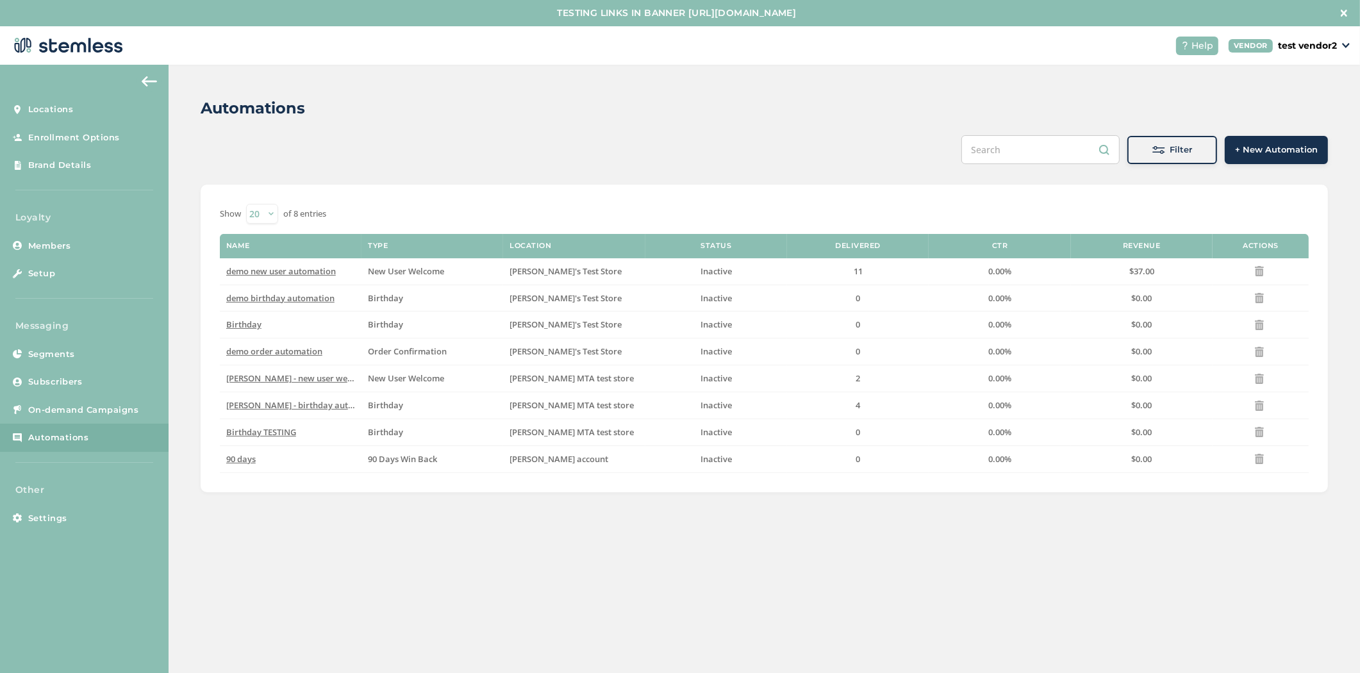
click at [1294, 145] on span "+ New Automation" at bounding box center [1276, 150] width 83 height 13
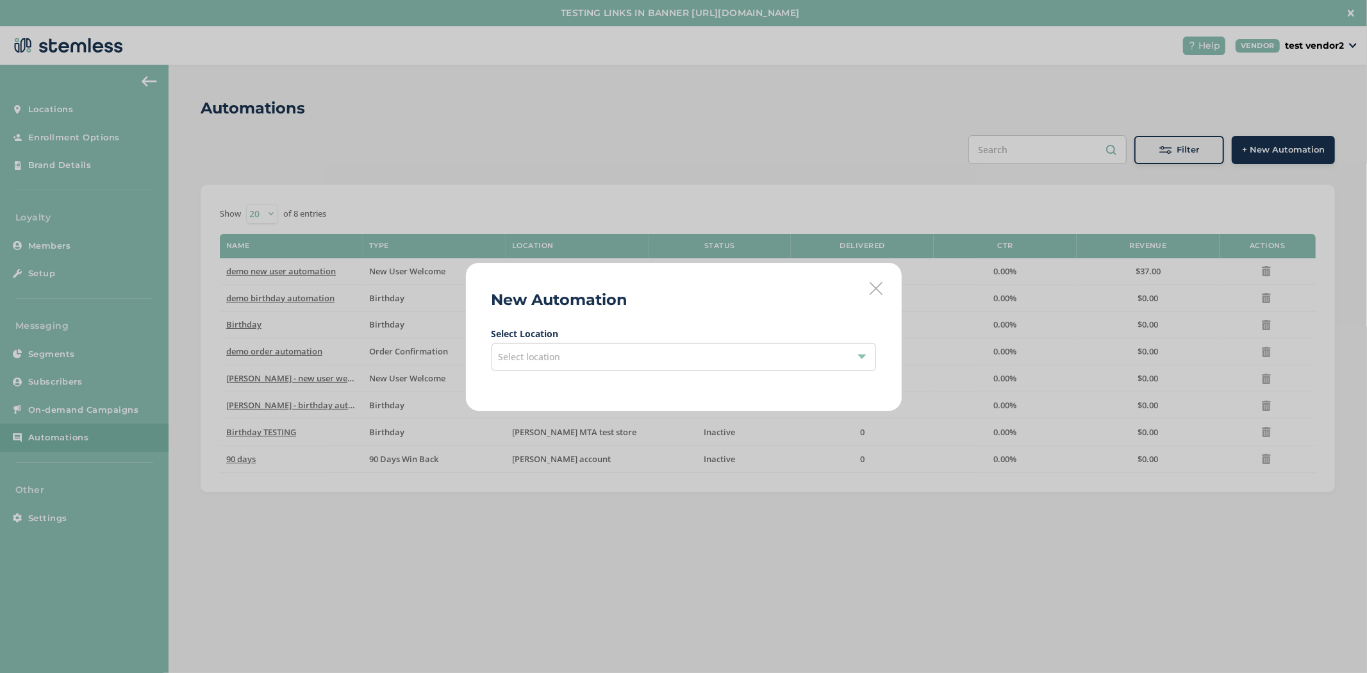
click at [733, 346] on div "Select location" at bounding box center [683, 357] width 384 height 28
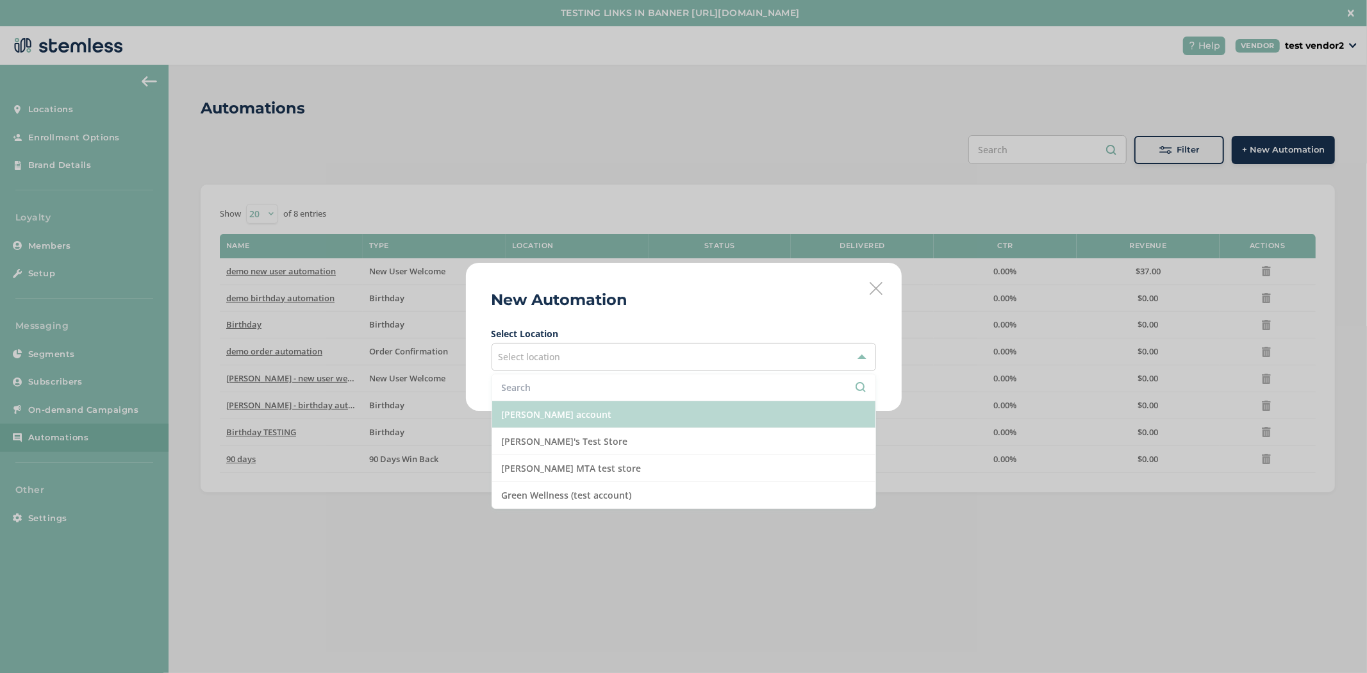
click at [563, 417] on li "[PERSON_NAME] account" at bounding box center [683, 414] width 383 height 27
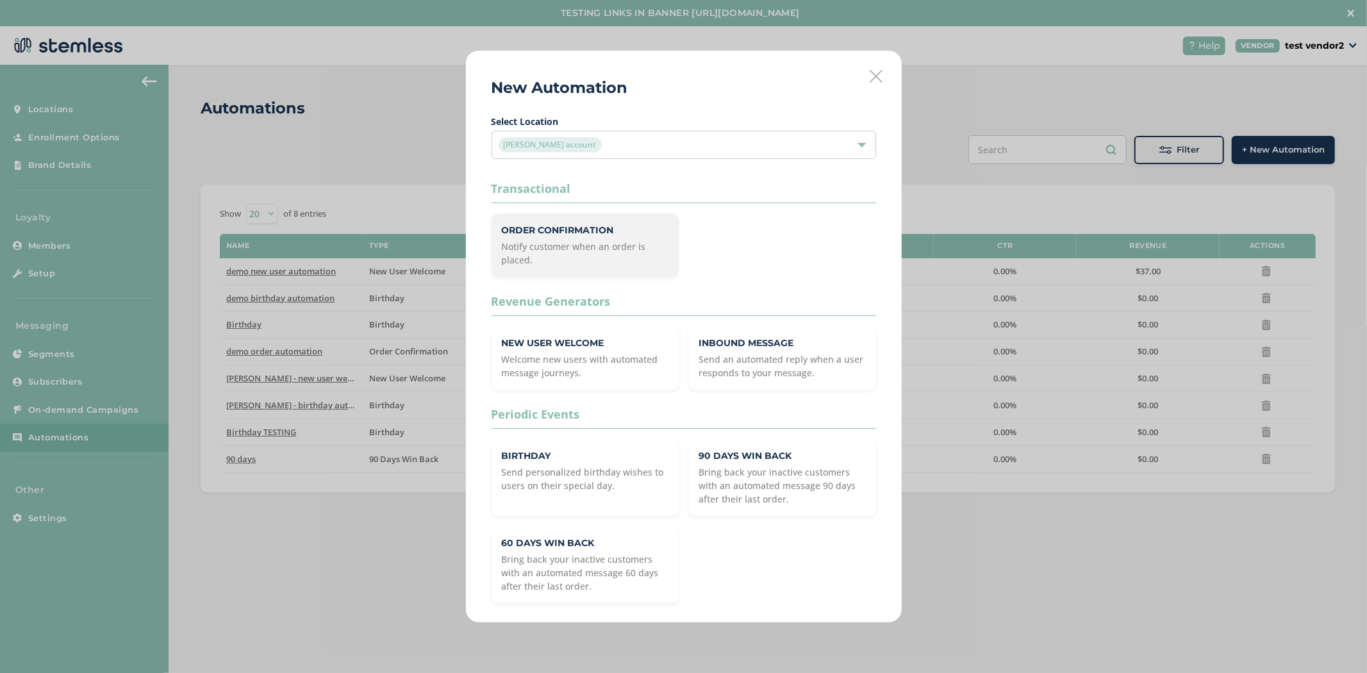
click at [601, 245] on p "Notify customer when an order is placed." at bounding box center [585, 253] width 167 height 27
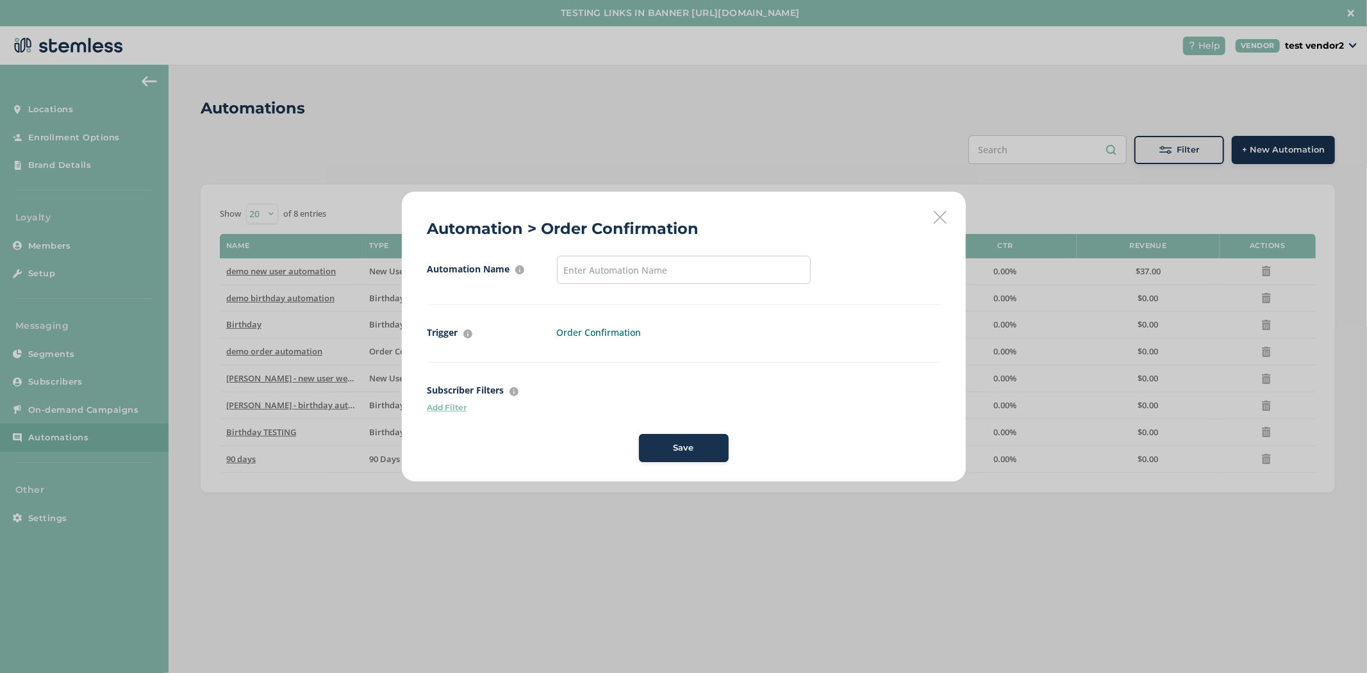
click at [943, 216] on icon at bounding box center [940, 217] width 13 height 13
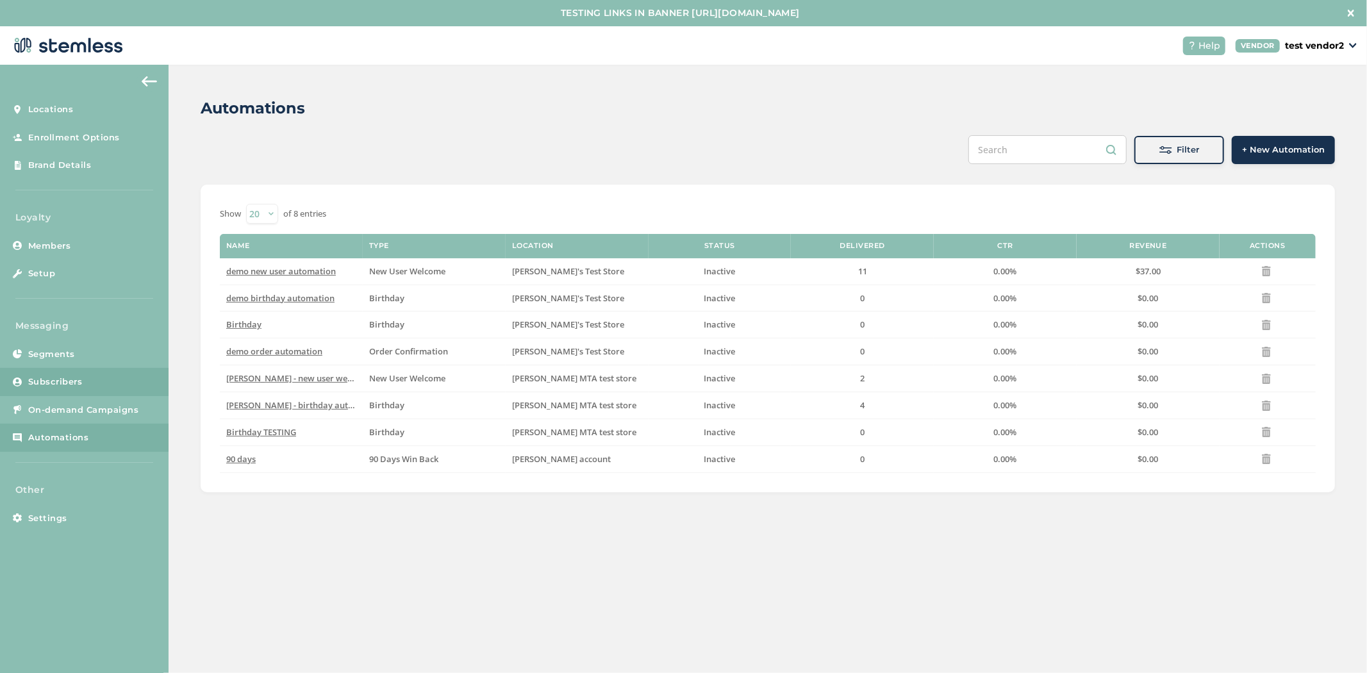
click at [103, 375] on link "Subscribers" at bounding box center [84, 382] width 169 height 28
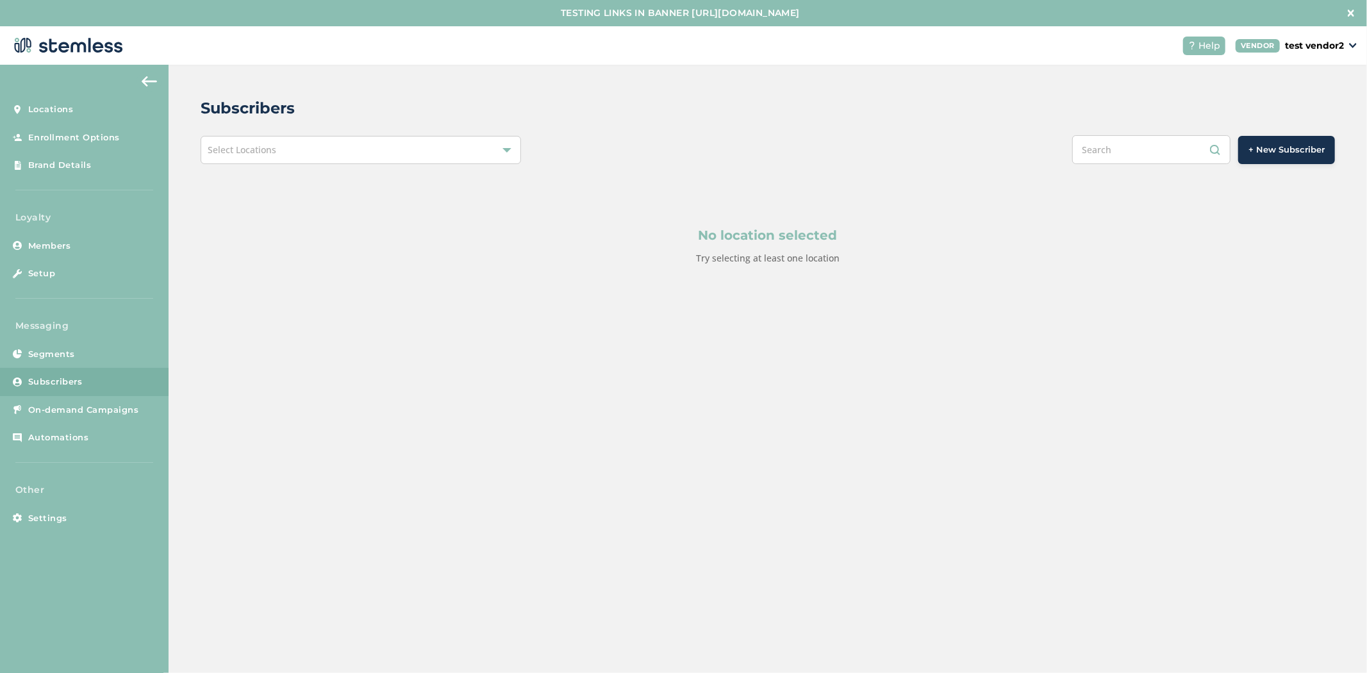
click at [346, 148] on div "Select Locations" at bounding box center [361, 150] width 320 height 28
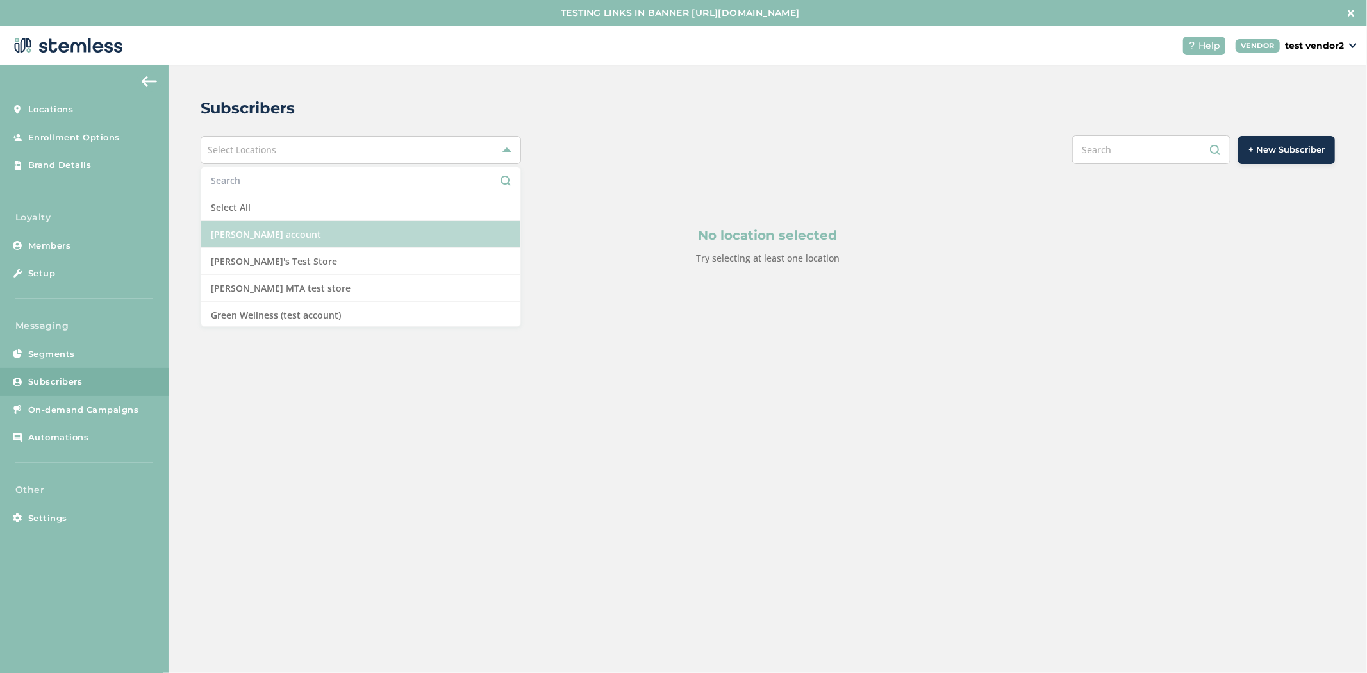
click at [342, 238] on li "[PERSON_NAME] account" at bounding box center [360, 234] width 319 height 27
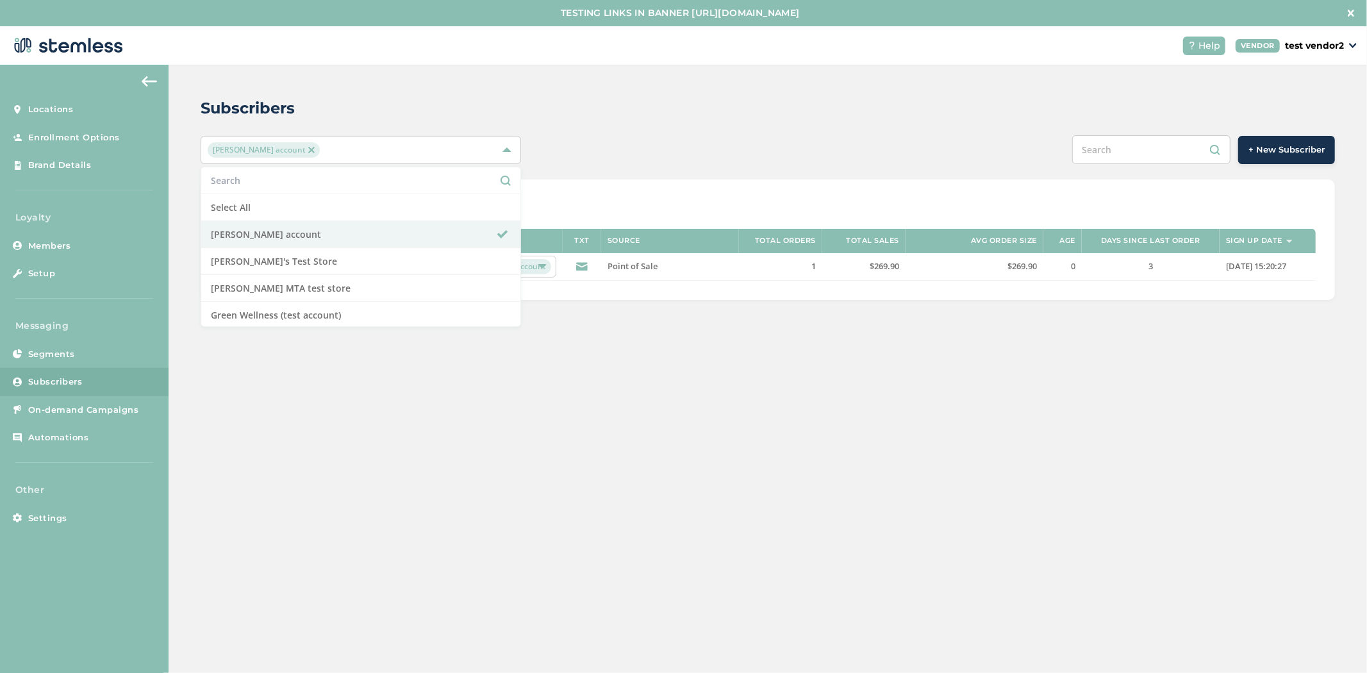
click at [719, 138] on div "+ New Subscriber" at bounding box center [1004, 149] width 662 height 29
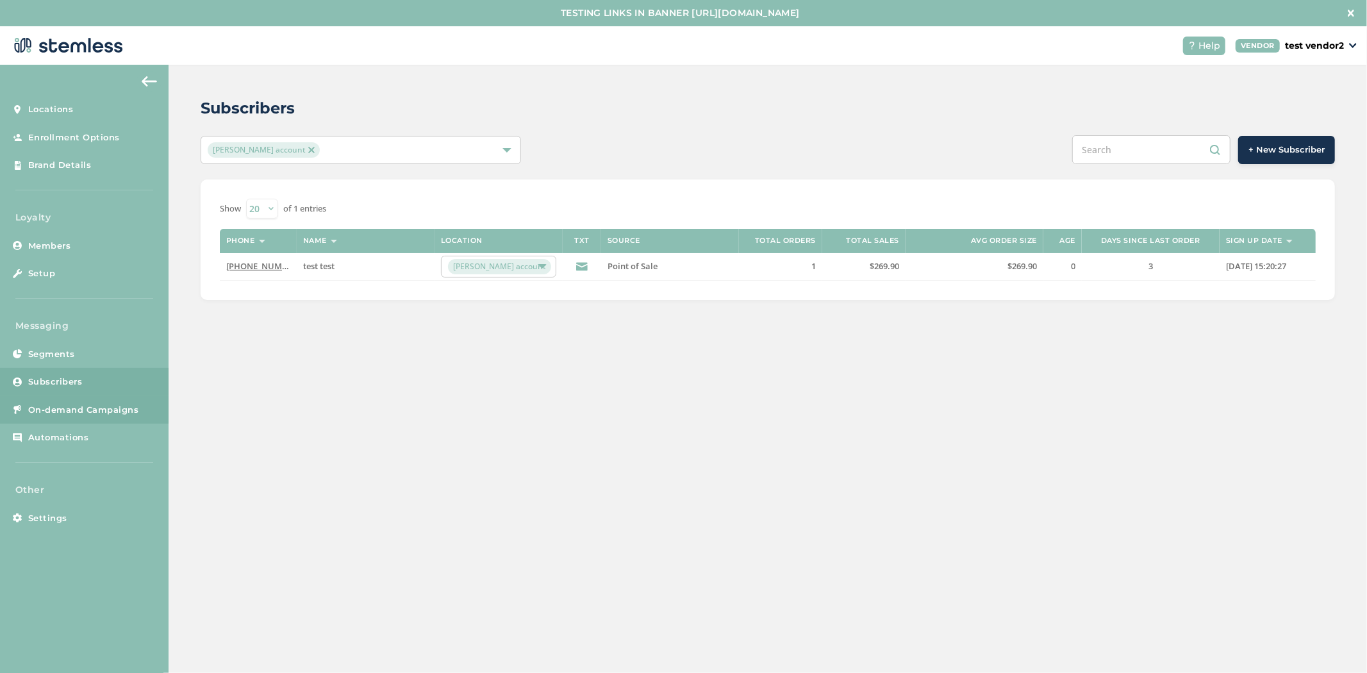
click at [85, 400] on link "On-demand Campaigns" at bounding box center [84, 410] width 169 height 28
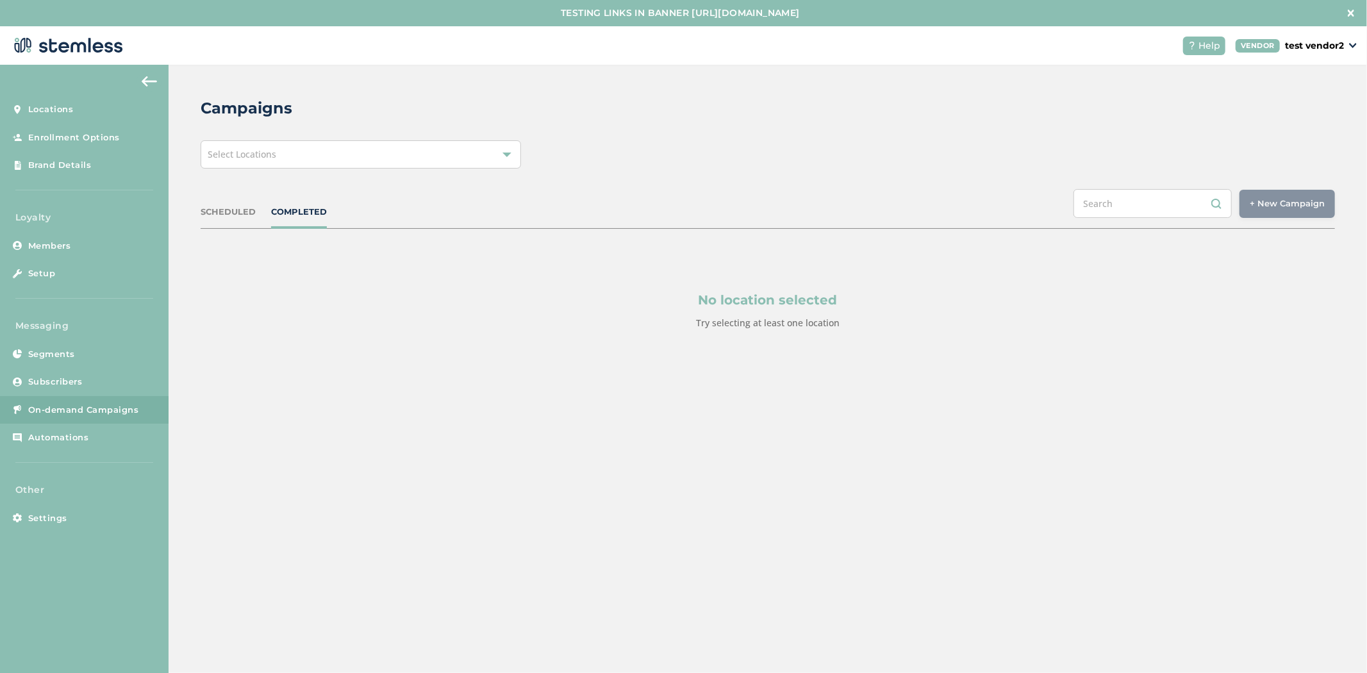
click at [354, 165] on div "Select Locations" at bounding box center [361, 154] width 320 height 28
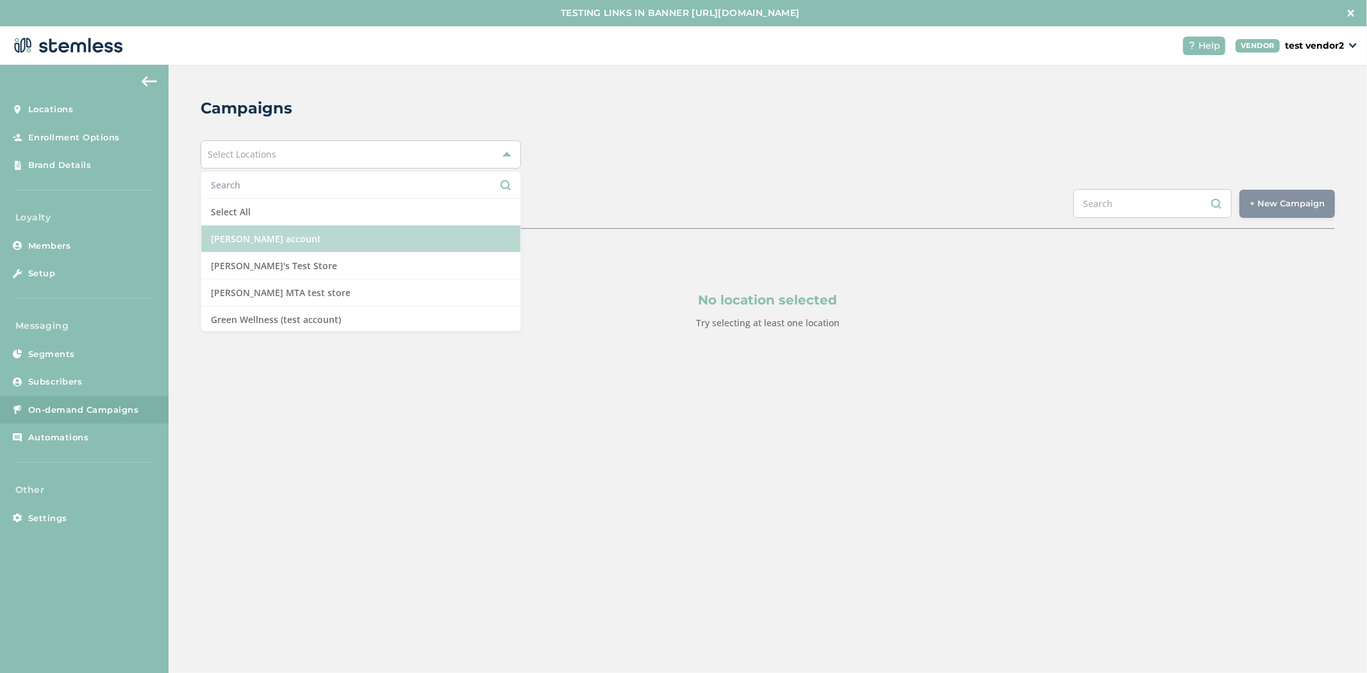
click at [332, 249] on li "[PERSON_NAME] account" at bounding box center [360, 239] width 319 height 27
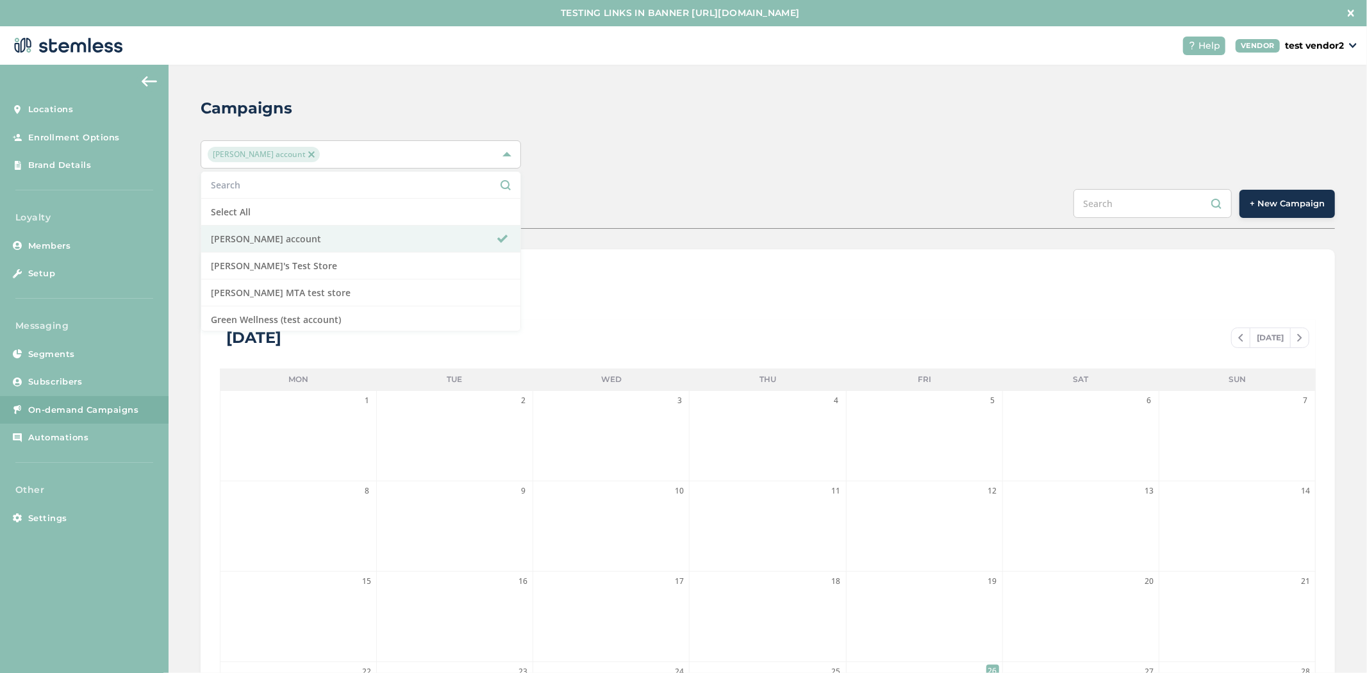
click at [932, 140] on div "[PERSON_NAME] account Select All [PERSON_NAME] account [PERSON_NAME]'s Test Sto…" at bounding box center [768, 154] width 1134 height 28
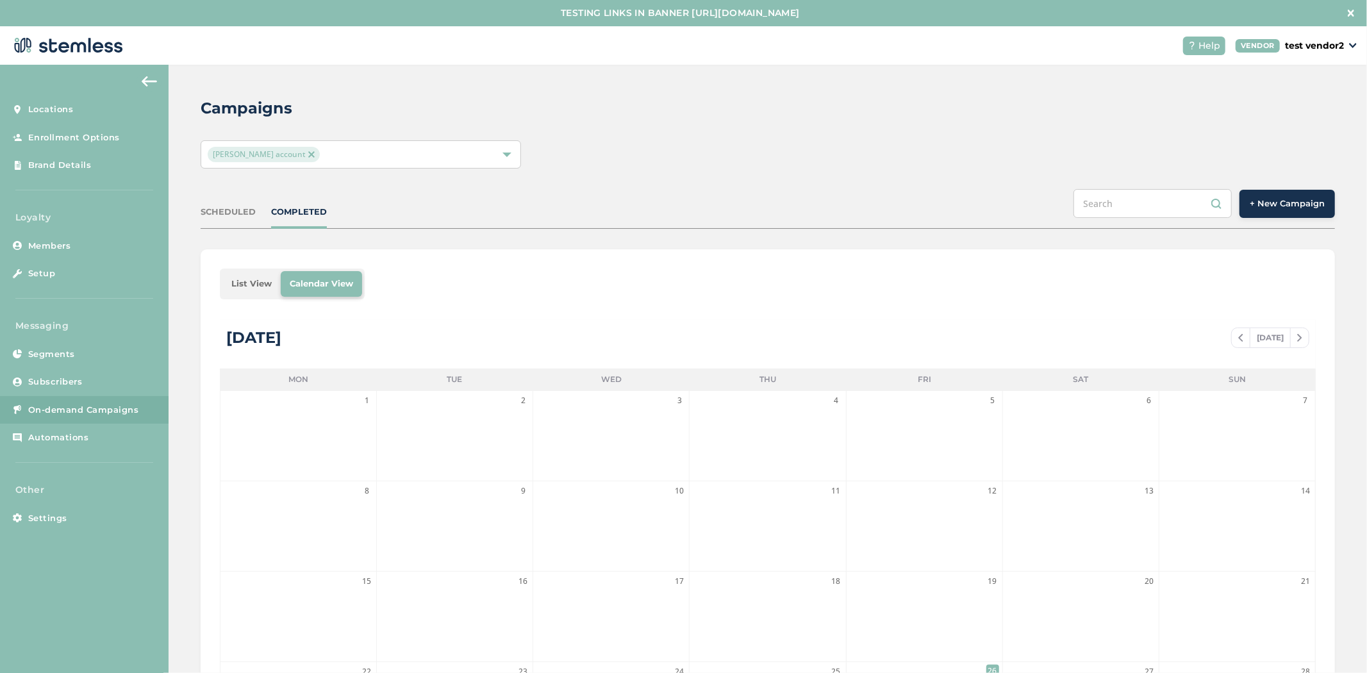
click at [1285, 221] on div "SCHEDULED COMPLETED + New Campaign" at bounding box center [768, 209] width 1134 height 40
click at [1281, 212] on button "+ New Campaign" at bounding box center [1286, 204] width 95 height 28
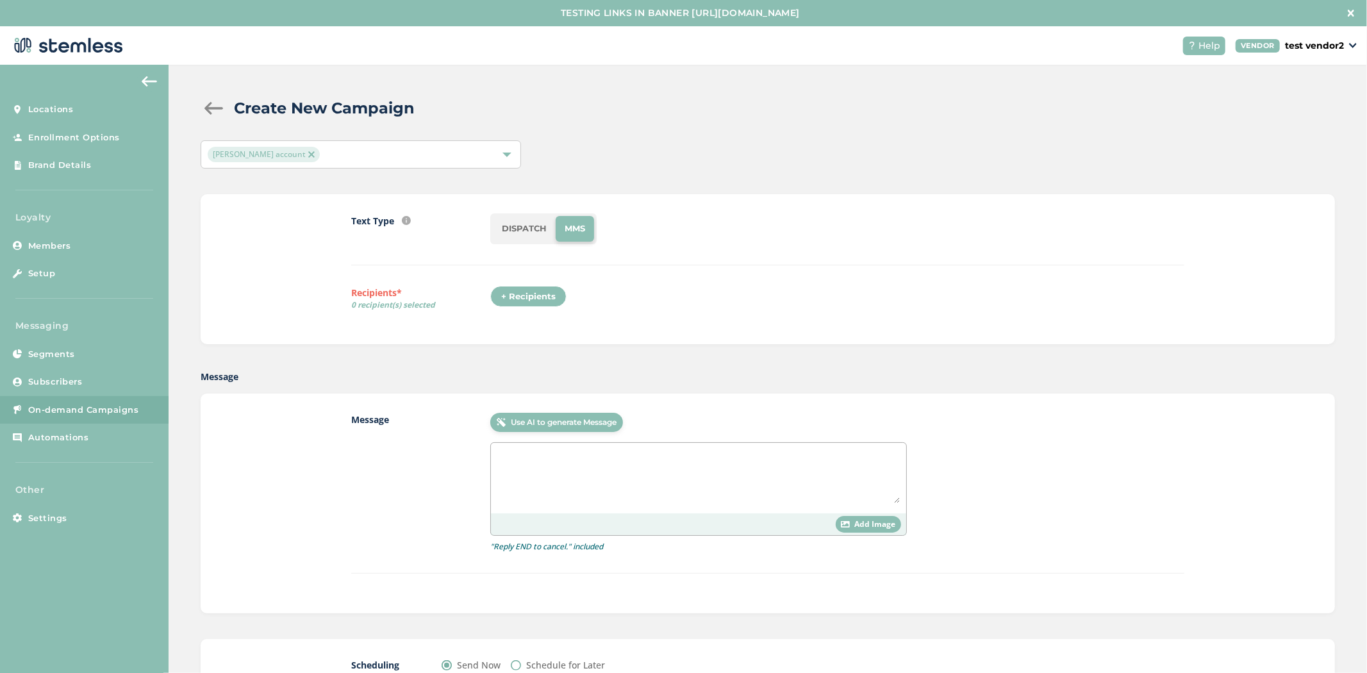
click at [535, 223] on li "DISPATCH" at bounding box center [524, 229] width 63 height 26
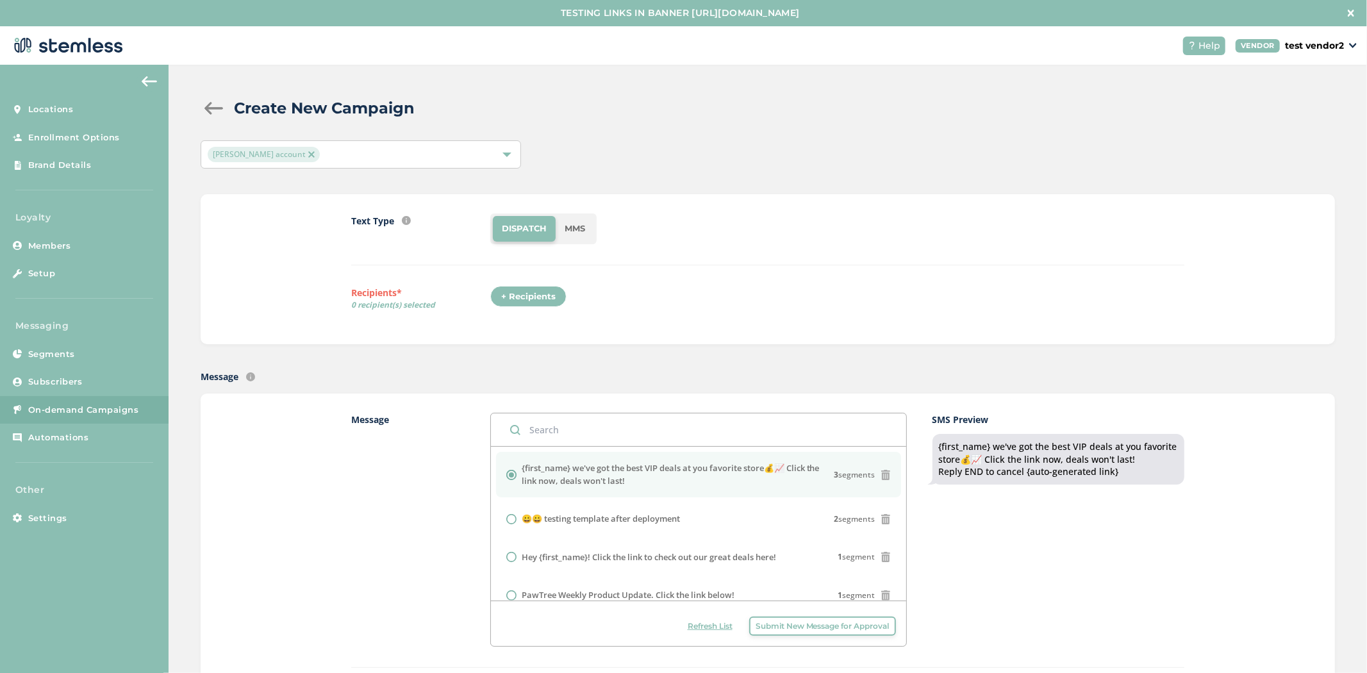
click at [513, 293] on div "+ Recipients" at bounding box center [528, 297] width 76 height 22
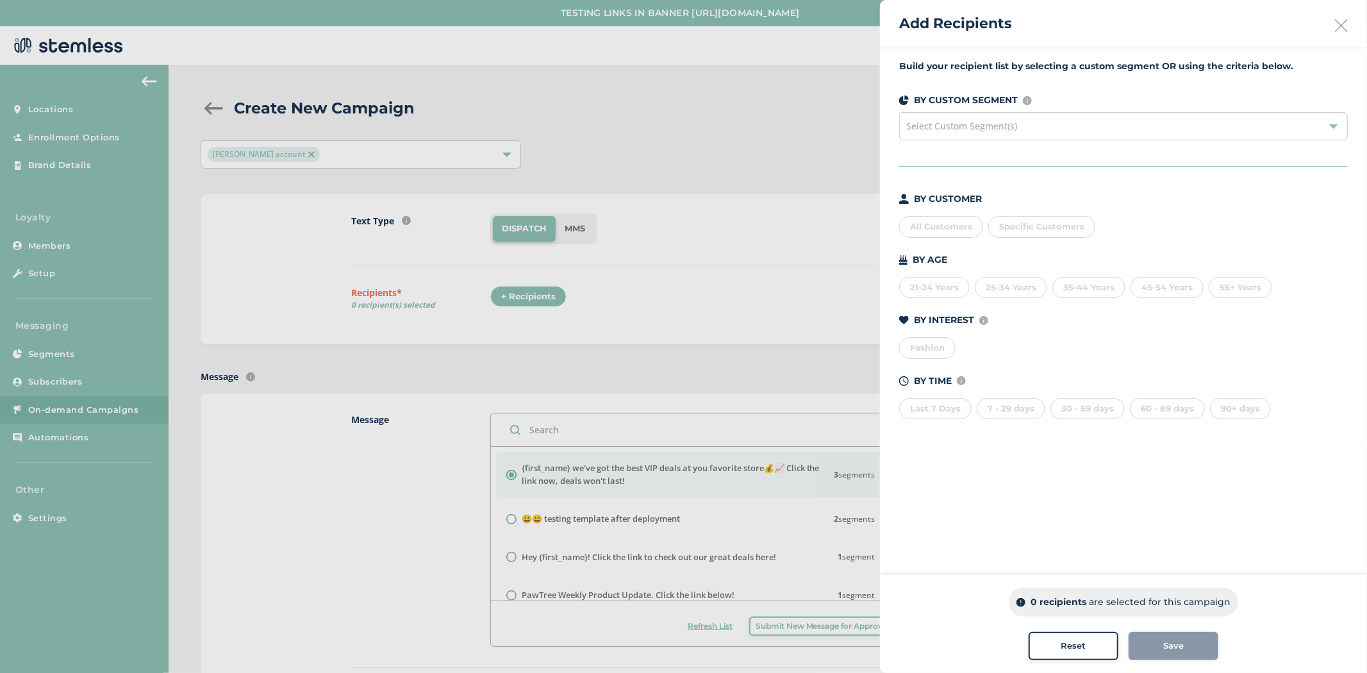
click at [976, 133] on div "Select Custom Segment(s)" at bounding box center [1123, 126] width 449 height 28
click at [1051, 99] on div "BY CUSTOM SEGMENT Custom segments are user-defined subscriber lists that you ca…" at bounding box center [1123, 100] width 449 height 13
click at [1335, 27] on icon at bounding box center [1341, 25] width 13 height 13
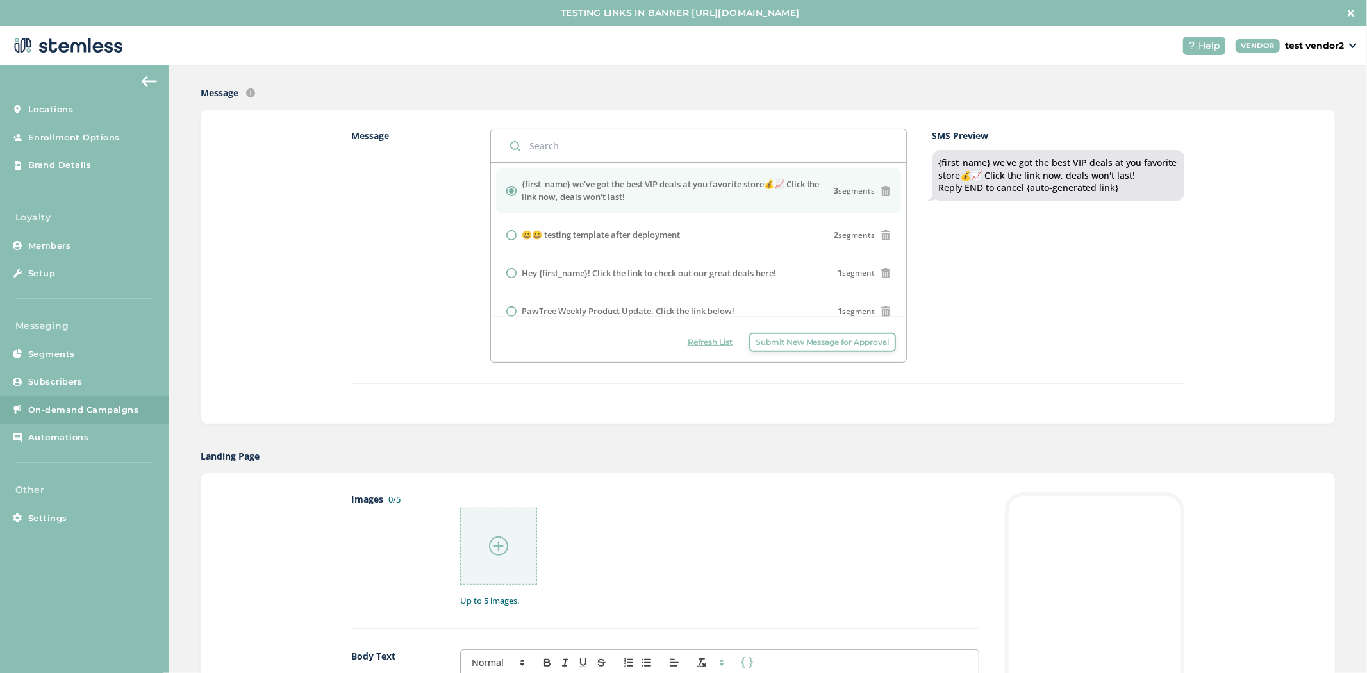
click at [780, 338] on span "Submit New Message for Approval" at bounding box center [822, 342] width 134 height 12
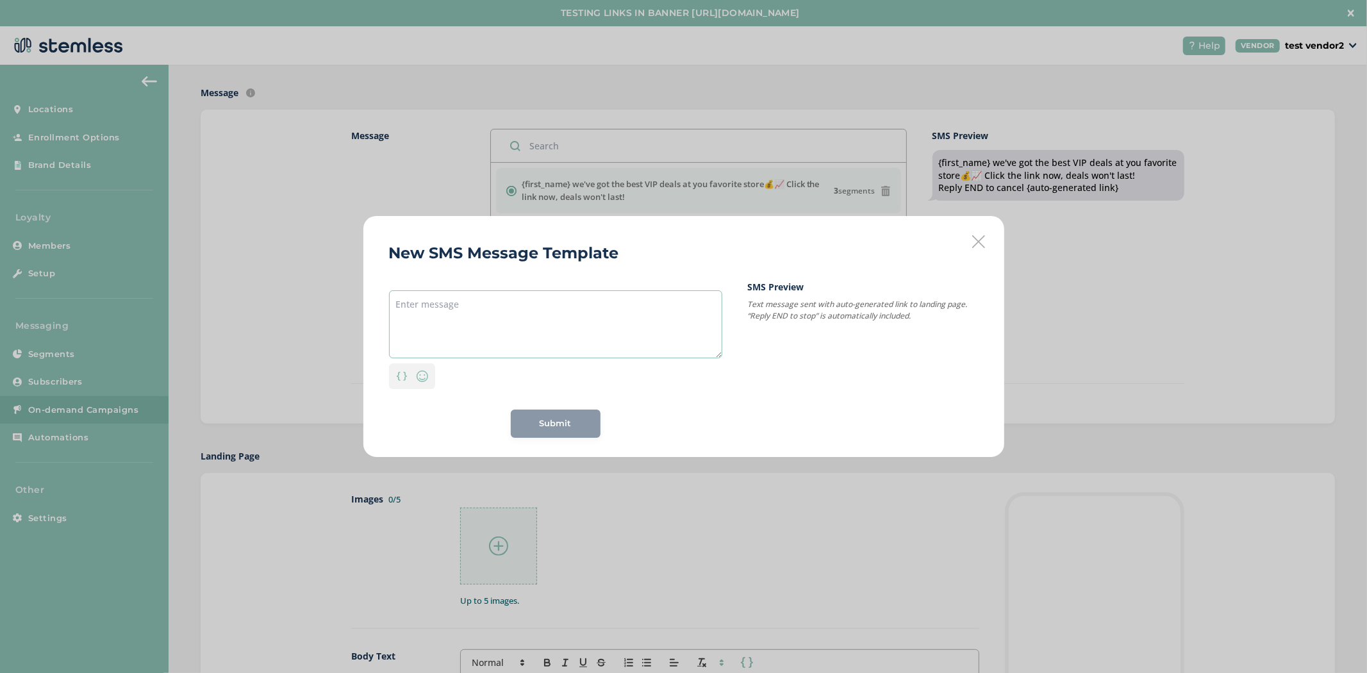
click at [520, 341] on textarea at bounding box center [555, 324] width 333 height 68
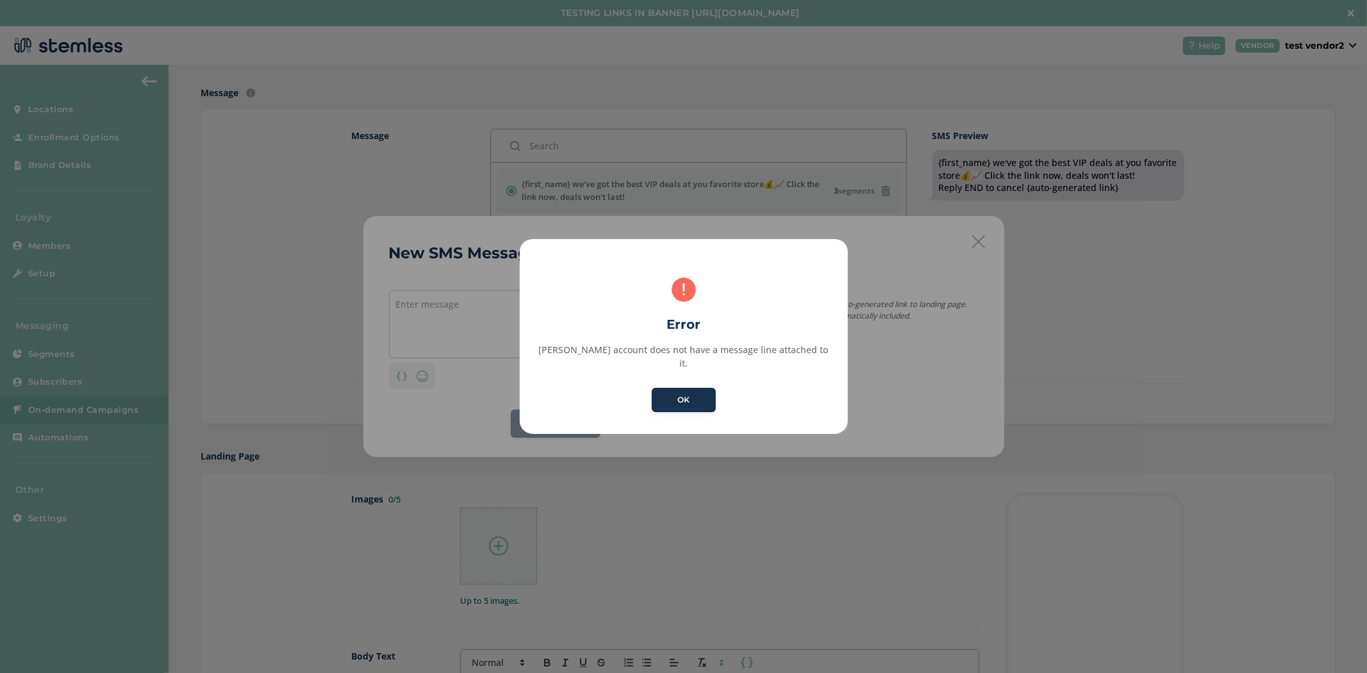
click at [652, 388] on button "OK" at bounding box center [684, 400] width 64 height 24
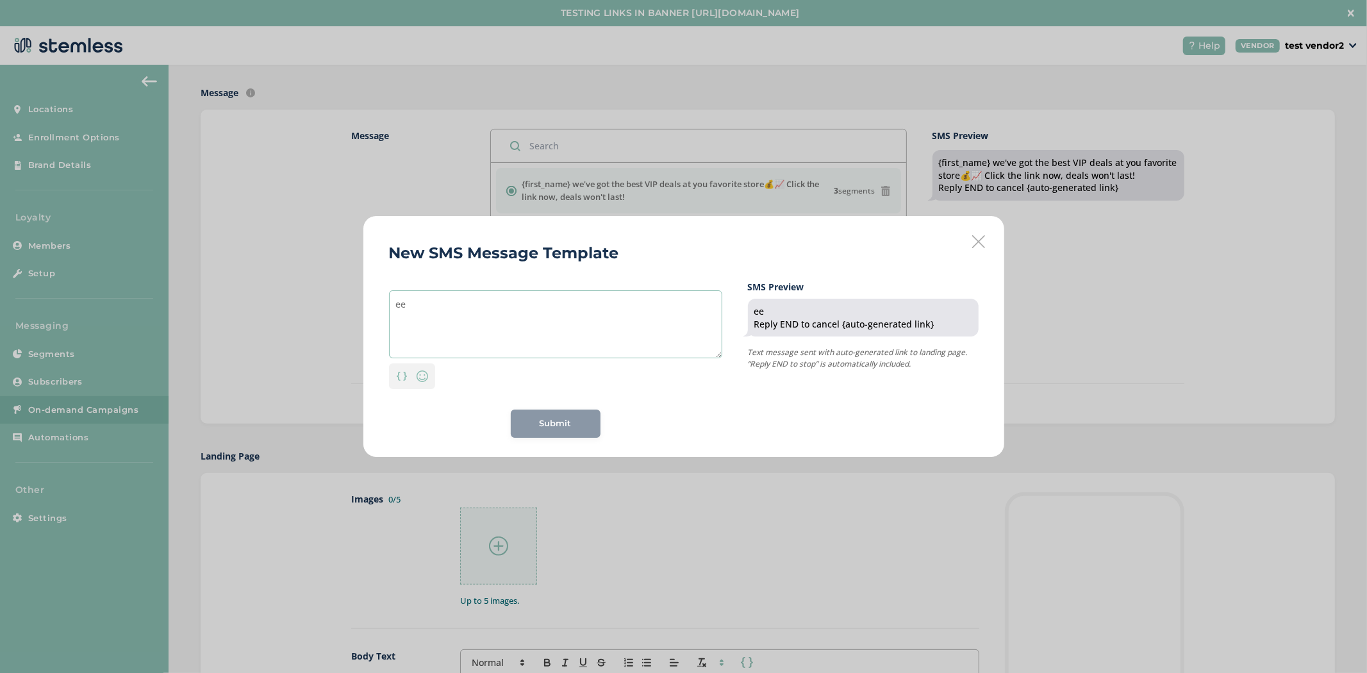
type textarea "e"
type textarea "Hey"
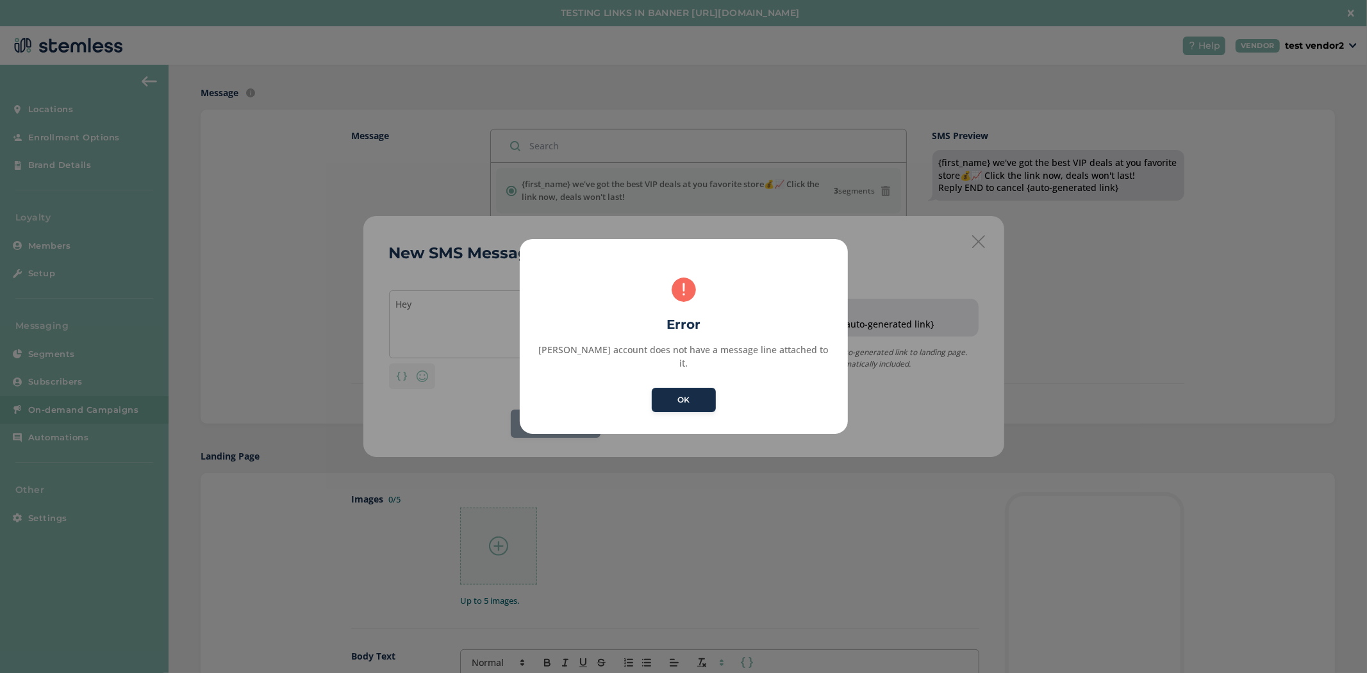
click at [703, 399] on button "OK" at bounding box center [684, 400] width 64 height 24
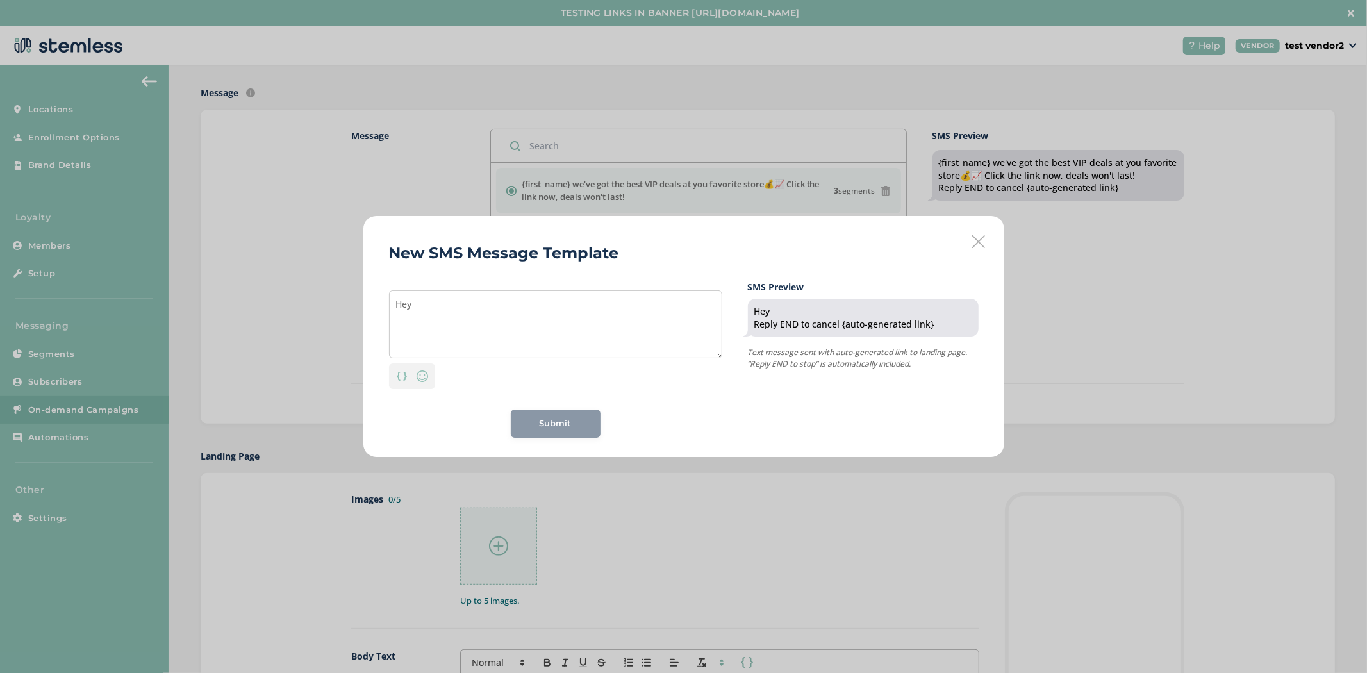
click at [974, 245] on icon at bounding box center [978, 241] width 13 height 13
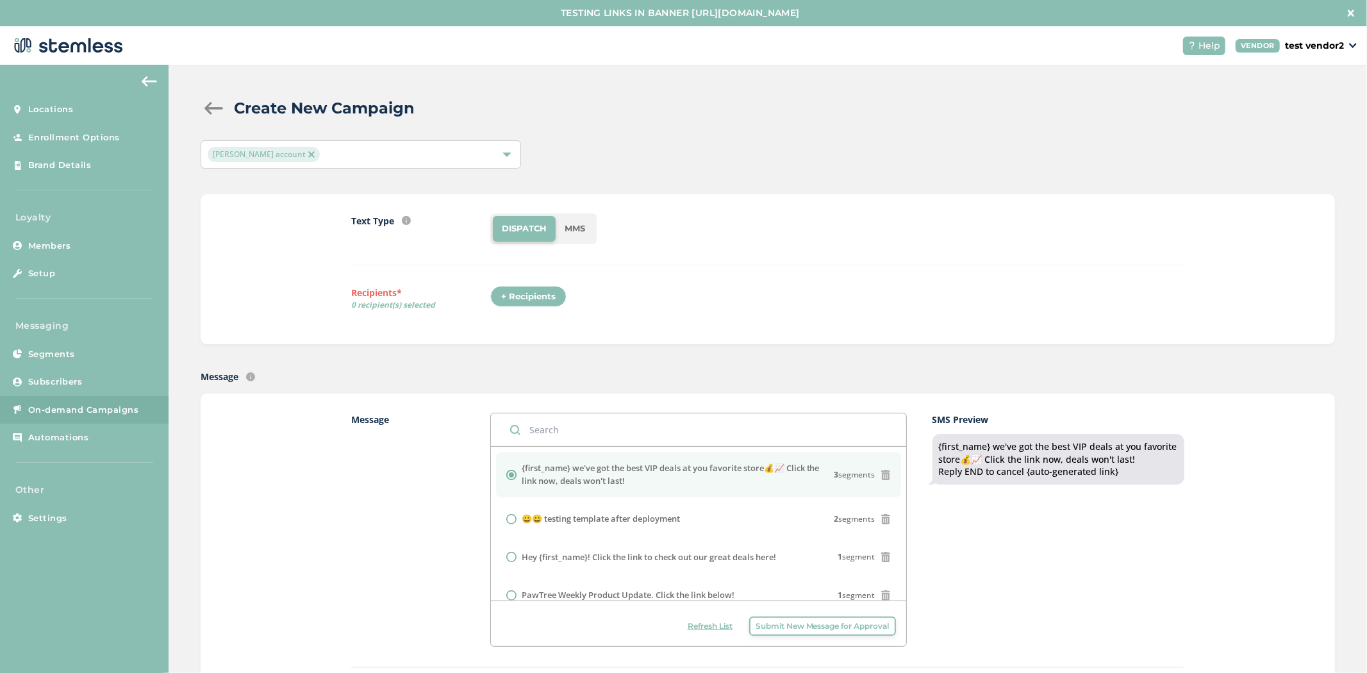
click at [397, 161] on div "[PERSON_NAME] account" at bounding box center [354, 154] width 293 height 15
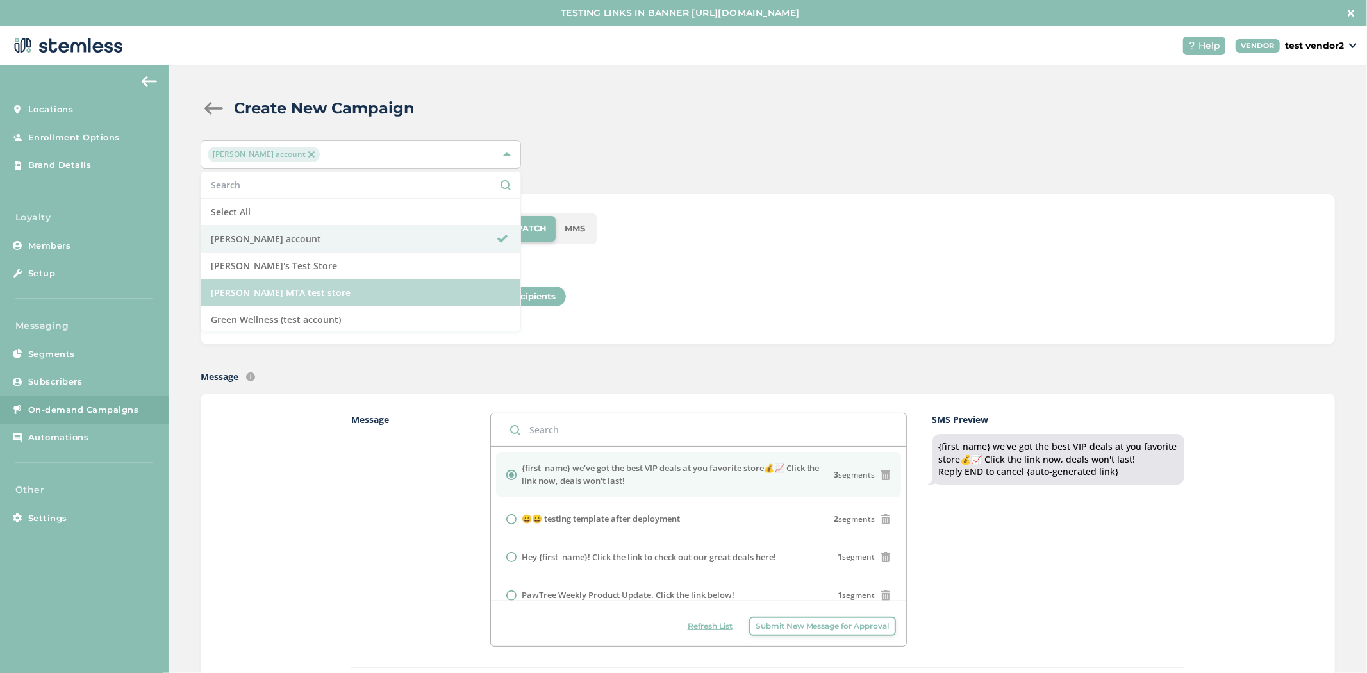
click at [330, 288] on li "[PERSON_NAME] MTA test store" at bounding box center [360, 292] width 319 height 27
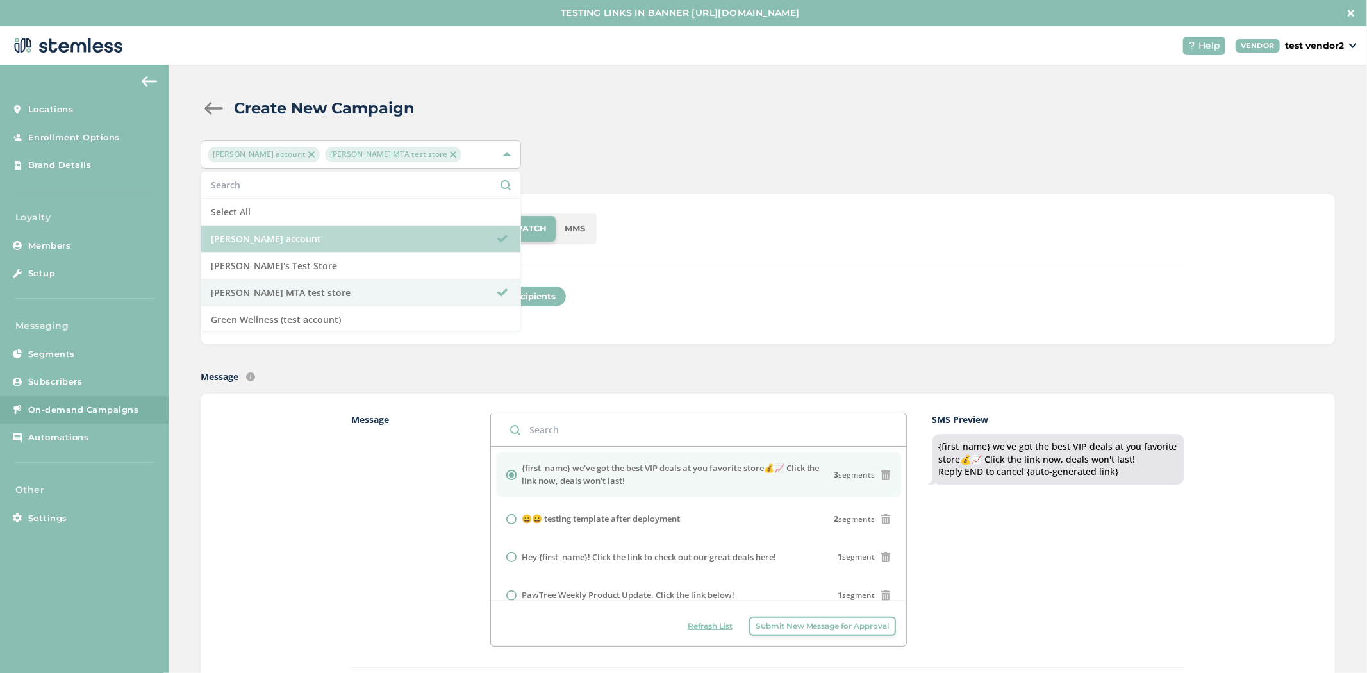
click at [355, 237] on li "[PERSON_NAME] account" at bounding box center [360, 239] width 319 height 27
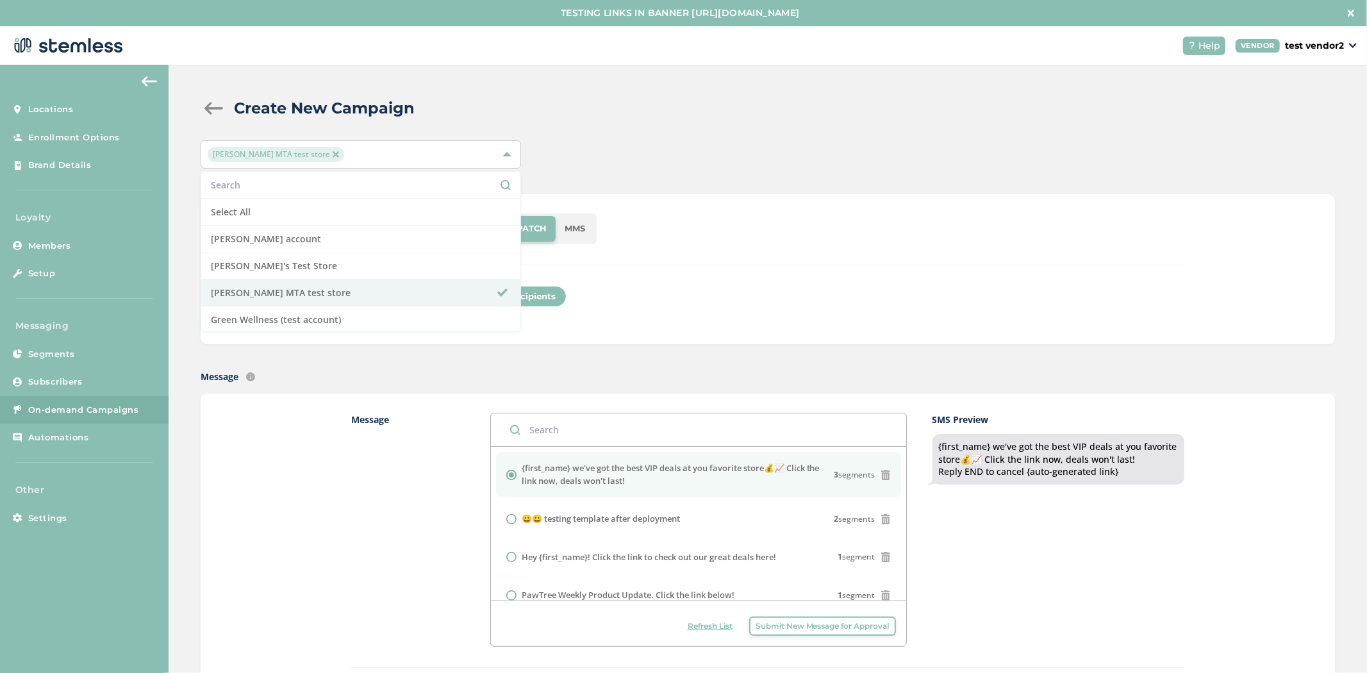
click at [791, 240] on div "DISPATCH MMS" at bounding box center [837, 228] width 694 height 31
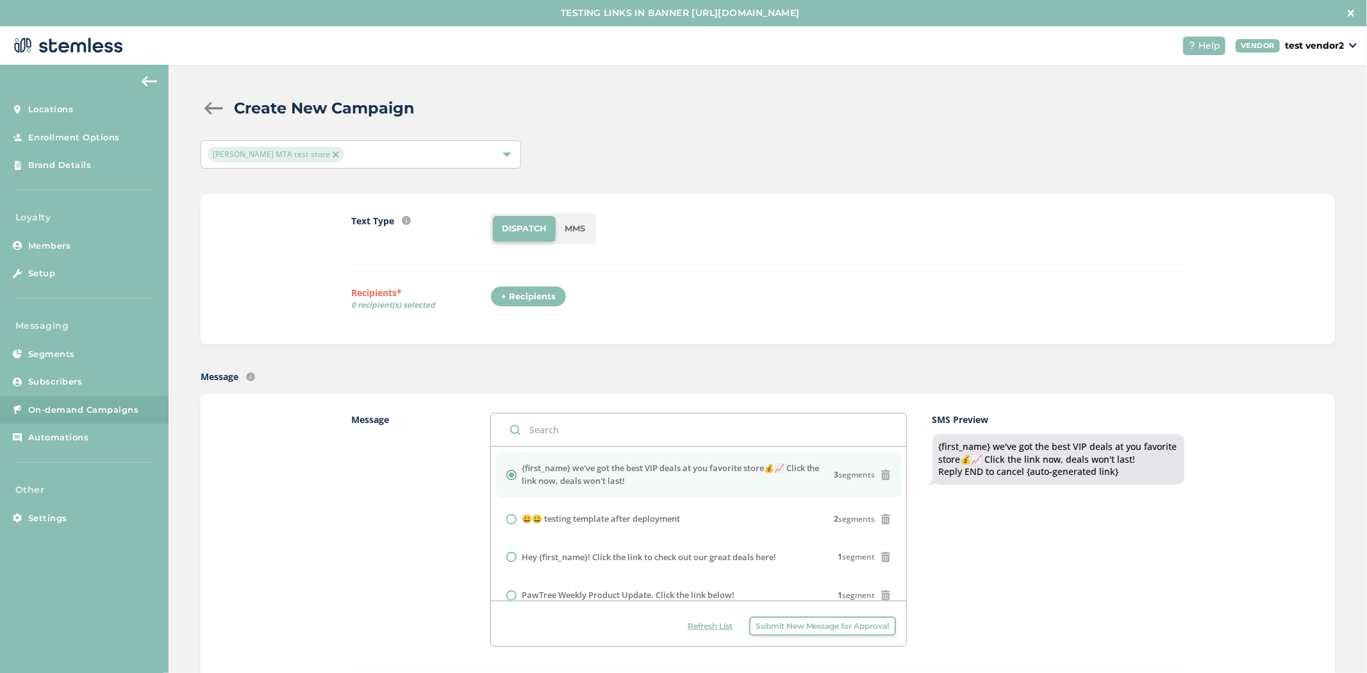
drag, startPoint x: 510, startPoint y: 219, endPoint x: 553, endPoint y: 221, distance: 43.0
click at [511, 219] on li "DISPATCH" at bounding box center [524, 229] width 63 height 26
click at [556, 220] on li "MMS" at bounding box center [575, 229] width 38 height 26
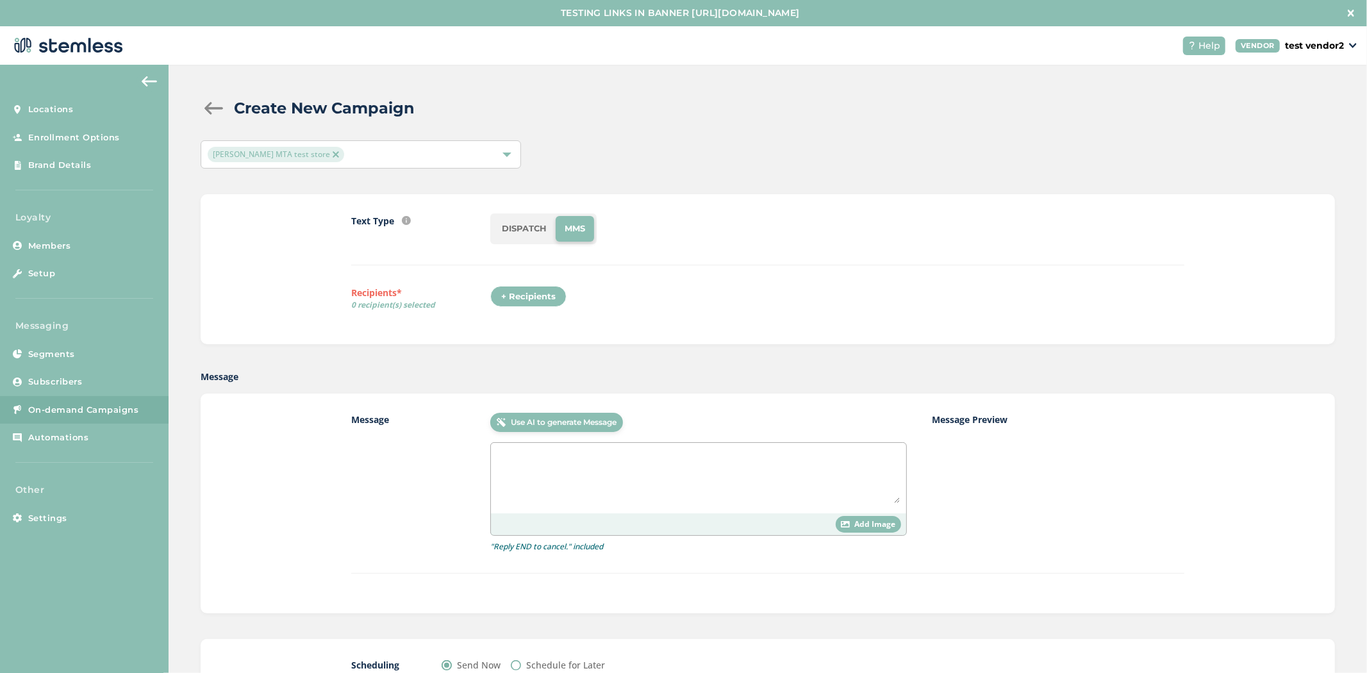
click at [526, 231] on li "DISPATCH" at bounding box center [524, 229] width 63 height 26
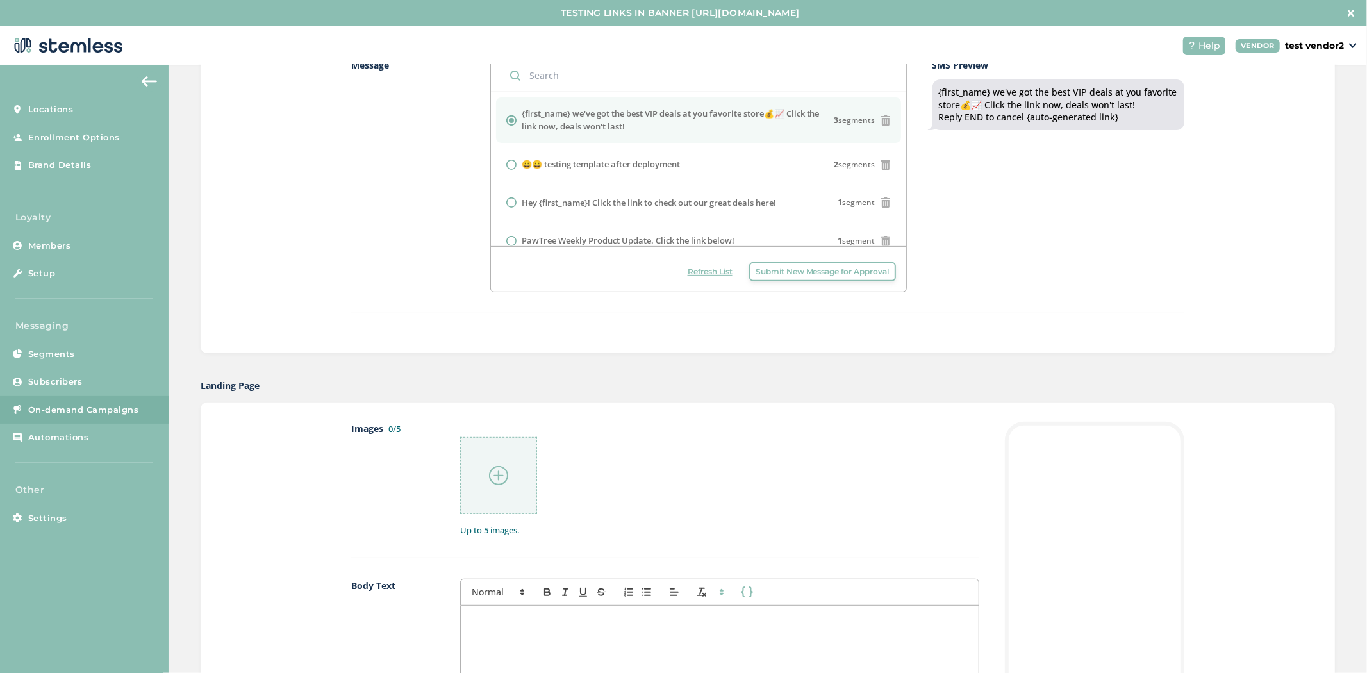
scroll to position [355, 0]
click at [789, 276] on span "Submit New Message for Approval" at bounding box center [822, 271] width 134 height 12
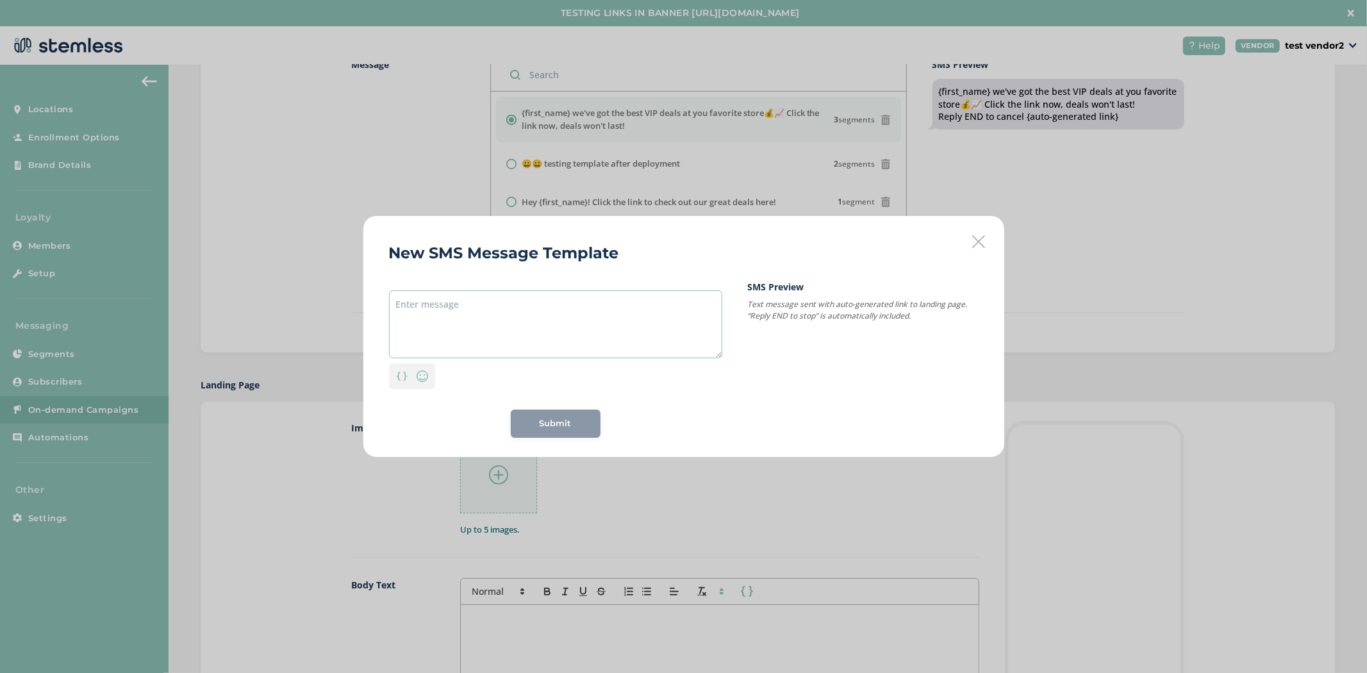
click at [562, 334] on textarea at bounding box center [555, 324] width 333 height 68
click at [405, 375] on img at bounding box center [402, 376] width 10 height 9
click at [416, 314] on div "{first_name}" at bounding box center [402, 312] width 62 height 23
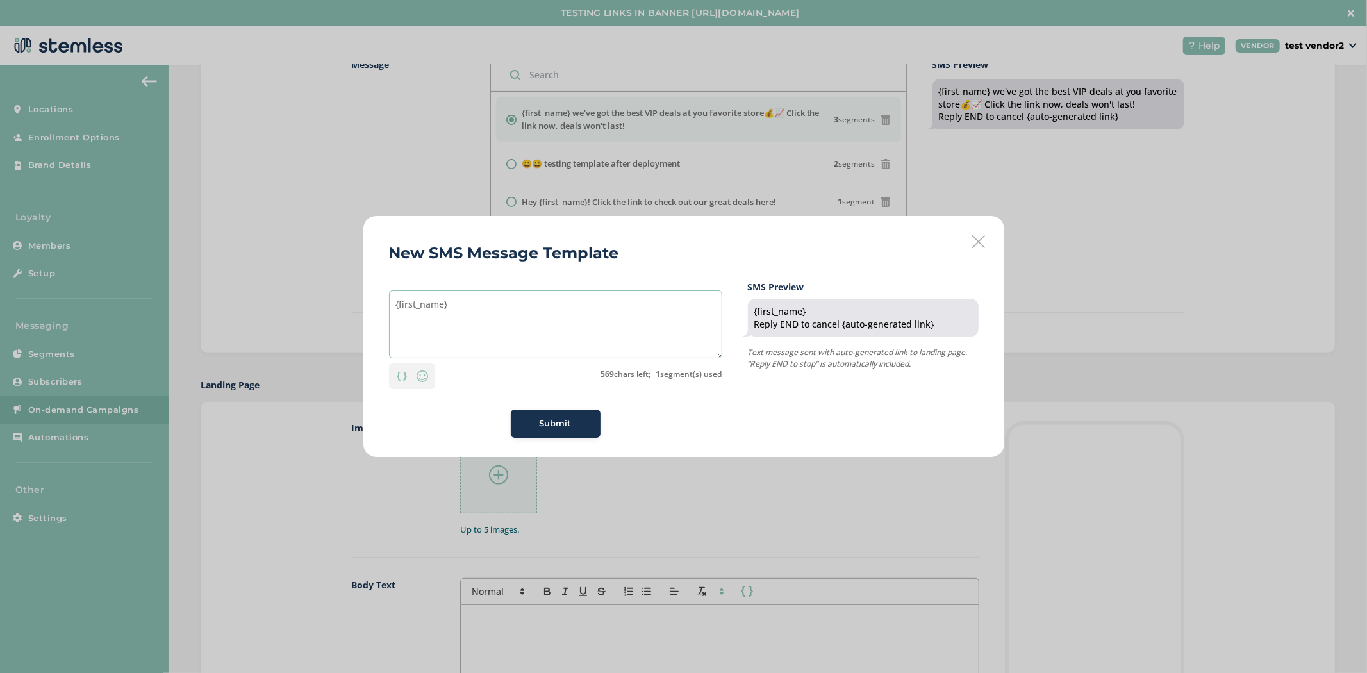
click at [393, 306] on textarea "{first_name}" at bounding box center [555, 324] width 333 height 68
click at [510, 304] on textarea "{first_name}" at bounding box center [555, 324] width 333 height 68
type textarea "{first_name}"
click at [410, 374] on div "Personalization" at bounding box center [401, 375] width 21 height 19
click at [976, 242] on icon at bounding box center [978, 241] width 13 height 13
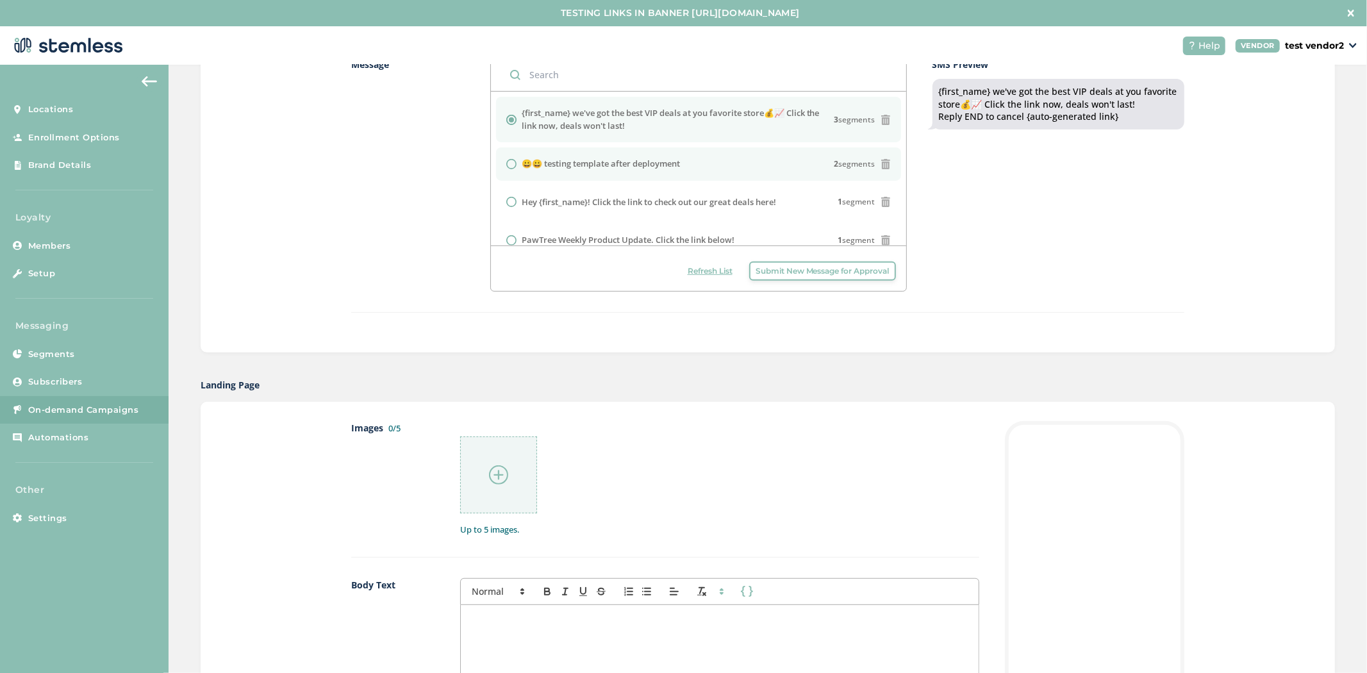
click at [667, 160] on label "😀😀 testing template after deployment" at bounding box center [601, 164] width 158 height 13
radio input "false"
radio input "true"
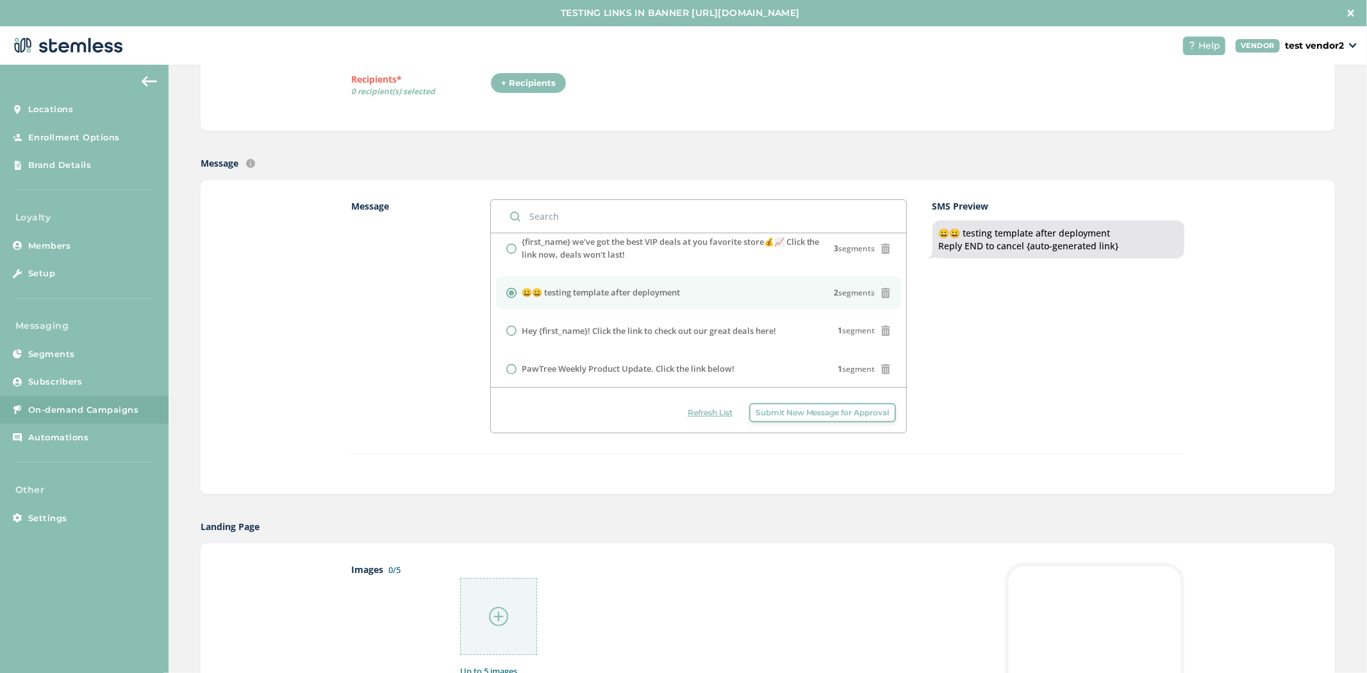
scroll to position [0, 0]
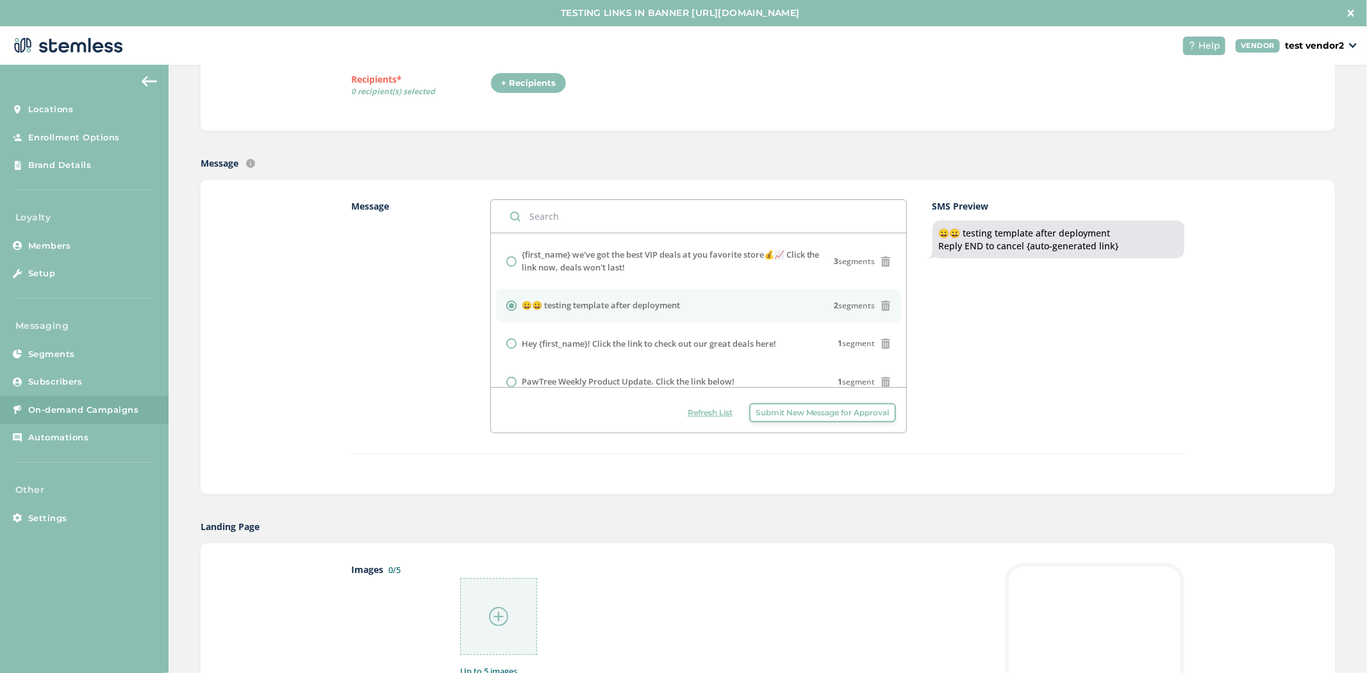
drag, startPoint x: 1021, startPoint y: 243, endPoint x: 1121, endPoint y: 242, distance: 100.0
click at [1117, 242] on div "😀😀 testing template after deployment Reply END to cancel {auto-generated link}" at bounding box center [1058, 239] width 239 height 25
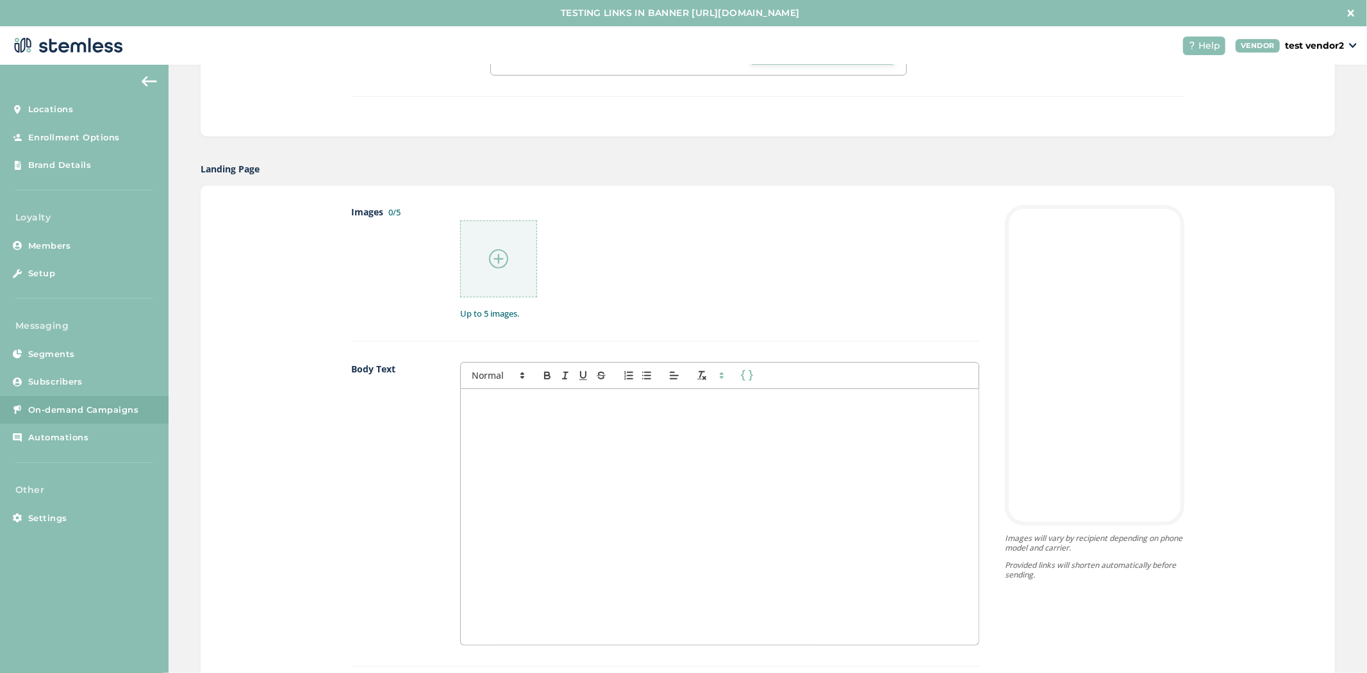
scroll to position [570, 0]
click at [513, 269] on div at bounding box center [498, 259] width 77 height 77
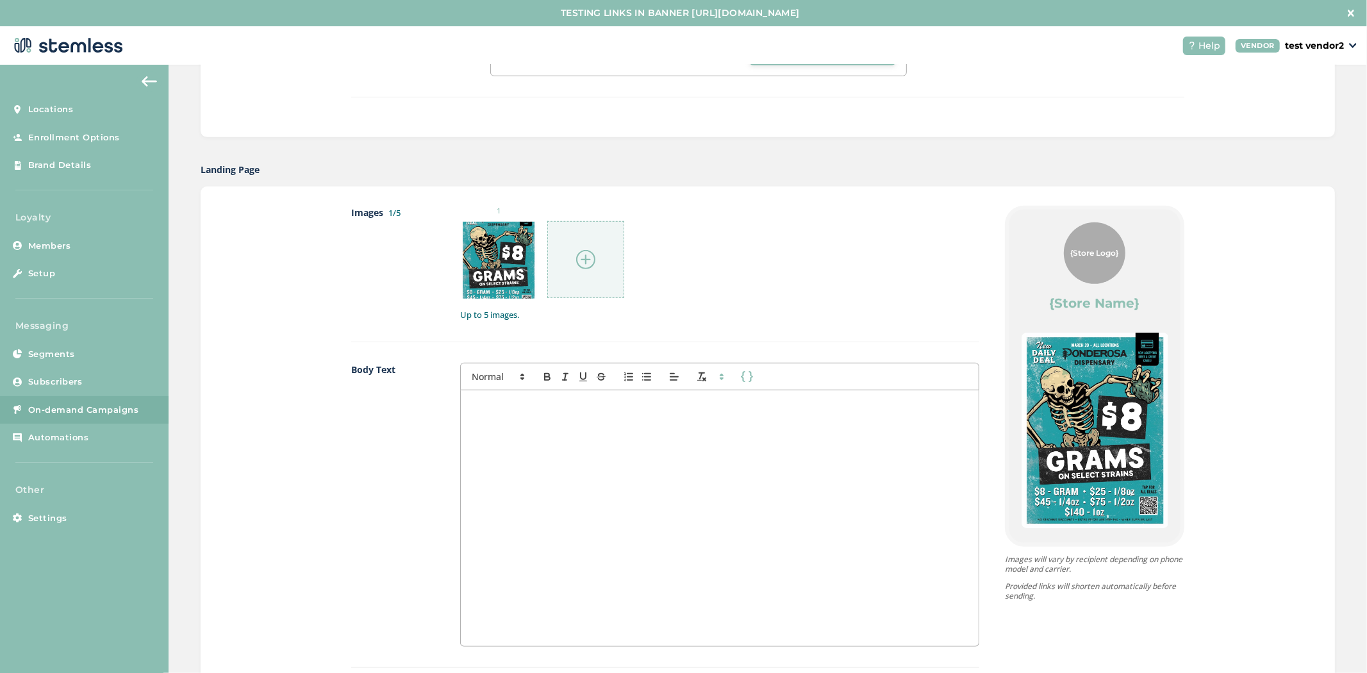
click at [577, 229] on div at bounding box center [585, 259] width 77 height 77
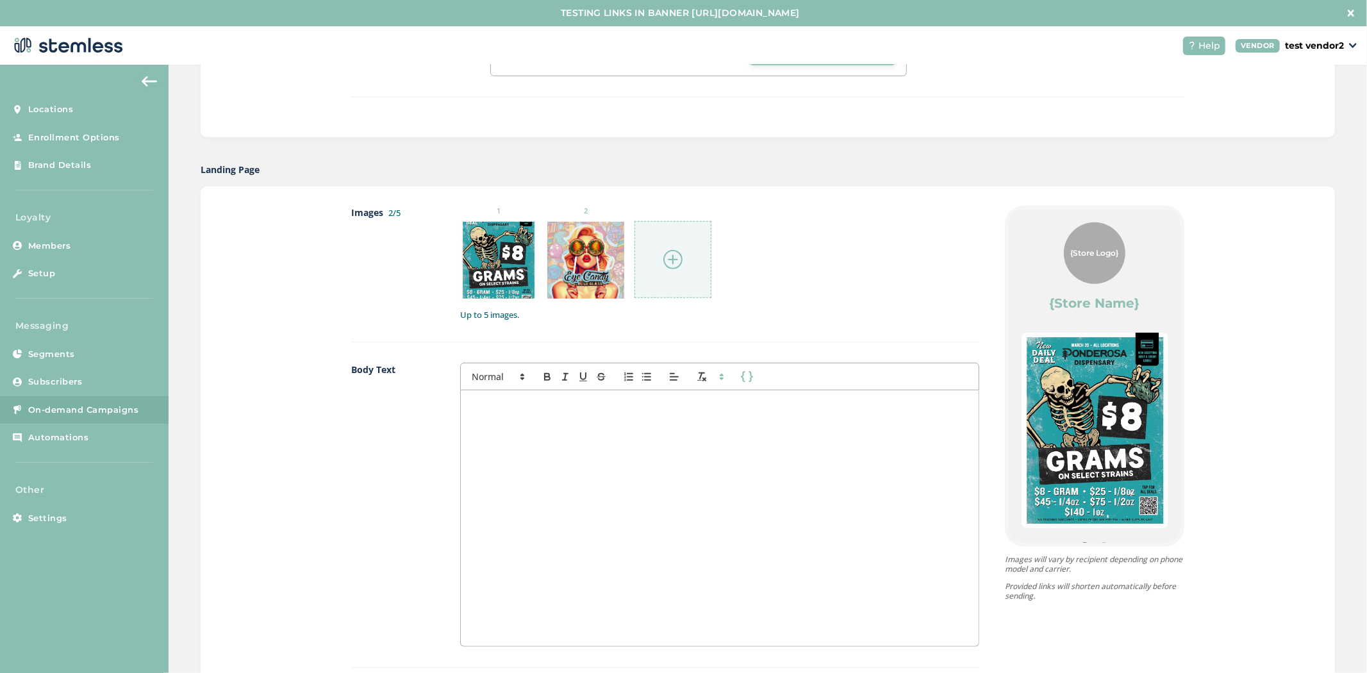
click at [661, 238] on div at bounding box center [672, 259] width 77 height 77
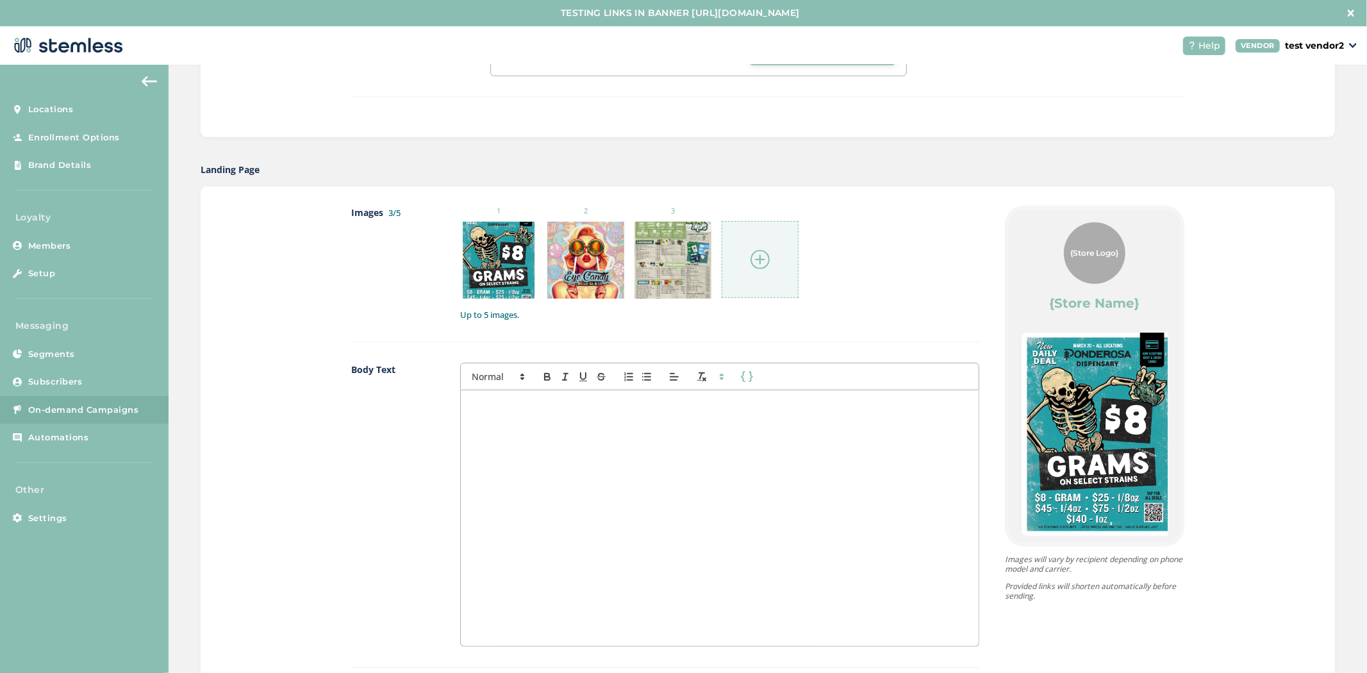
click at [750, 270] on div at bounding box center [759, 259] width 77 height 77
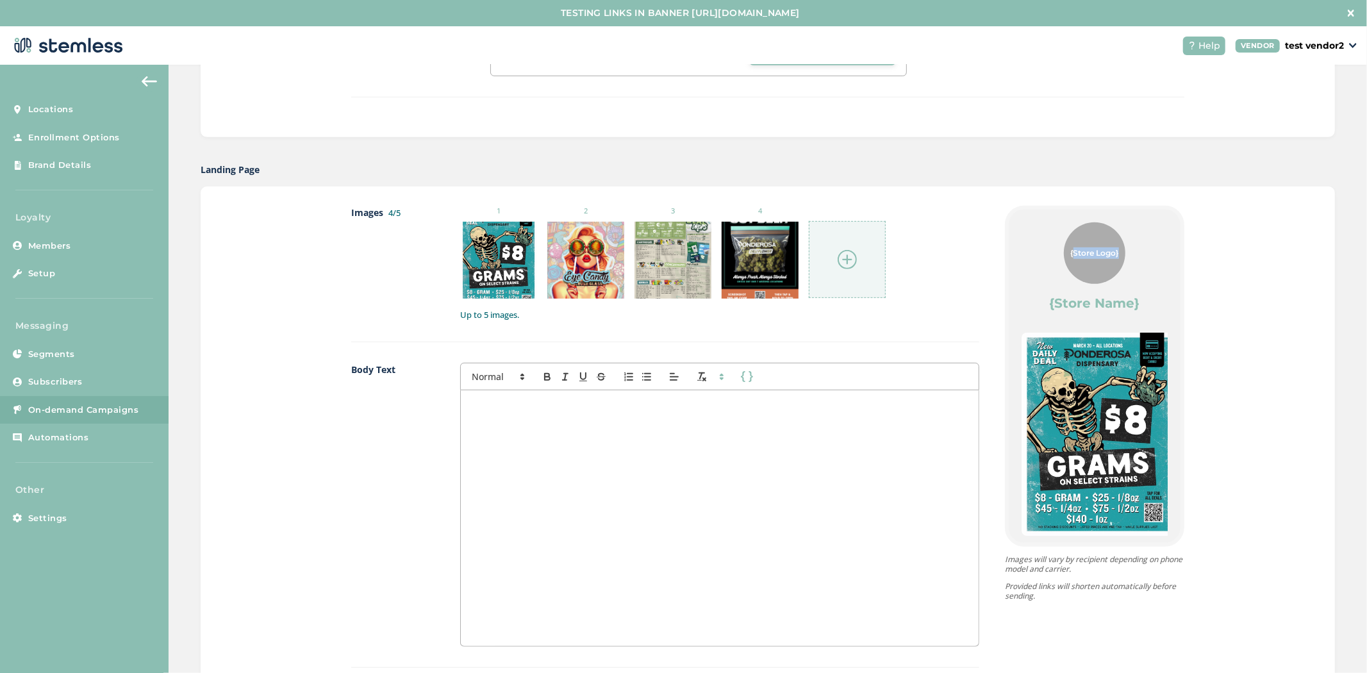
drag, startPoint x: 1055, startPoint y: 252, endPoint x: 1120, endPoint y: 252, distance: 65.4
click at [1120, 252] on div "{Store Logo} {Store Name}" at bounding box center [1094, 267] width 146 height 90
drag, startPoint x: 1137, startPoint y: 300, endPoint x: 982, endPoint y: 288, distance: 154.8
click at [982, 288] on div "{Store Logo} {Store Name} Powered By Images will vary by recipient depending on…" at bounding box center [1081, 520] width 205 height 629
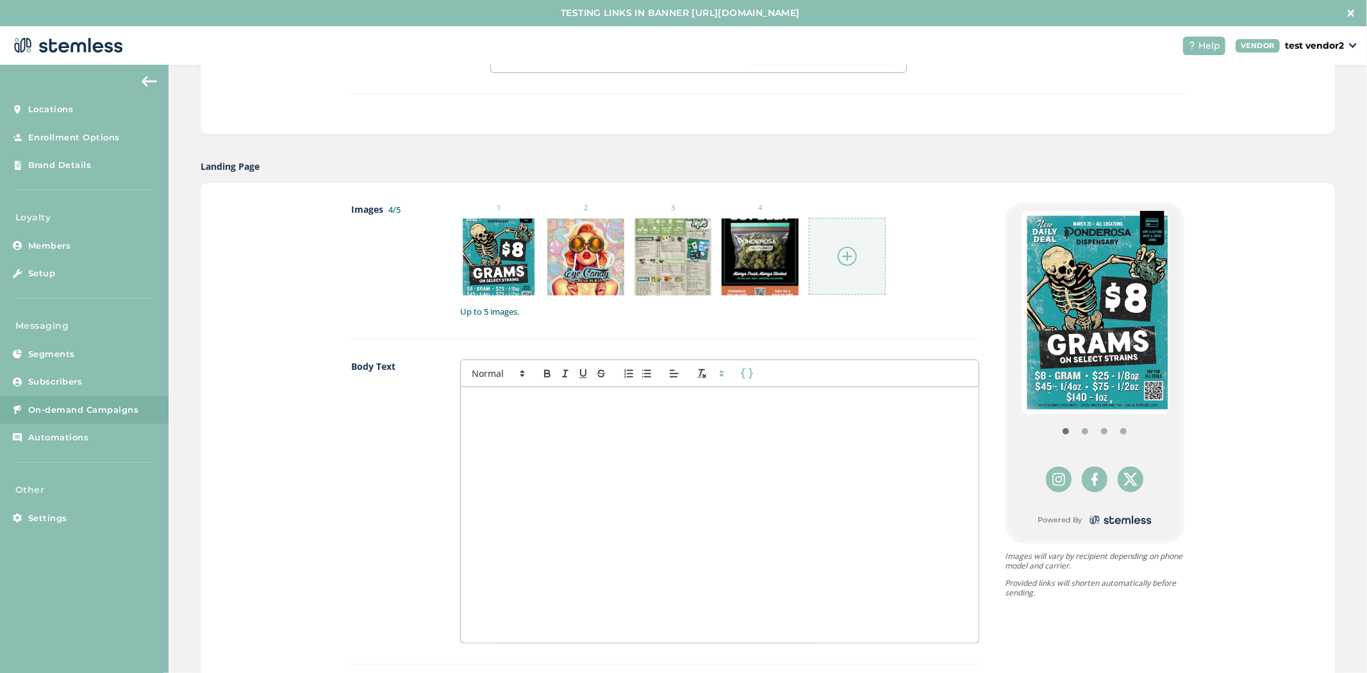
scroll to position [574, 0]
drag, startPoint x: 1107, startPoint y: 337, endPoint x: 991, endPoint y: 347, distance: 116.4
click at [1009, 347] on div "{Store Logo} {Store Name} Powered By" at bounding box center [1095, 372] width 172 height 333
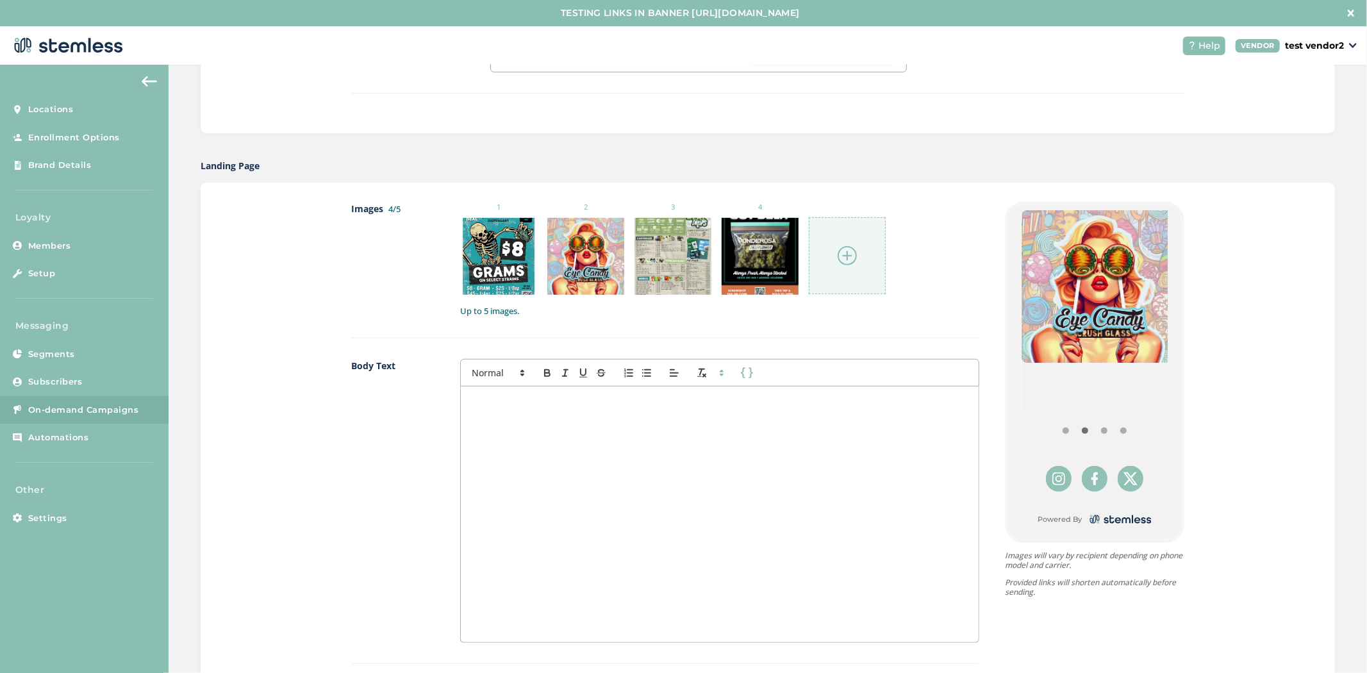
drag, startPoint x: 1142, startPoint y: 304, endPoint x: 925, endPoint y: 309, distance: 216.6
click at [925, 309] on div "Images 4/5 1 2 3 4 Up to 5 images. Body Text First Name Last Name Links {Store …" at bounding box center [767, 516] width 833 height 629
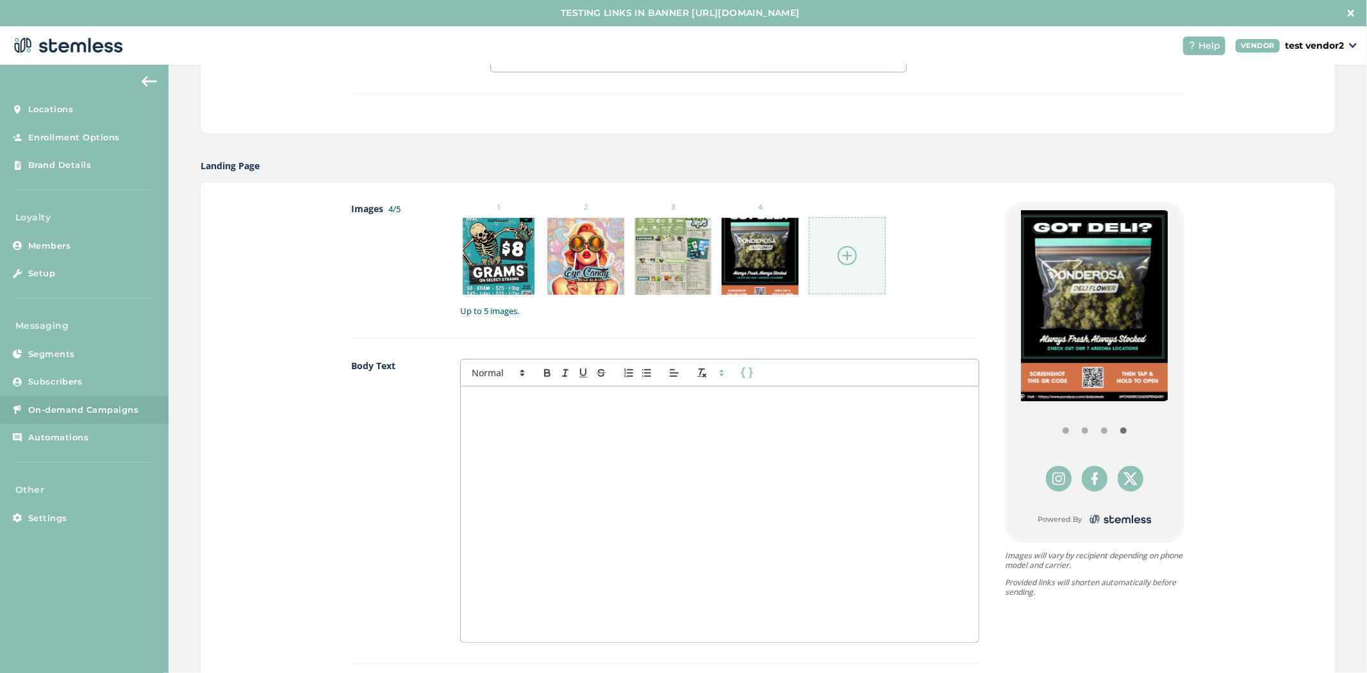
drag, startPoint x: 1123, startPoint y: 327, endPoint x: 952, endPoint y: 338, distance: 171.5
click at [1009, 327] on div "{Store Logo} {Store Name} Powered By" at bounding box center [1095, 372] width 172 height 333
click at [1149, 319] on img at bounding box center [1097, 305] width 152 height 191
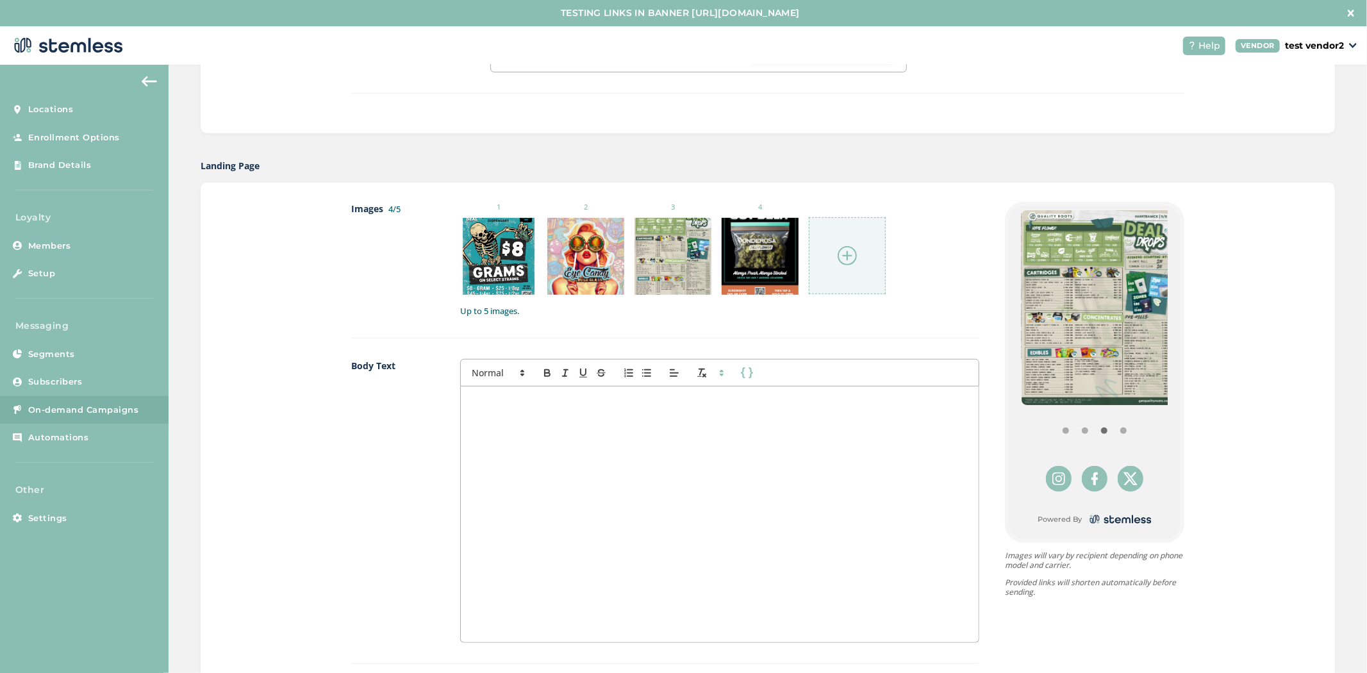
drag, startPoint x: 1041, startPoint y: 342, endPoint x: 1123, endPoint y: 344, distance: 82.0
click at [1105, 343] on img at bounding box center [1097, 307] width 152 height 195
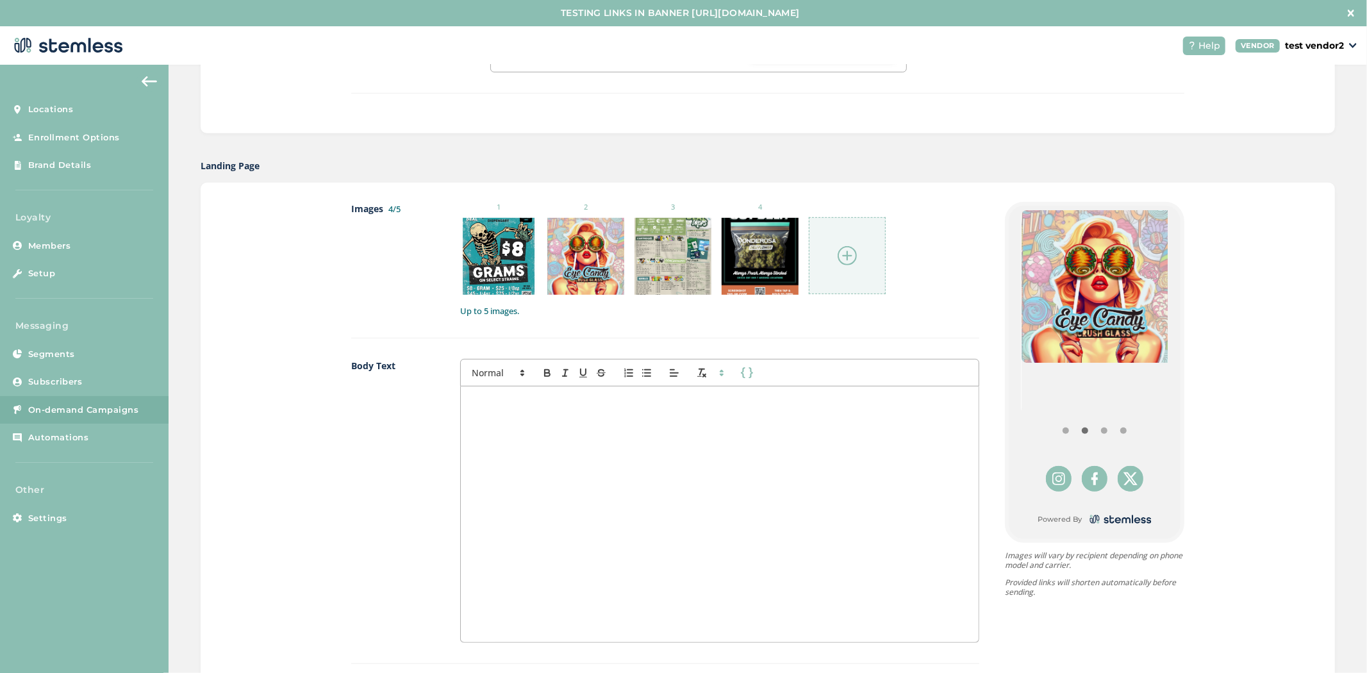
click at [746, 479] on div at bounding box center [720, 514] width 518 height 256
click at [574, 418] on div "wewewqewqe" at bounding box center [720, 514] width 518 height 256
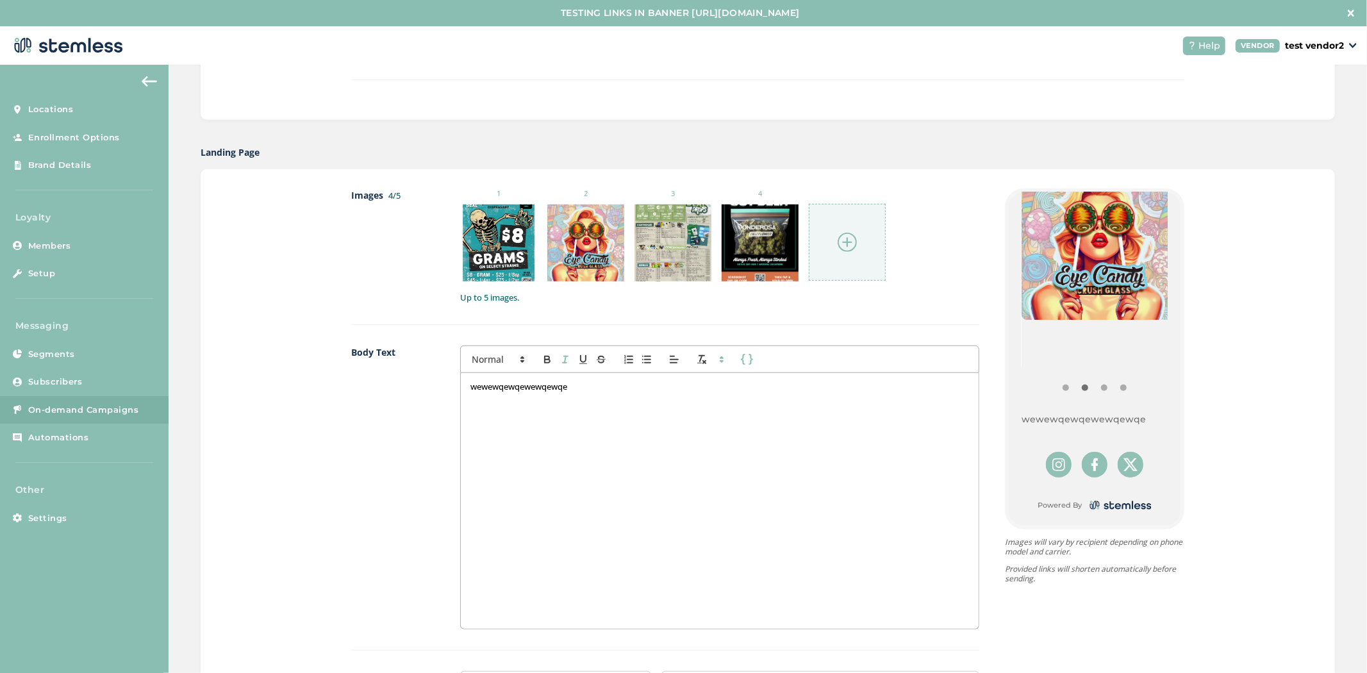
scroll to position [588, 0]
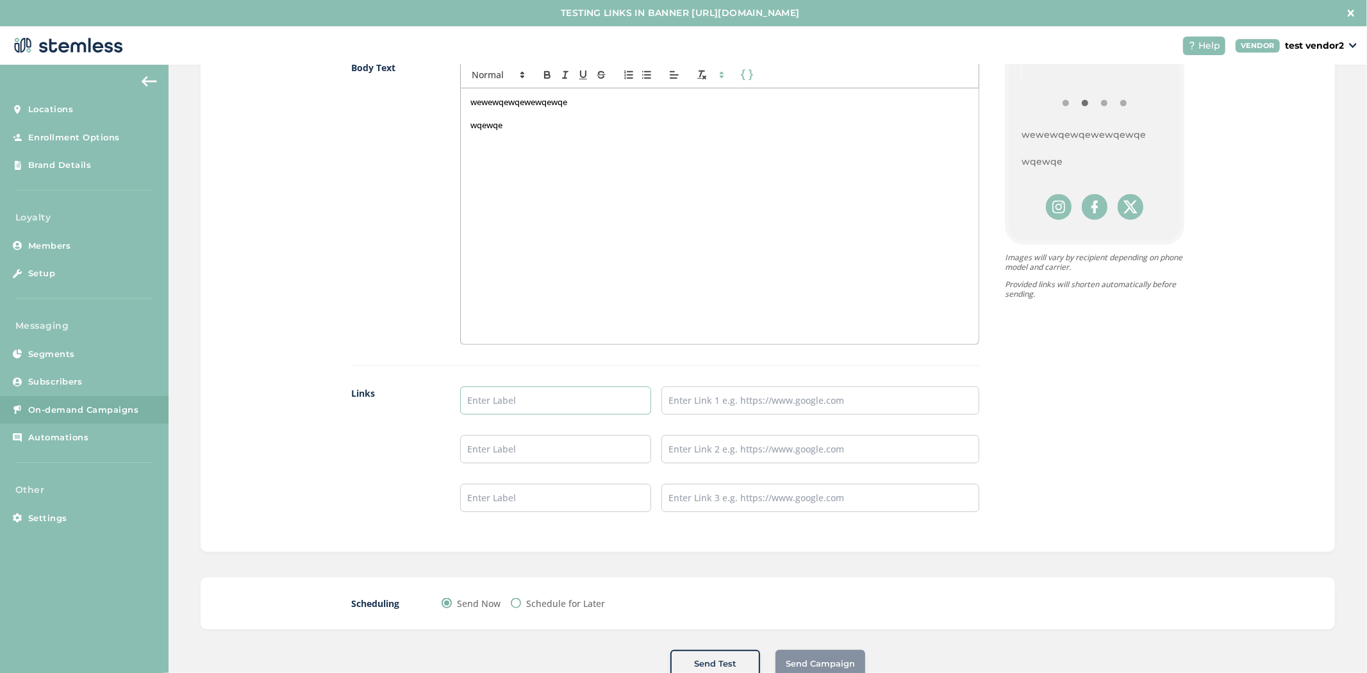
click at [567, 391] on input "text" at bounding box center [555, 400] width 191 height 28
type input "Menu Here"
click at [708, 399] on input "text" at bounding box center [820, 399] width 318 height 28
type input "[URL][DOMAIN_NAME]"
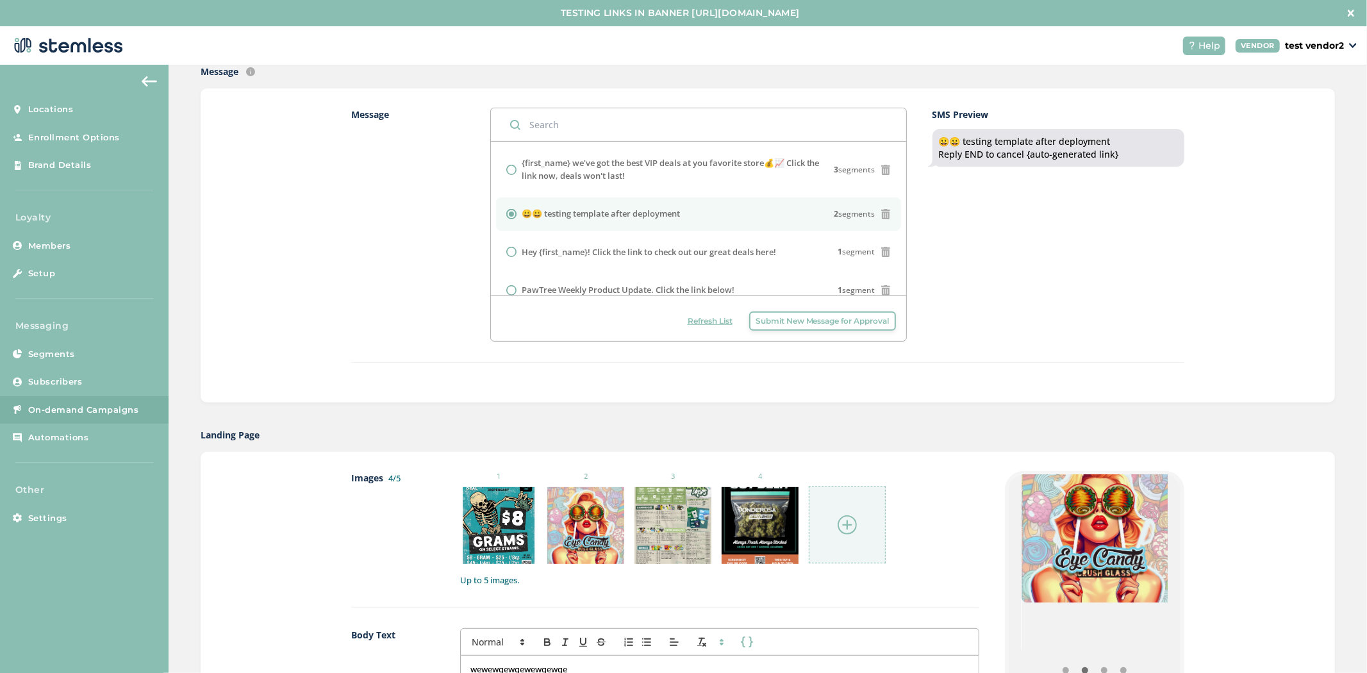
scroll to position [304, 0]
click at [810, 322] on span "Submit New Message for Approval" at bounding box center [822, 322] width 134 height 12
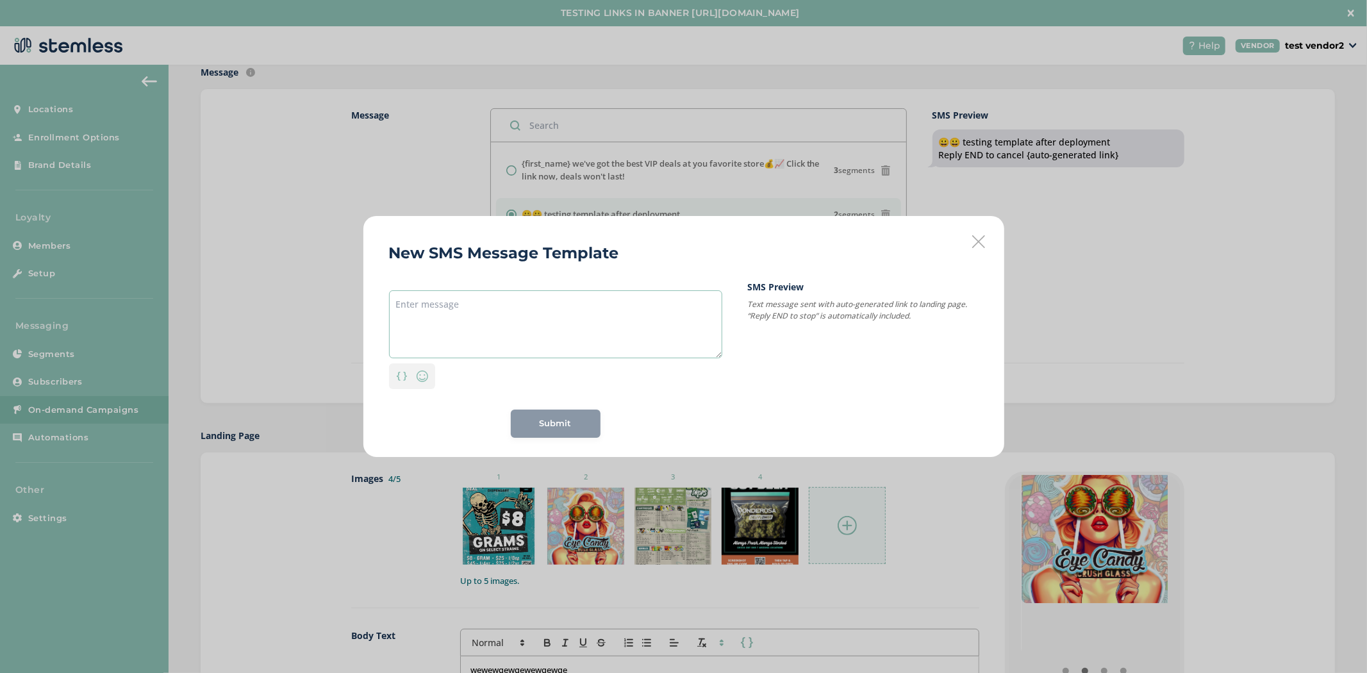
click at [568, 317] on textarea at bounding box center [555, 324] width 333 height 68
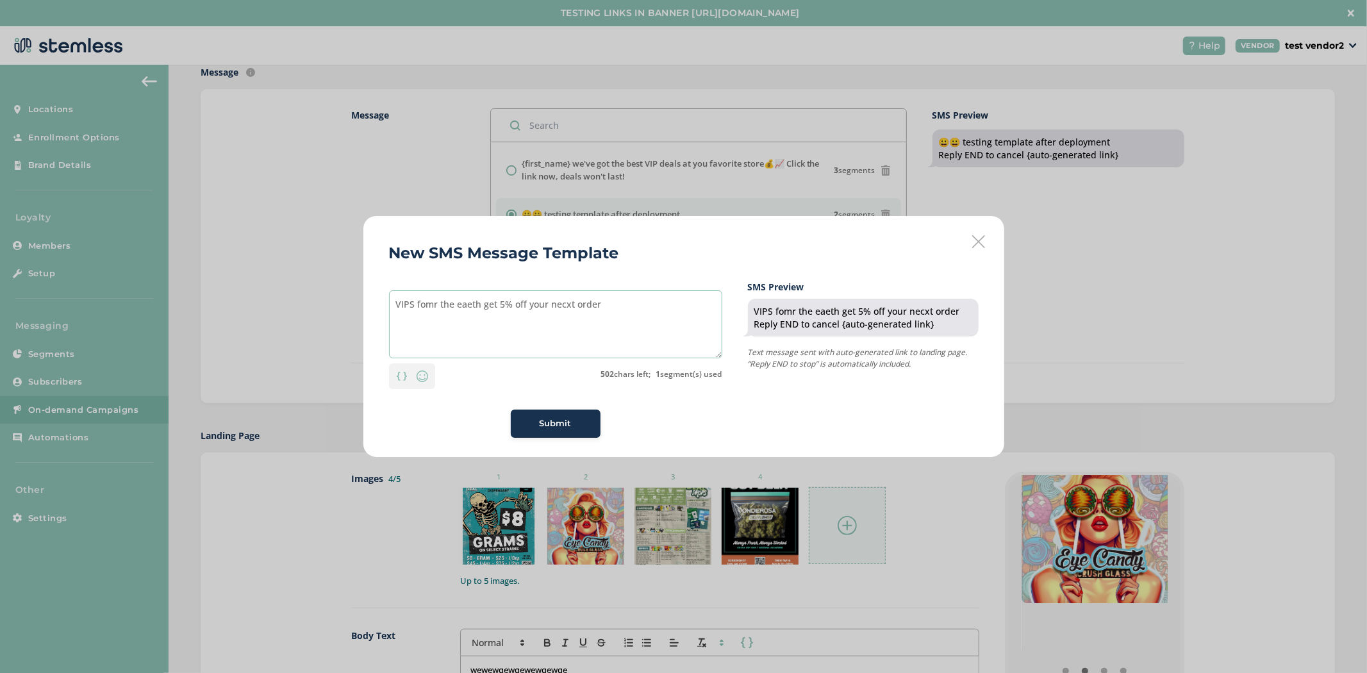
click at [397, 305] on textarea "VIPS fomr the eaeth get 5% off your necxt order" at bounding box center [555, 324] width 333 height 68
click at [397, 370] on div "Personalization" at bounding box center [401, 375] width 21 height 19
click at [395, 315] on div "{first_name}" at bounding box center [402, 312] width 62 height 23
type textarea "{first_name} VIPS fomr the eaeth get 5% off your necxt order"
click at [983, 247] on icon at bounding box center [978, 241] width 13 height 13
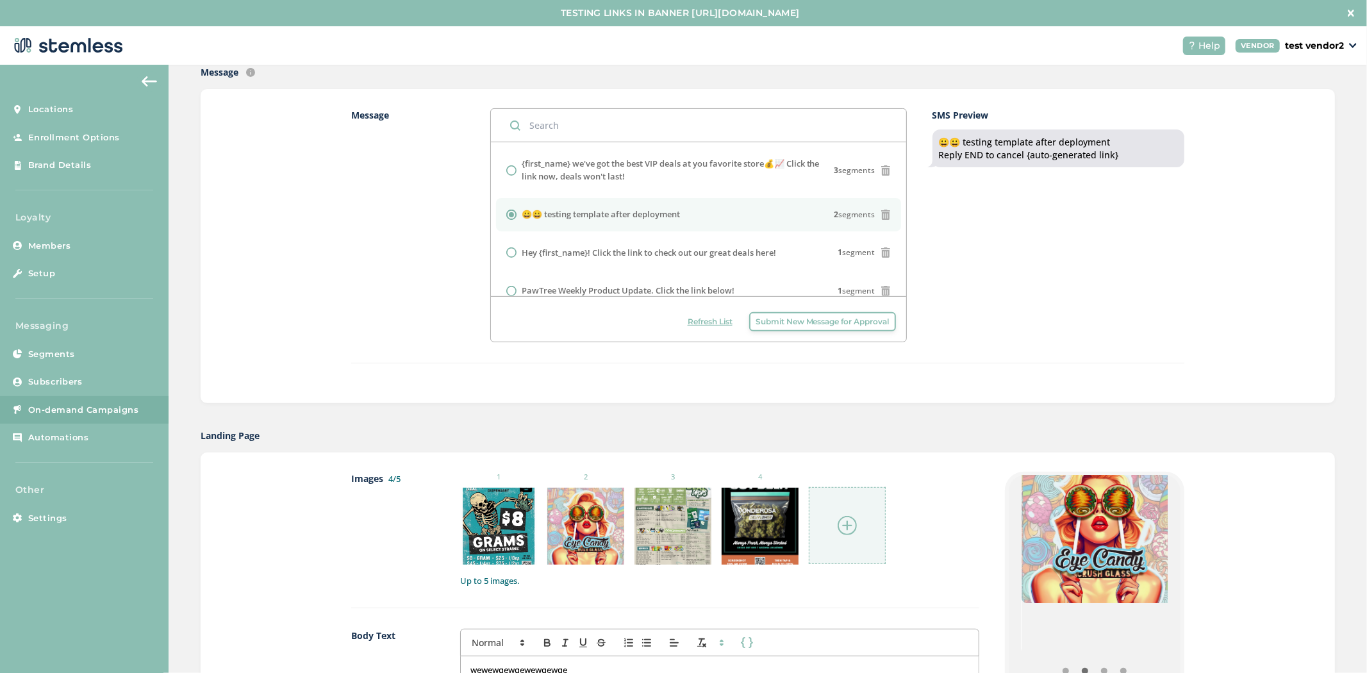
drag, startPoint x: 1062, startPoint y: 149, endPoint x: 1021, endPoint y: 149, distance: 41.0
click at [1021, 149] on div "😀😀 testing template after deployment Reply END to cancel {auto-generated link}" at bounding box center [1058, 148] width 239 height 25
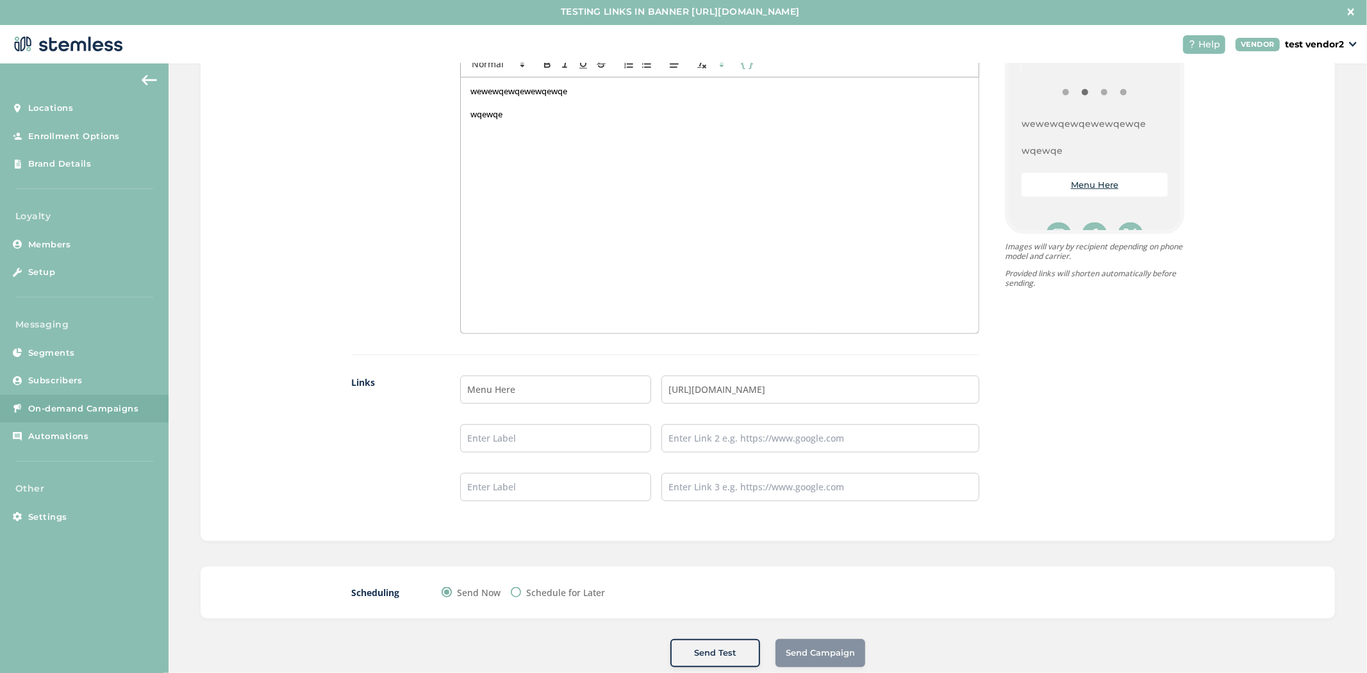
scroll to position [2, 0]
drag, startPoint x: 545, startPoint y: 388, endPoint x: 497, endPoint y: 420, distance: 57.9
click at [450, 391] on div "Links Menu Here [URL][DOMAIN_NAME]" at bounding box center [665, 448] width 628 height 146
drag, startPoint x: 436, startPoint y: 443, endPoint x: 432, endPoint y: 456, distance: 13.8
click at [408, 445] on div "Links Menu Here [URL][DOMAIN_NAME]" at bounding box center [665, 448] width 628 height 146
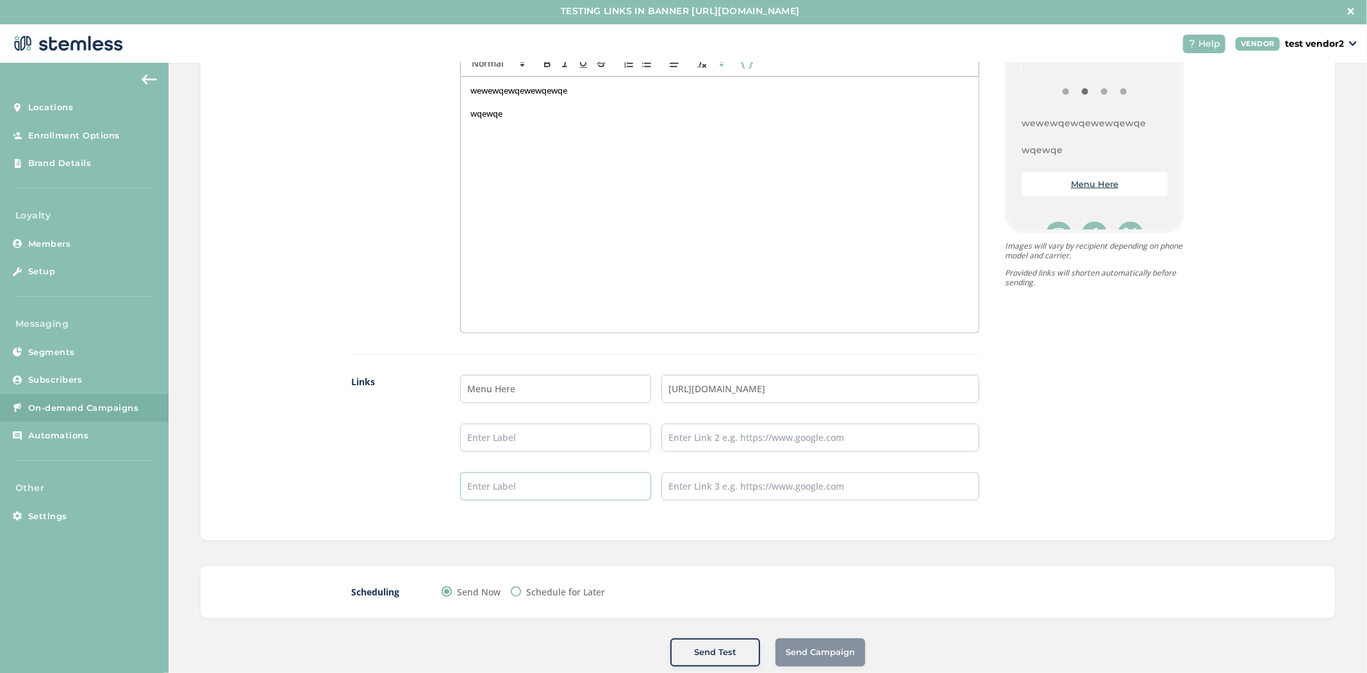
drag, startPoint x: 504, startPoint y: 493, endPoint x: 440, endPoint y: 493, distance: 64.1
click at [438, 493] on div "Links Menu Here [URL][DOMAIN_NAME]" at bounding box center [665, 448] width 628 height 146
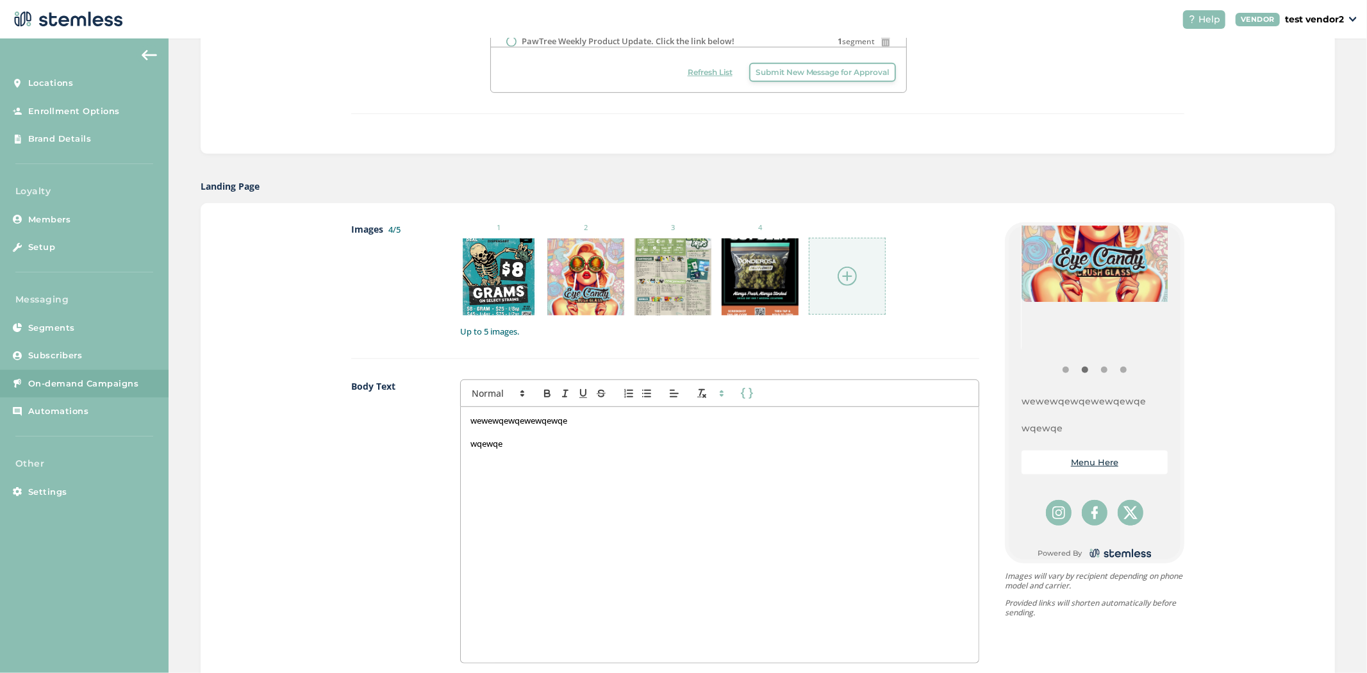
scroll to position [526, 0]
click at [66, 495] on span "Settings" at bounding box center [47, 492] width 39 height 13
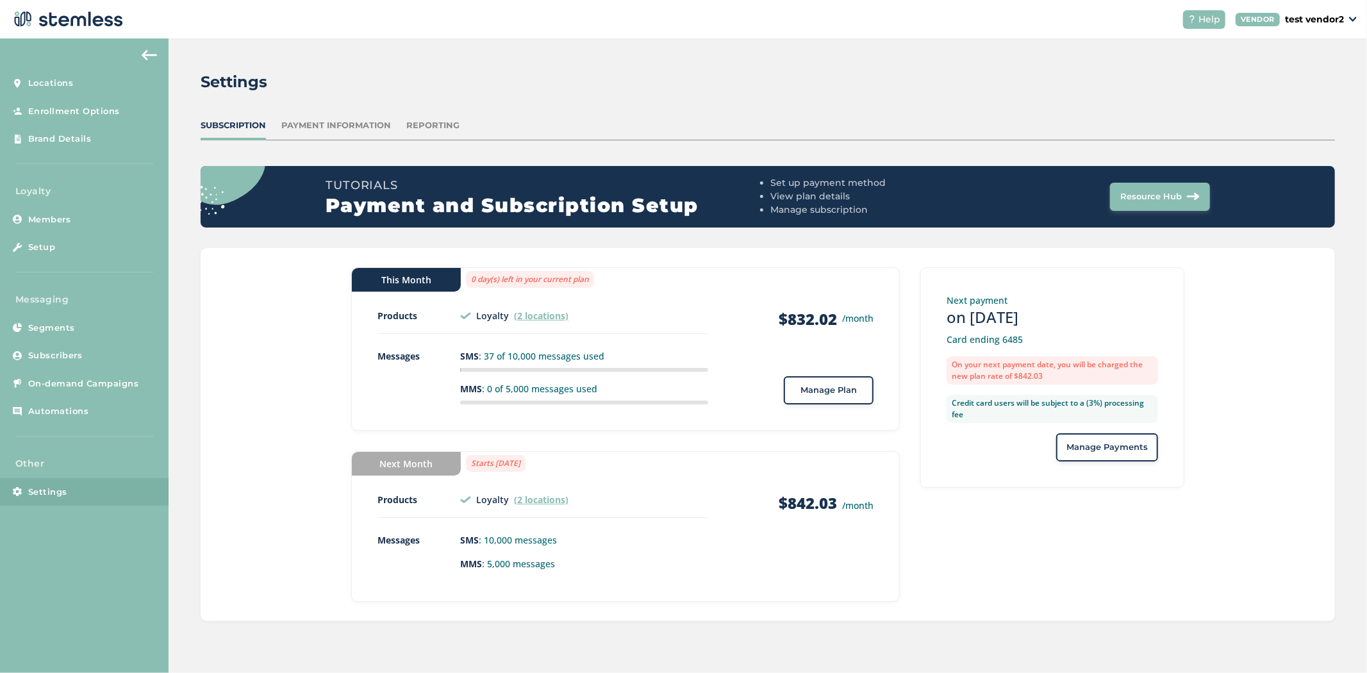
click at [803, 391] on span "Manage Plan" at bounding box center [828, 390] width 56 height 13
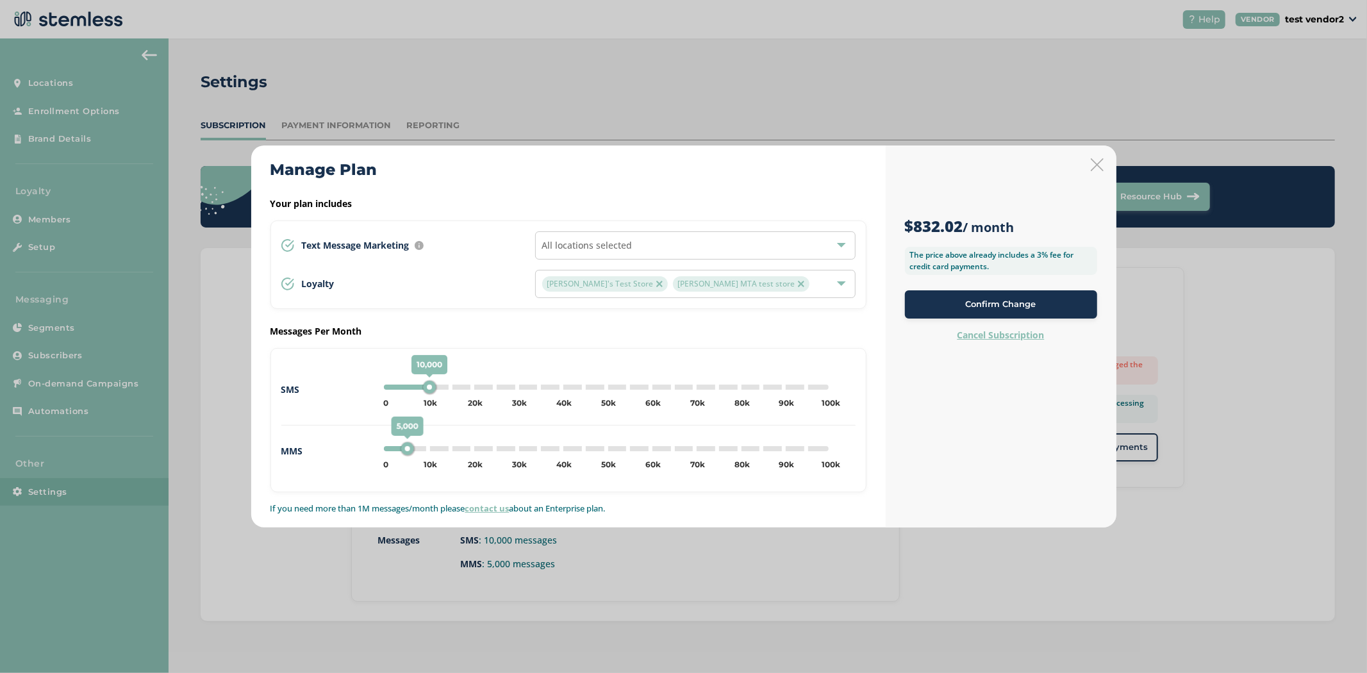
drag, startPoint x: 436, startPoint y: 388, endPoint x: 488, endPoint y: 388, distance: 51.9
click at [488, 388] on div "10,000 0 5k 10k 15k 20k 25k 30k 35k 40k 45k 50k 55k 60k 65k 70k 75k 80k 85k 90k…" at bounding box center [606, 386] width 445 height 5
type input "25000"
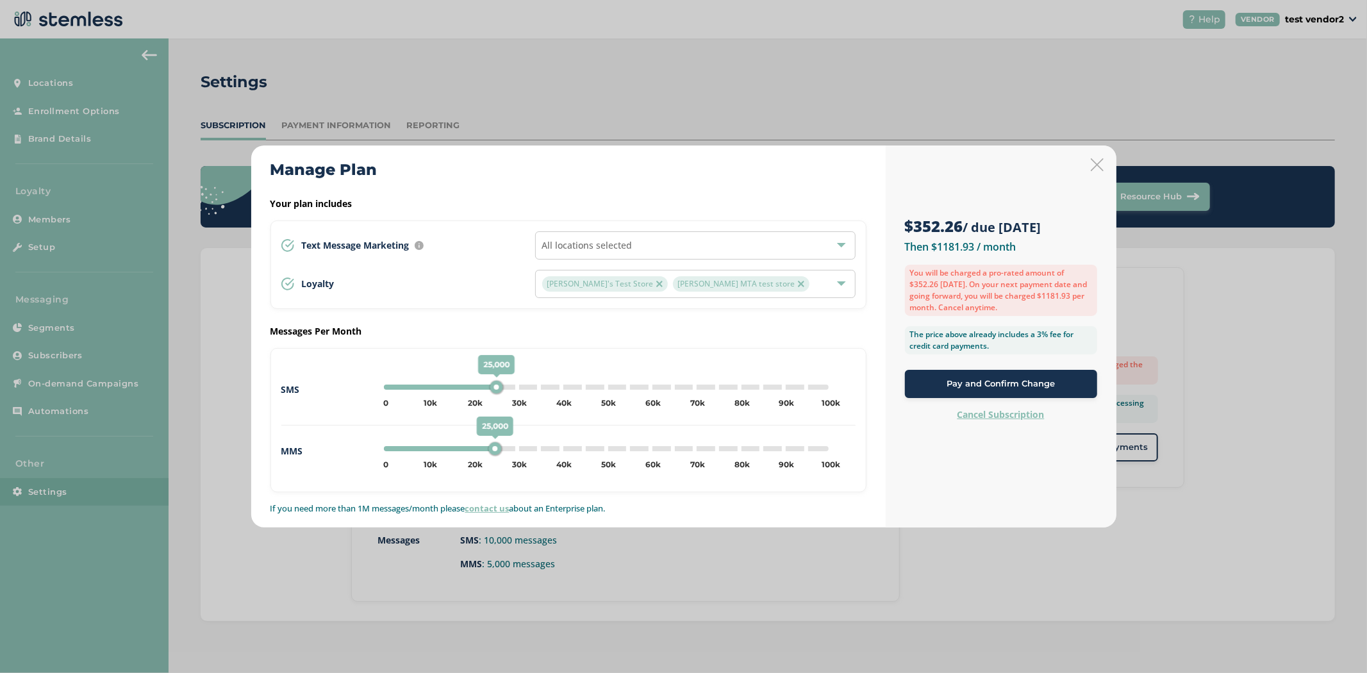
drag, startPoint x: 407, startPoint y: 449, endPoint x: 493, endPoint y: 450, distance: 86.5
click at [493, 450] on div "25,000" at bounding box center [494, 448] width 13 height 13
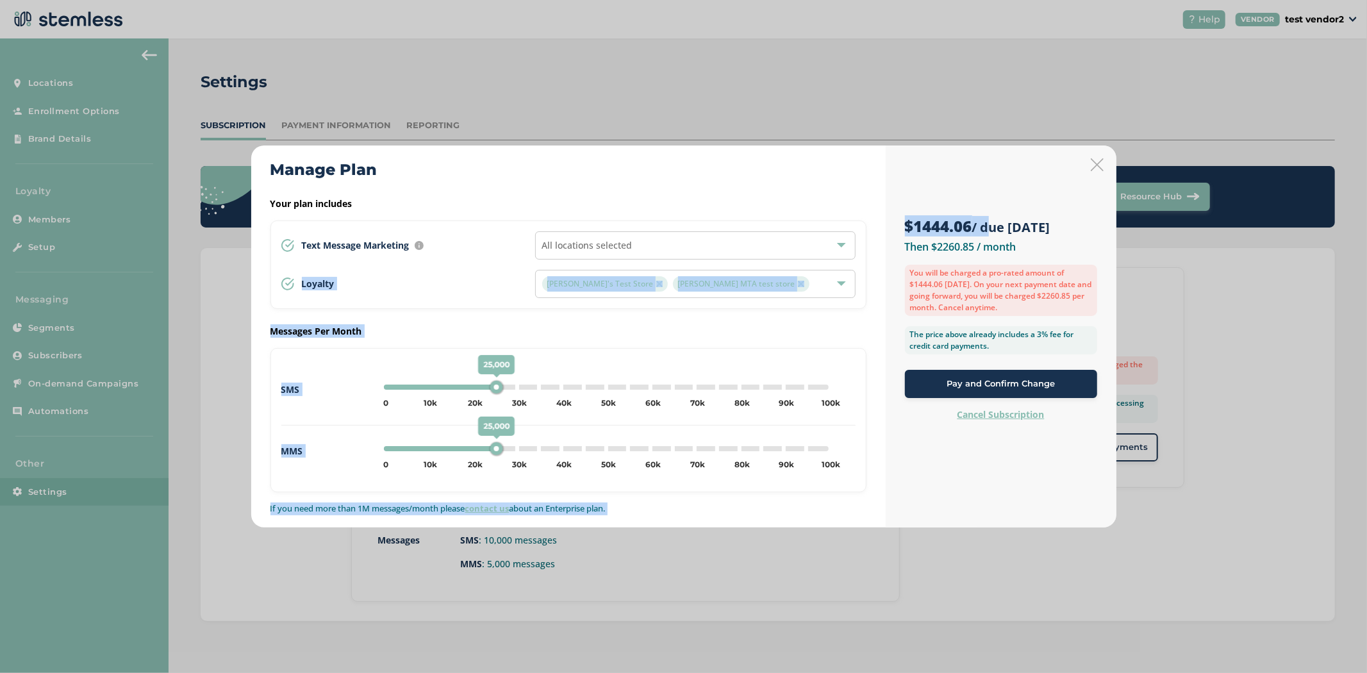
drag, startPoint x: 983, startPoint y: 226, endPoint x: 872, endPoint y: 220, distance: 111.0
click at [872, 220] on div "Manage Plan Your plan includes Text Message Marketing Every location automatica…" at bounding box center [683, 336] width 865 height 383
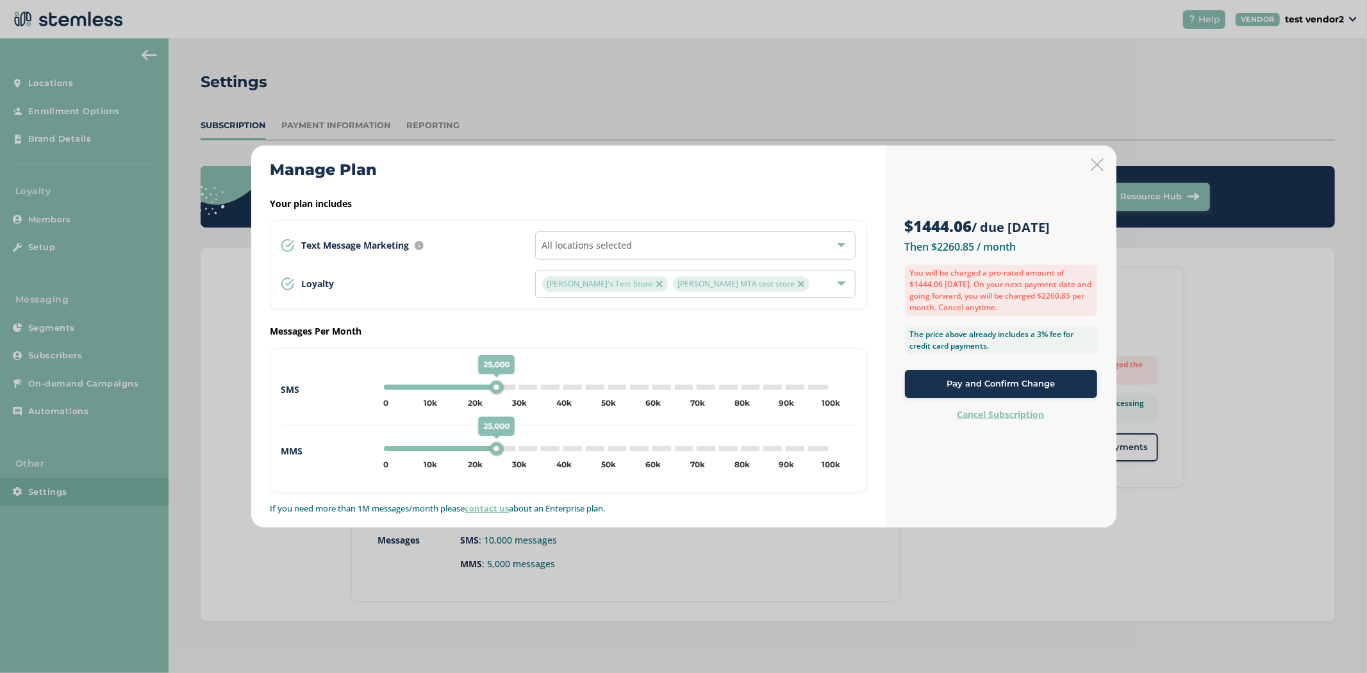
click at [865, 177] on div "Manage Plan" at bounding box center [568, 169] width 596 height 23
drag, startPoint x: 971, startPoint y: 247, endPoint x: 934, endPoint y: 247, distance: 37.2
click at [934, 247] on label "Then $2260.85 / month" at bounding box center [960, 247] width 111 height 14
drag, startPoint x: 916, startPoint y: 213, endPoint x: 977, endPoint y: 220, distance: 61.3
click at [977, 220] on div "$1444.06 / due [DATE] Then $2260.85 / month You will be charged a pro-rated amo…" at bounding box center [1001, 293] width 192 height 256
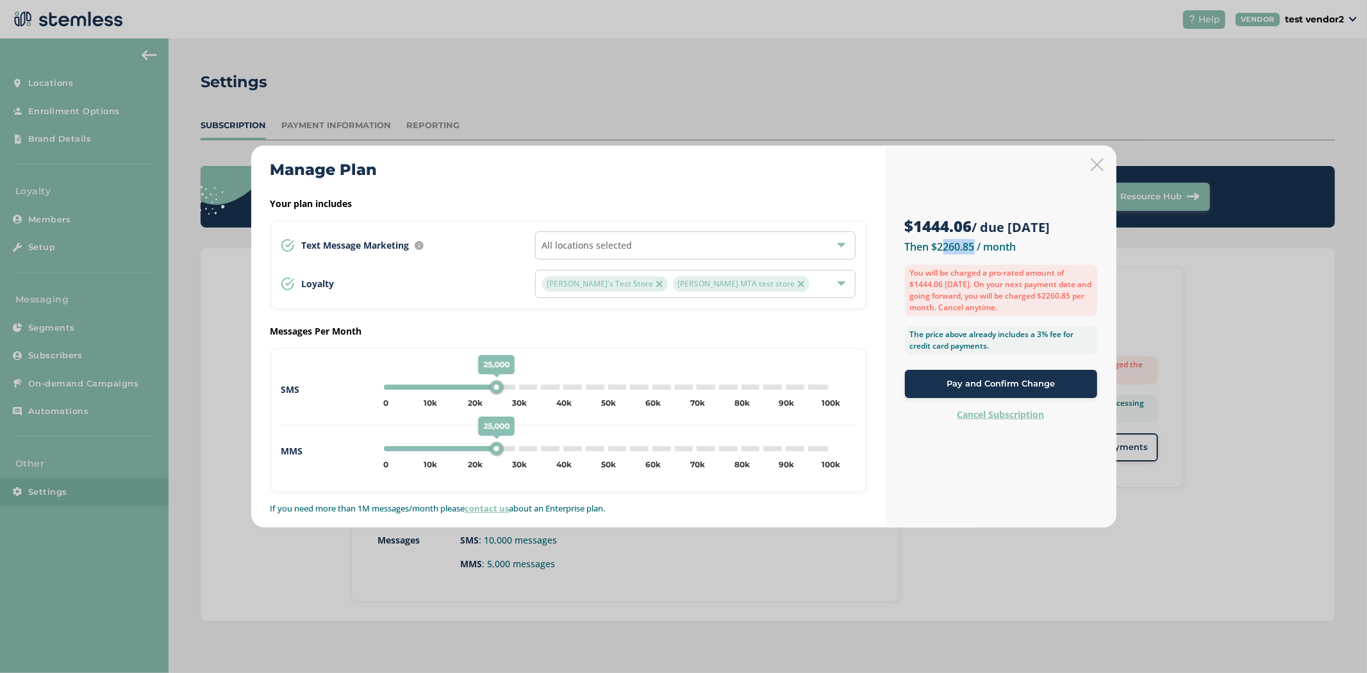
drag, startPoint x: 939, startPoint y: 249, endPoint x: 971, endPoint y: 241, distance: 33.6
click at [971, 241] on label "Then $2260.85 / month" at bounding box center [960, 247] width 111 height 14
type input "5000"
drag, startPoint x: 497, startPoint y: 447, endPoint x: 411, endPoint y: 456, distance: 87.0
click at [411, 456] on div "25,000 0 5k 10k 15k 20k 25k 30k 35k 40k 45k 50k 55k 60k 65k 70k 75k 80k 85k 90k…" at bounding box center [606, 448] width 455 height 15
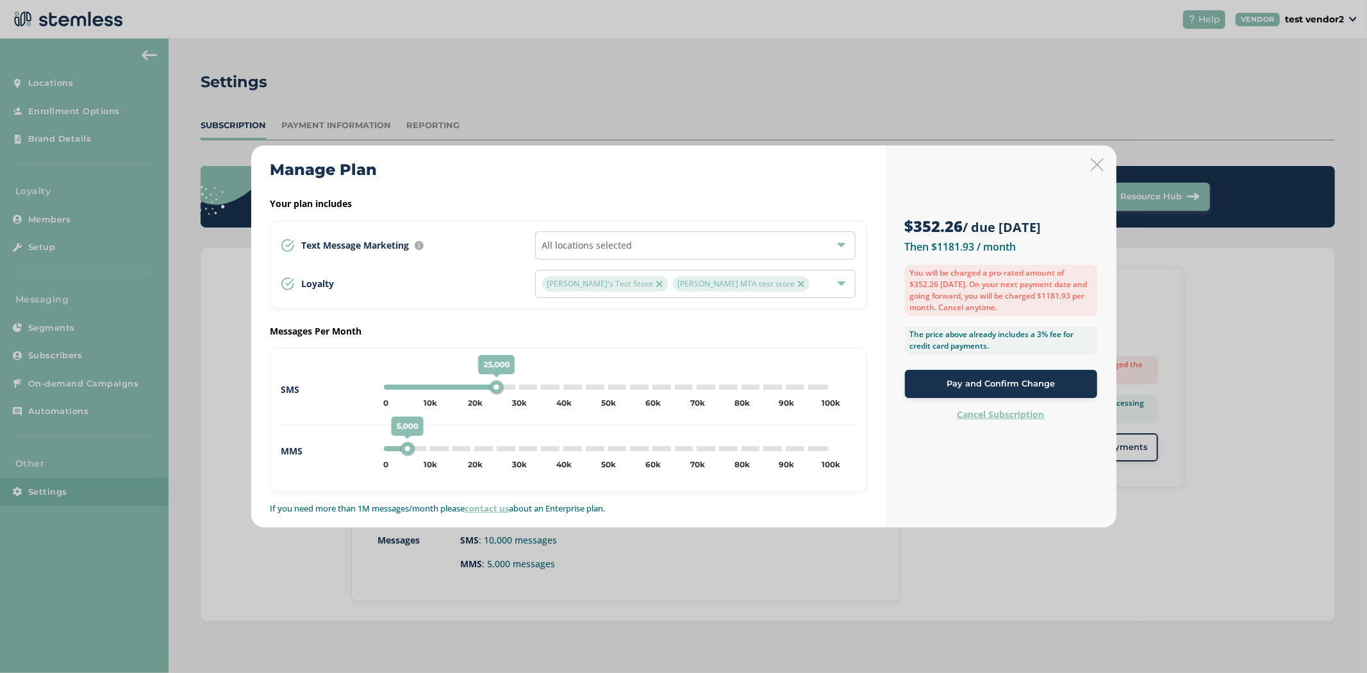
click at [1103, 164] on div "$352.26 / due [DATE] Then $1181.93 / month You will be charged a pro-rated amou…" at bounding box center [1000, 336] width 231 height 383
click at [1096, 165] on icon at bounding box center [1097, 164] width 13 height 13
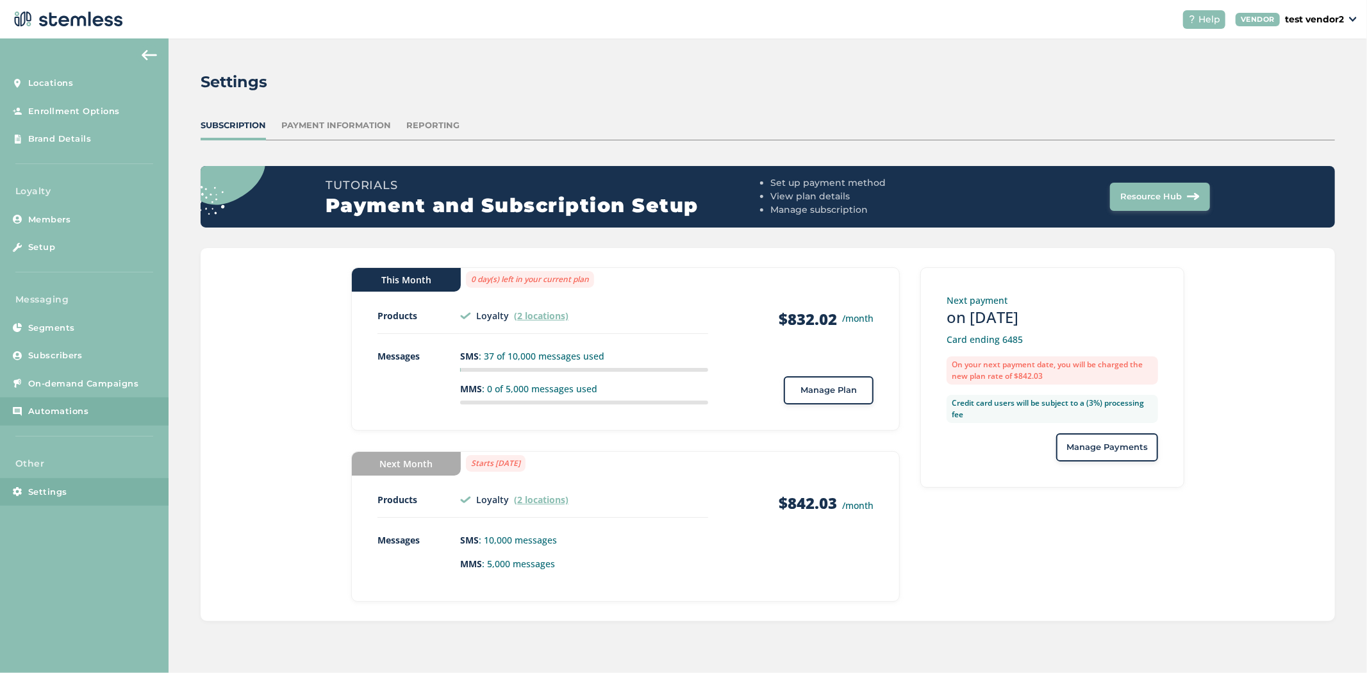
click at [67, 406] on span "Automations" at bounding box center [58, 411] width 61 height 13
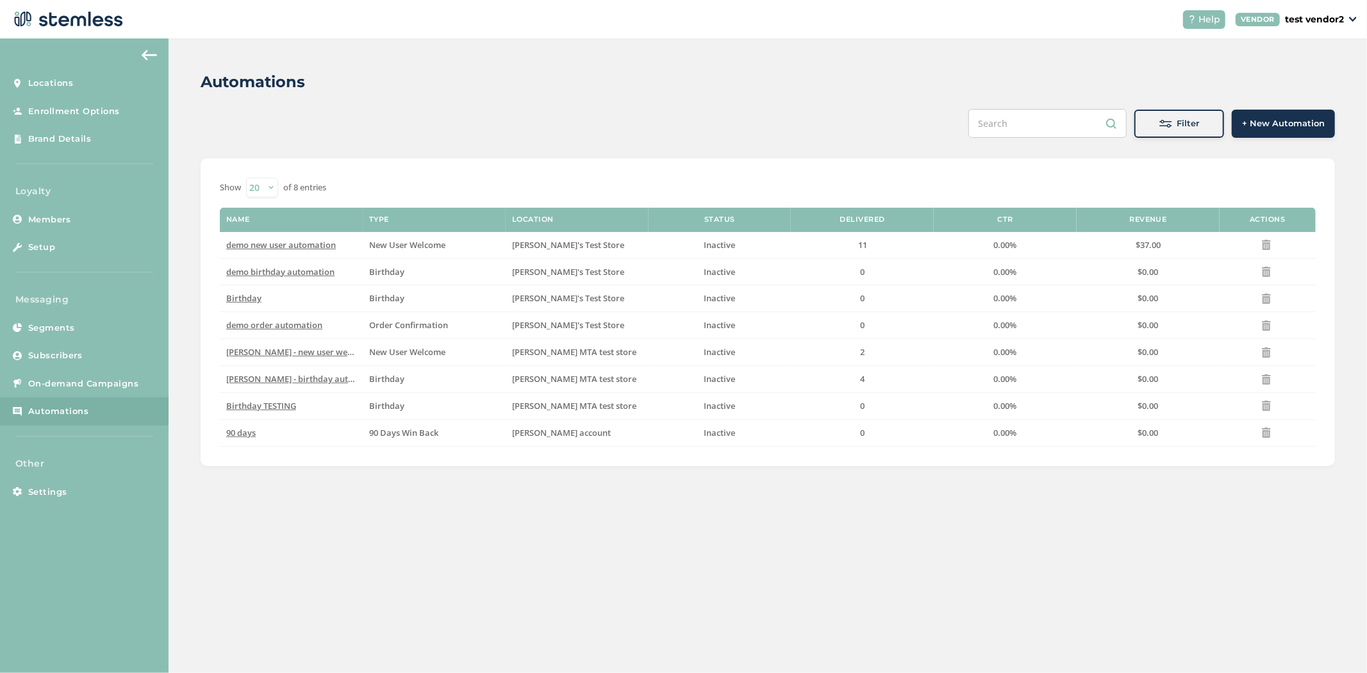
click at [1285, 126] on span "+ New Automation" at bounding box center [1283, 123] width 83 height 13
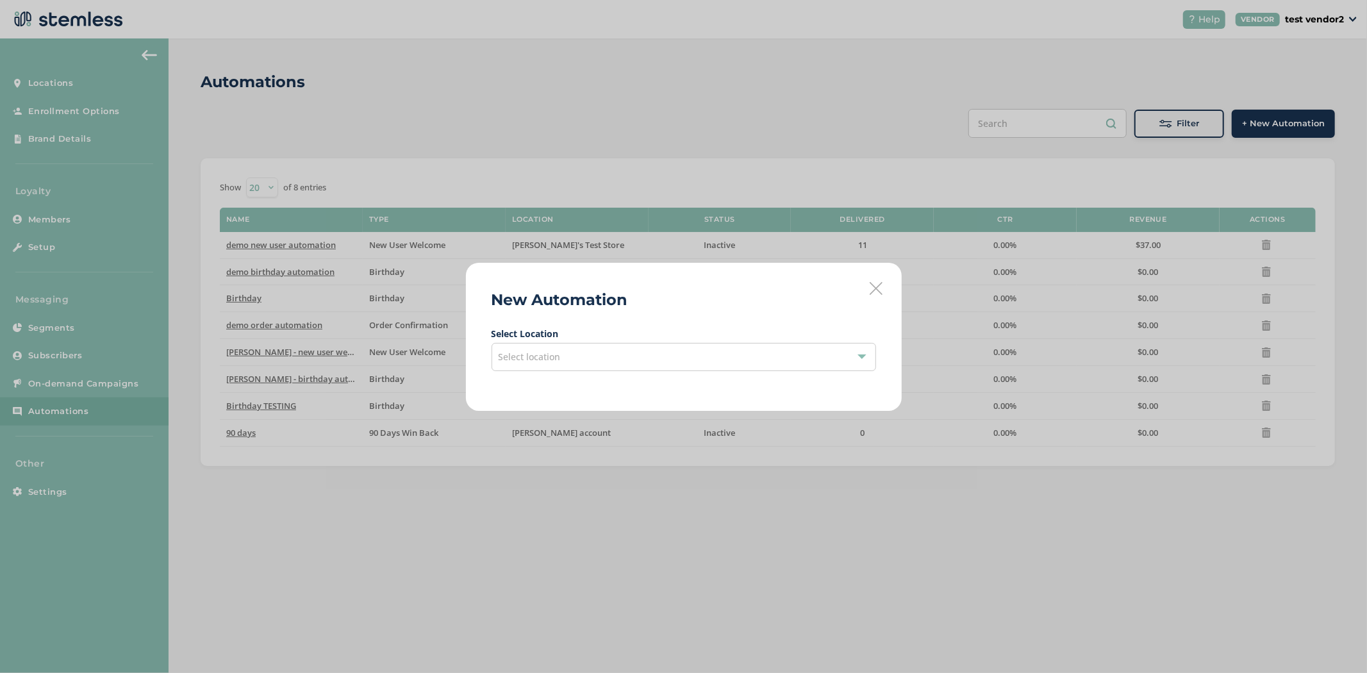
click at [592, 361] on div "Select location" at bounding box center [683, 357] width 384 height 28
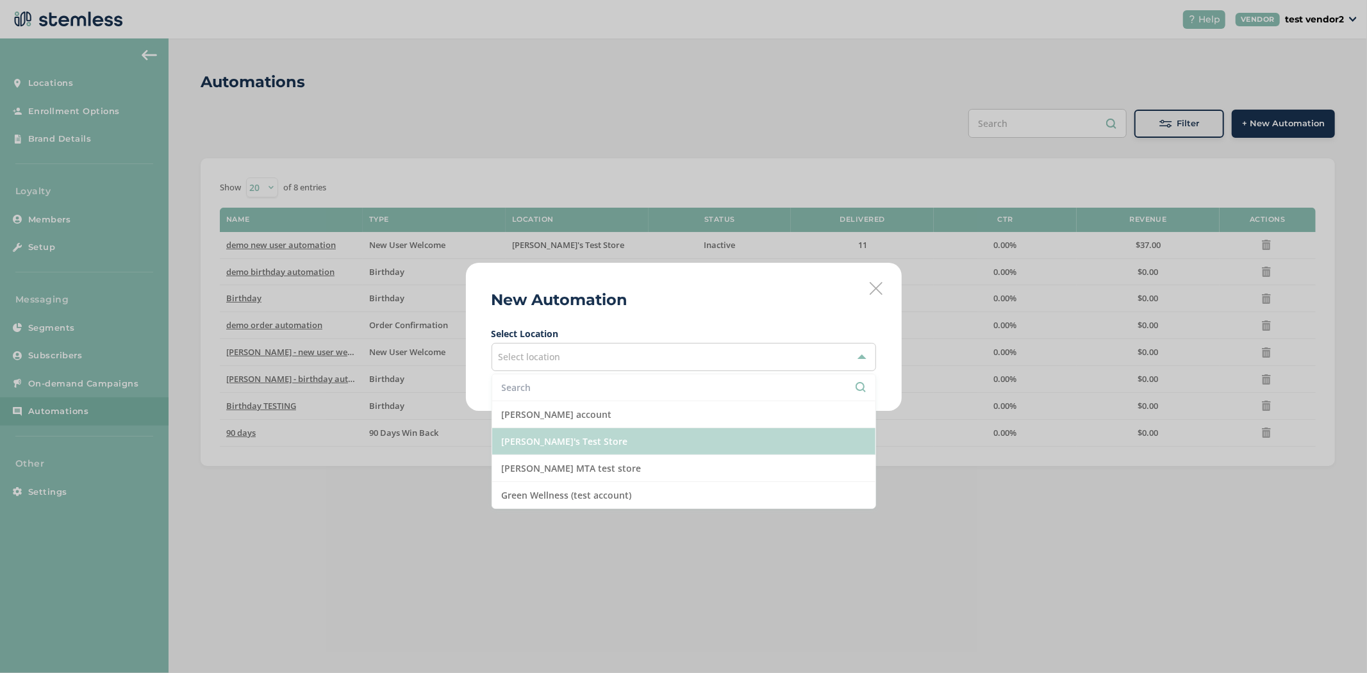
click at [599, 450] on li "[PERSON_NAME]'s Test Store" at bounding box center [683, 441] width 383 height 27
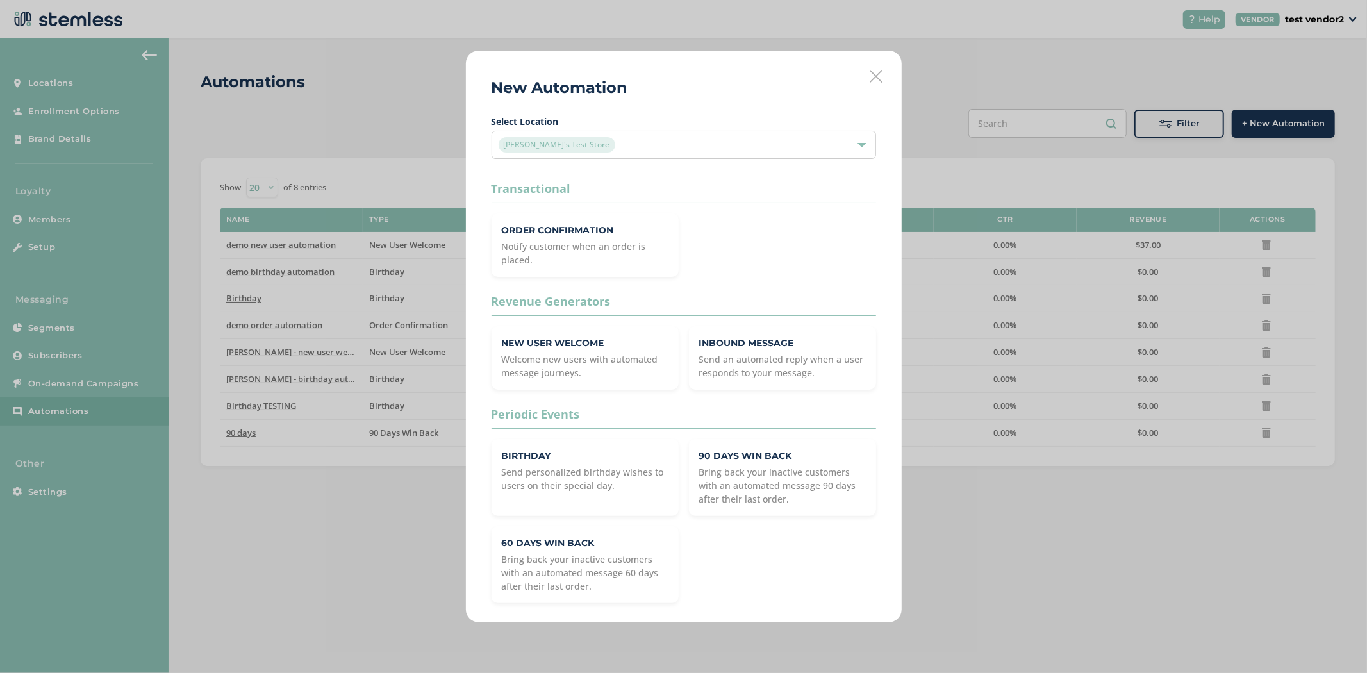
click at [879, 77] on icon at bounding box center [875, 76] width 13 height 13
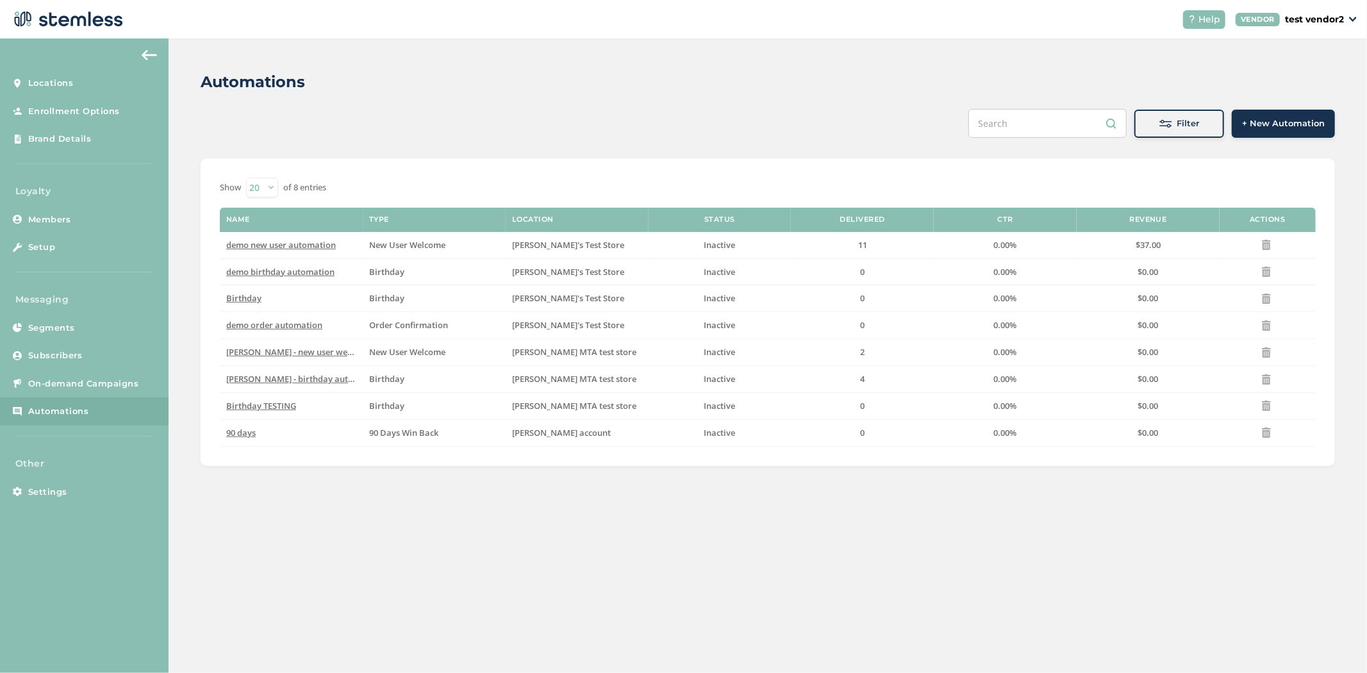
click at [1242, 123] on span "+ New Automation" at bounding box center [1283, 123] width 83 height 13
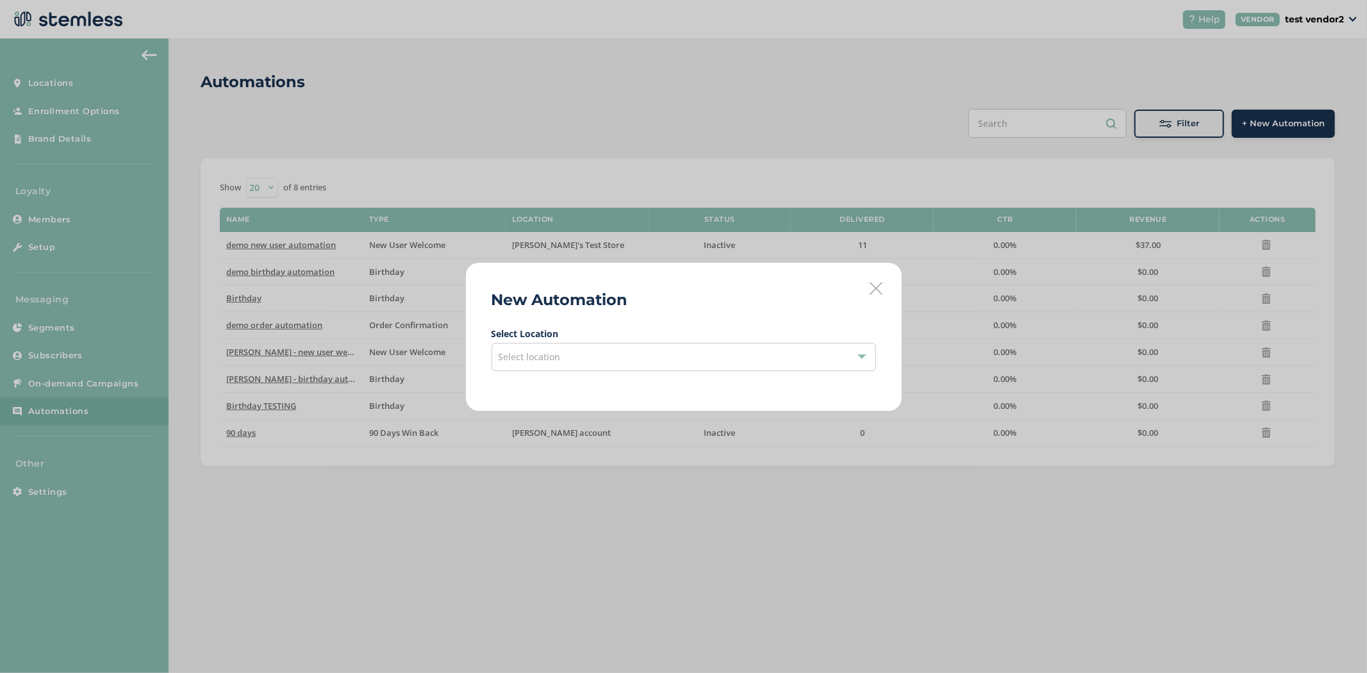
click at [618, 365] on div "Select location" at bounding box center [683, 357] width 384 height 28
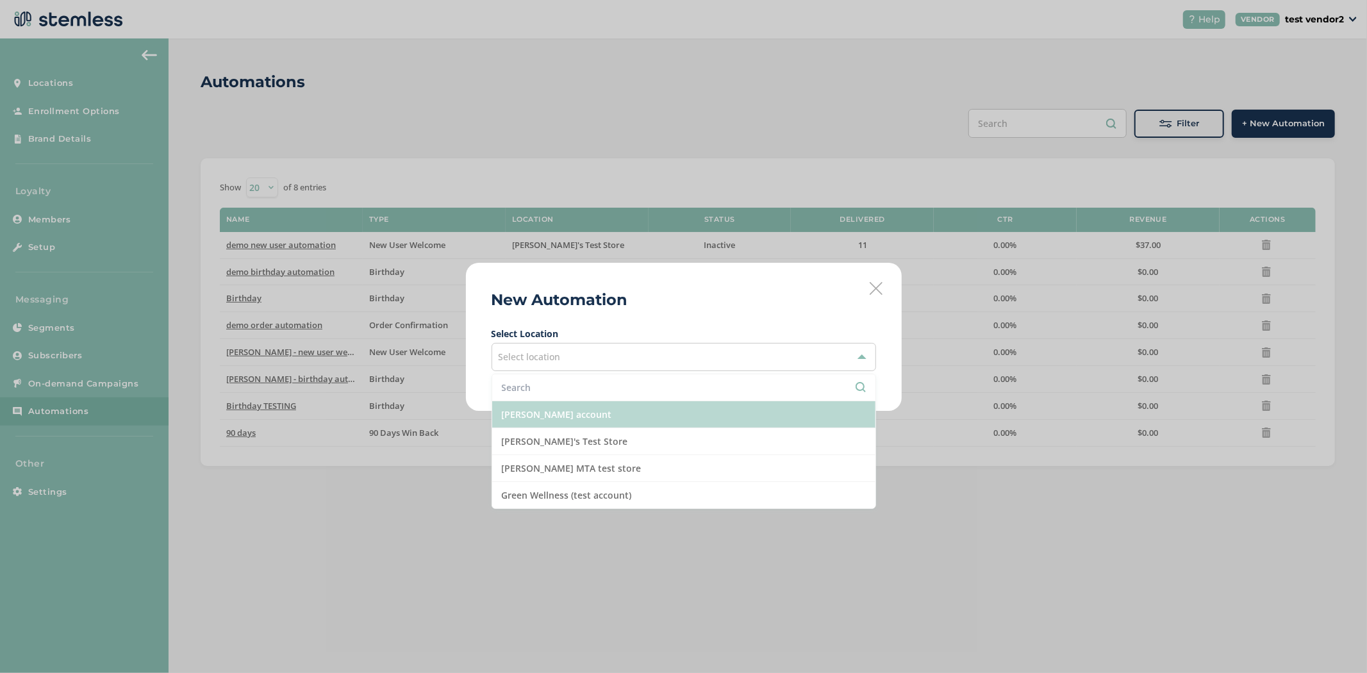
click at [618, 415] on li "[PERSON_NAME] account" at bounding box center [683, 414] width 383 height 27
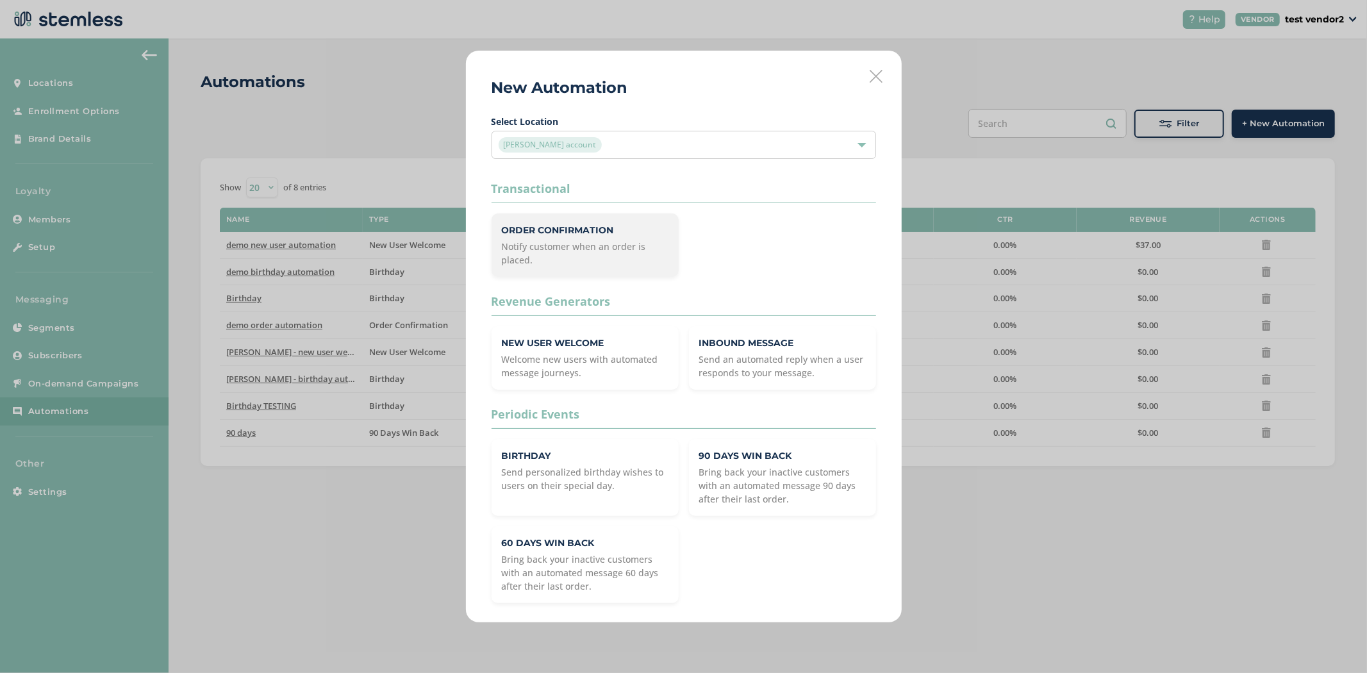
click at [591, 233] on p "Order Confirmation" at bounding box center [585, 230] width 167 height 13
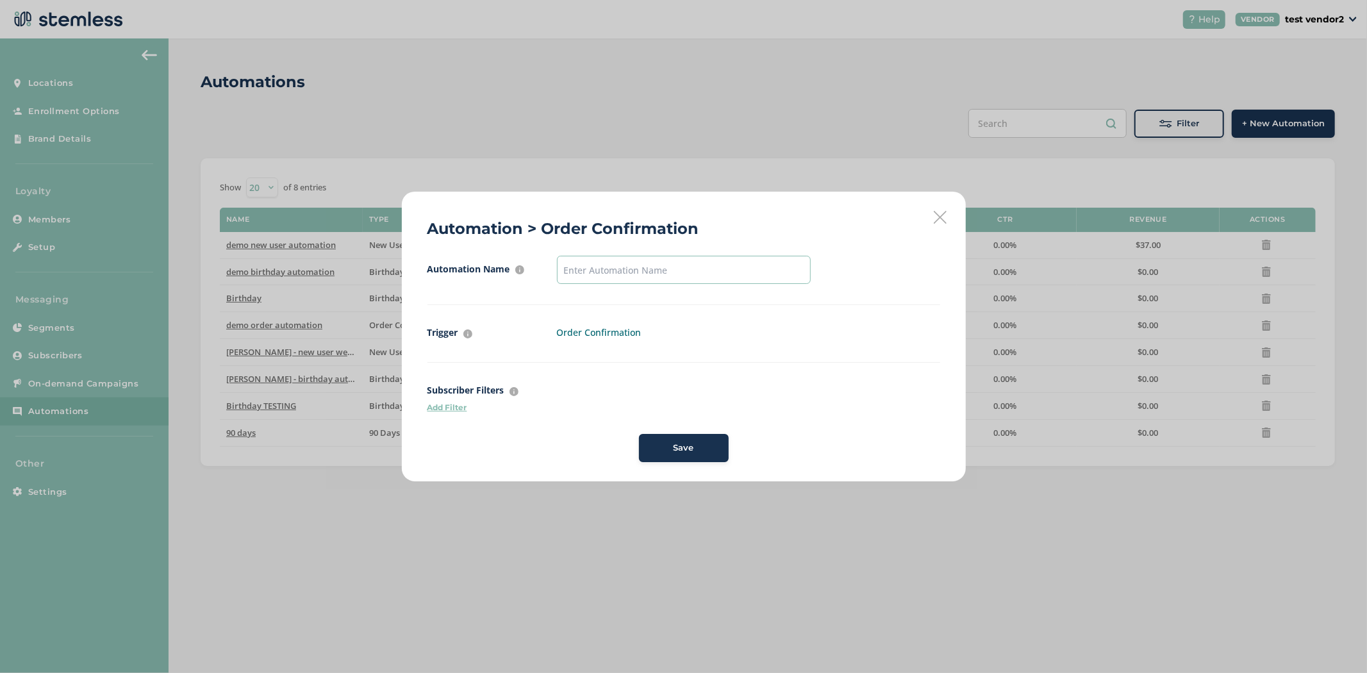
click at [615, 266] on input "text" at bounding box center [684, 270] width 254 height 28
type input "test"
click at [668, 452] on div "Save" at bounding box center [683, 447] width 69 height 13
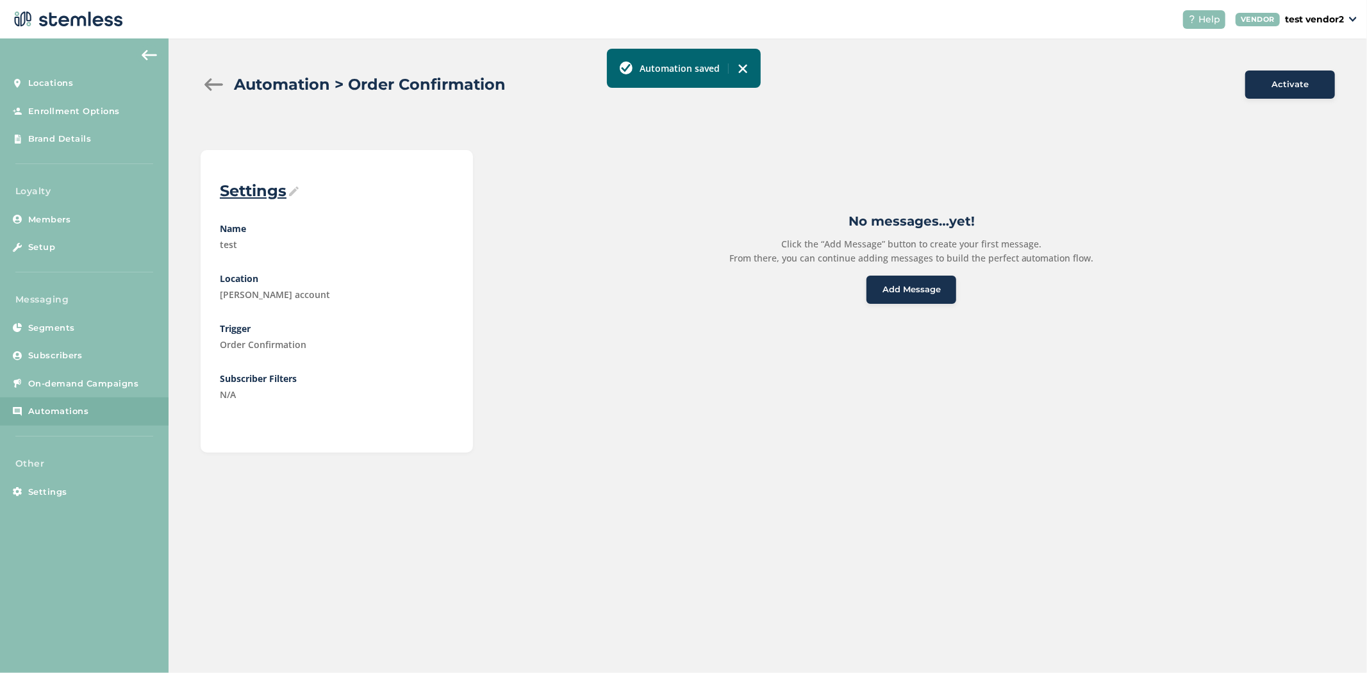
click at [936, 276] on button "Add Message" at bounding box center [911, 290] width 90 height 28
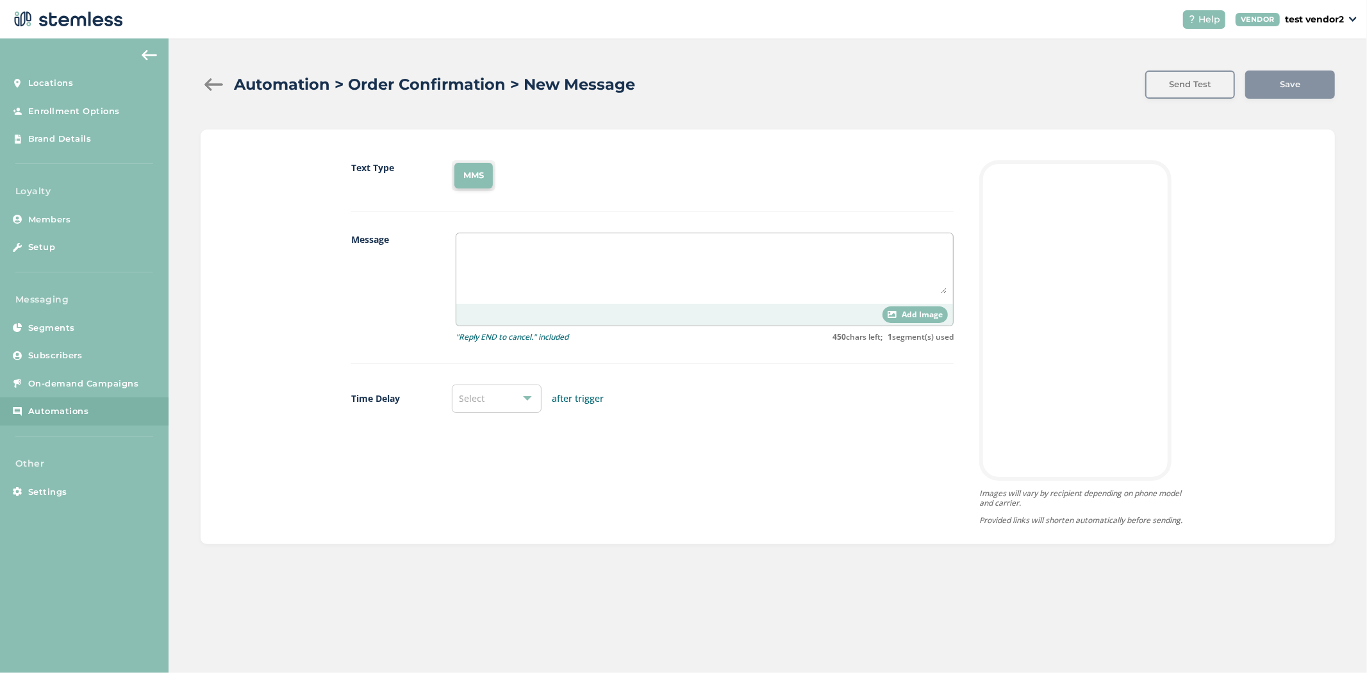
click at [545, 267] on textarea at bounding box center [705, 267] width 484 height 54
click at [902, 311] on span "Add Image" at bounding box center [922, 315] width 41 height 12
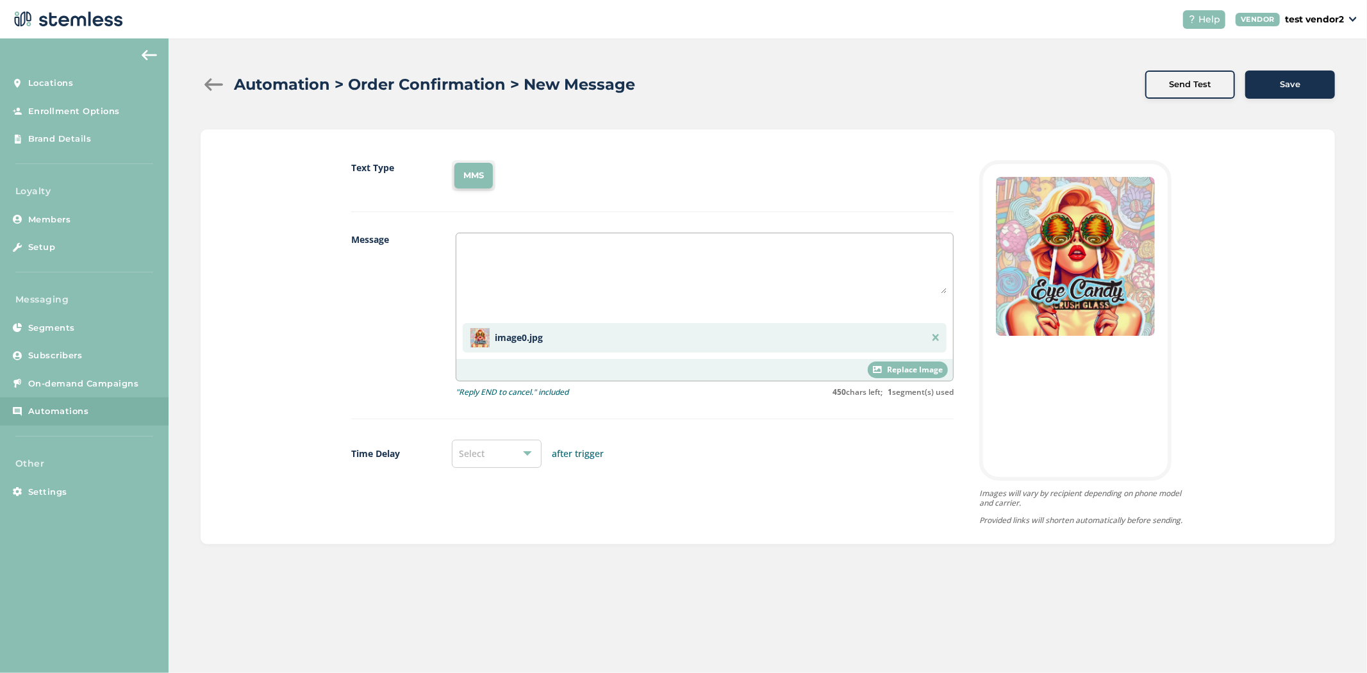
click at [696, 251] on textarea at bounding box center [705, 267] width 484 height 54
type textarea "dddfd"
drag, startPoint x: 696, startPoint y: 251, endPoint x: 408, endPoint y: 237, distance: 288.6
click at [408, 237] on div "Message dddfd image0.jpg Replace Image "Reply END to cancel." included 450 char…" at bounding box center [652, 326] width 602 height 186
click at [919, 370] on span "Replace Image" at bounding box center [915, 370] width 56 height 12
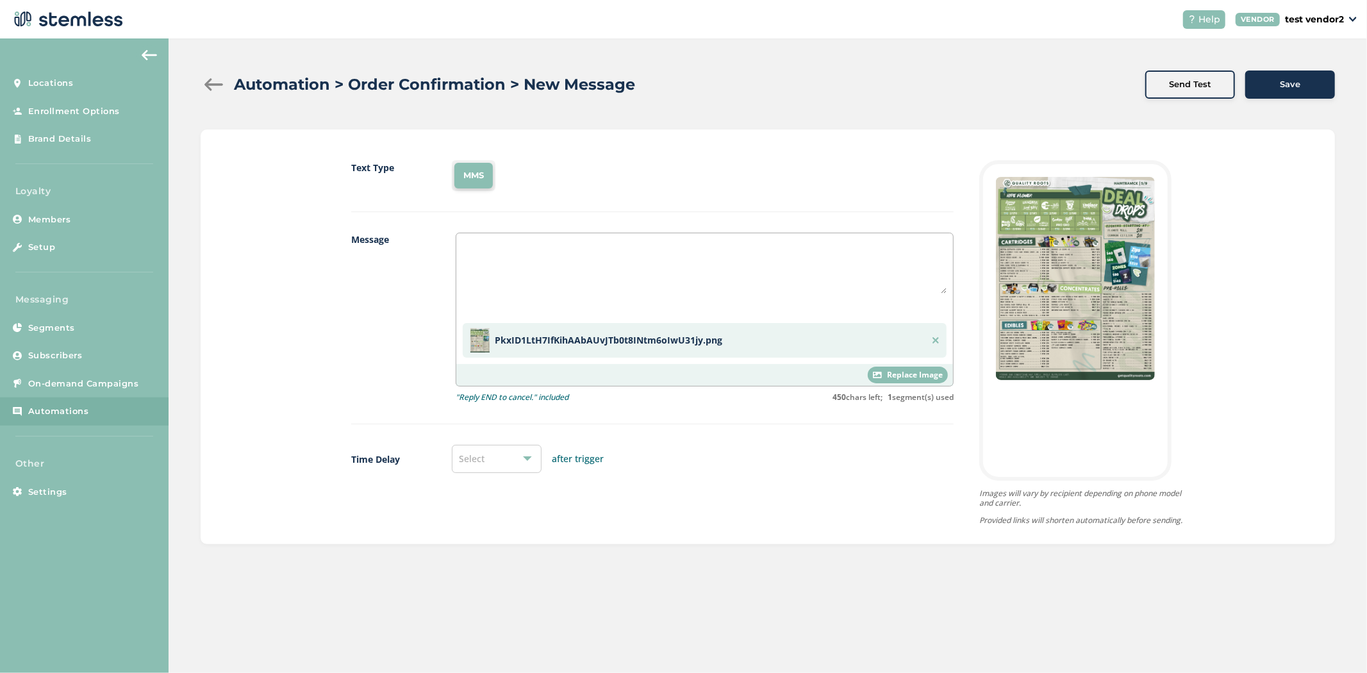
click at [909, 375] on span "Replace Image" at bounding box center [915, 375] width 56 height 12
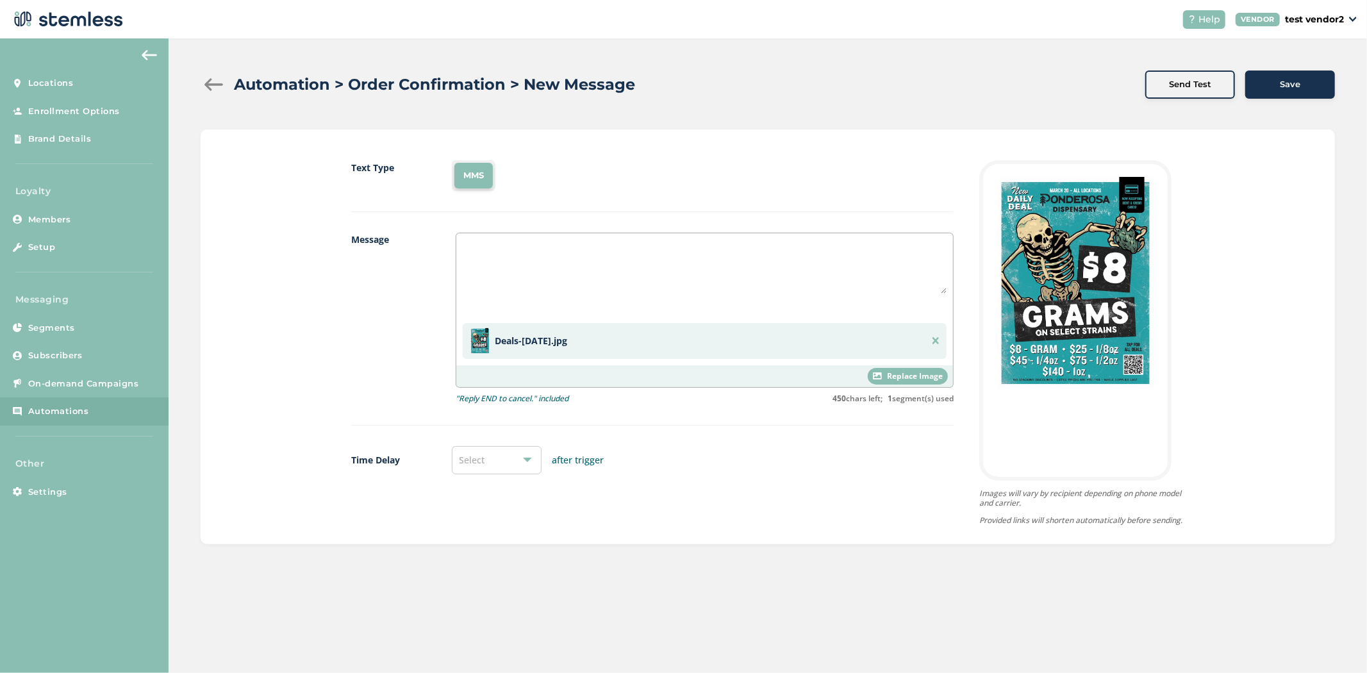
click at [215, 87] on div at bounding box center [214, 84] width 26 height 13
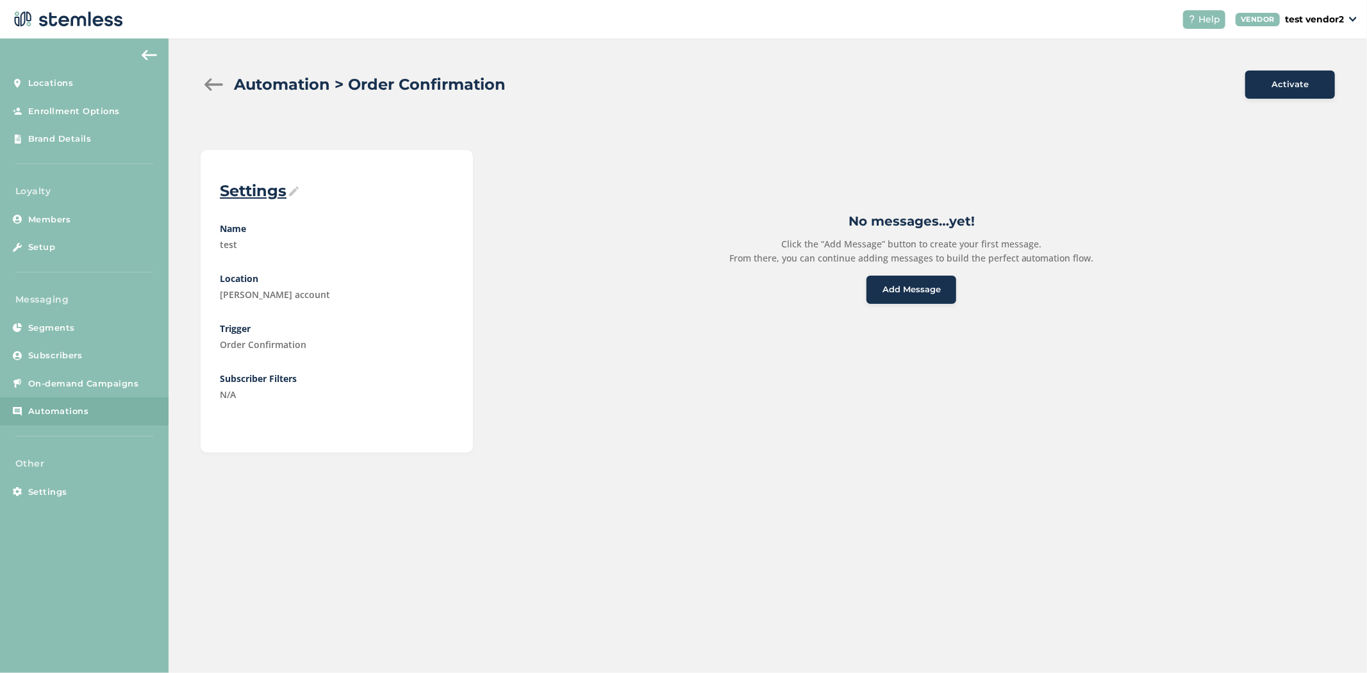
click at [219, 90] on div at bounding box center [214, 84] width 26 height 13
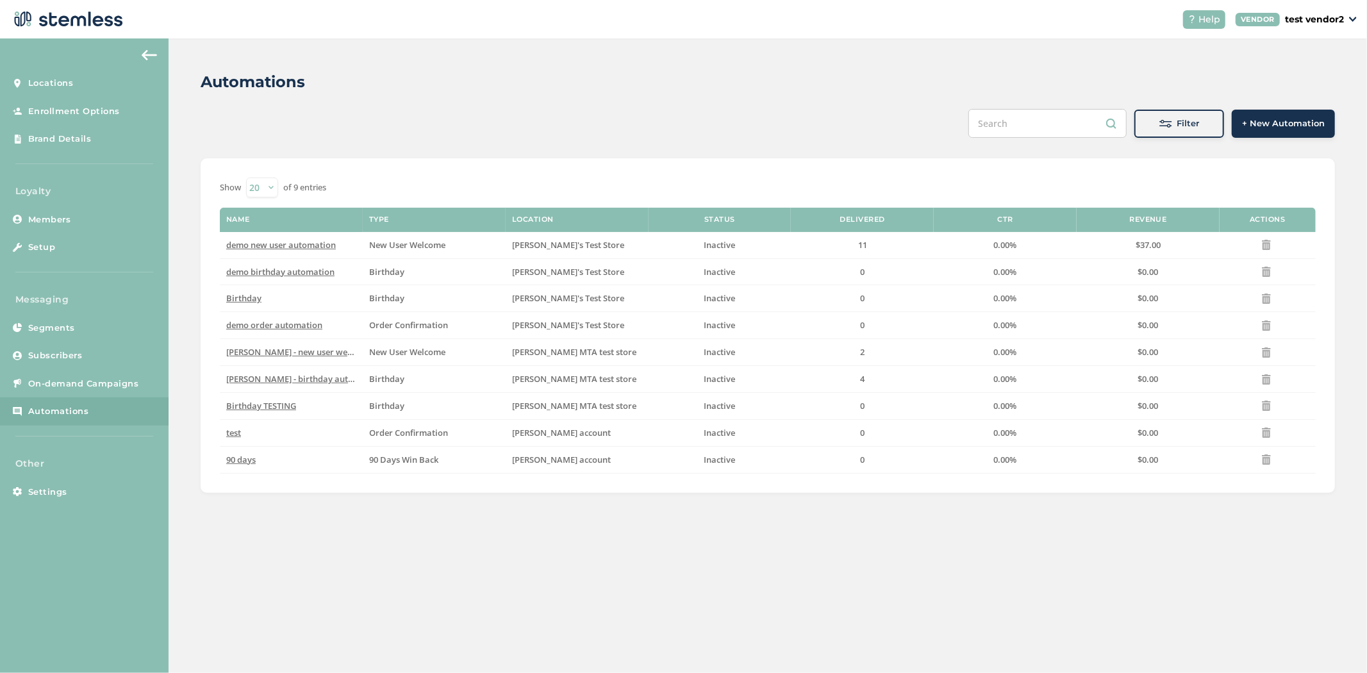
click at [1285, 124] on span "+ New Automation" at bounding box center [1283, 123] width 83 height 13
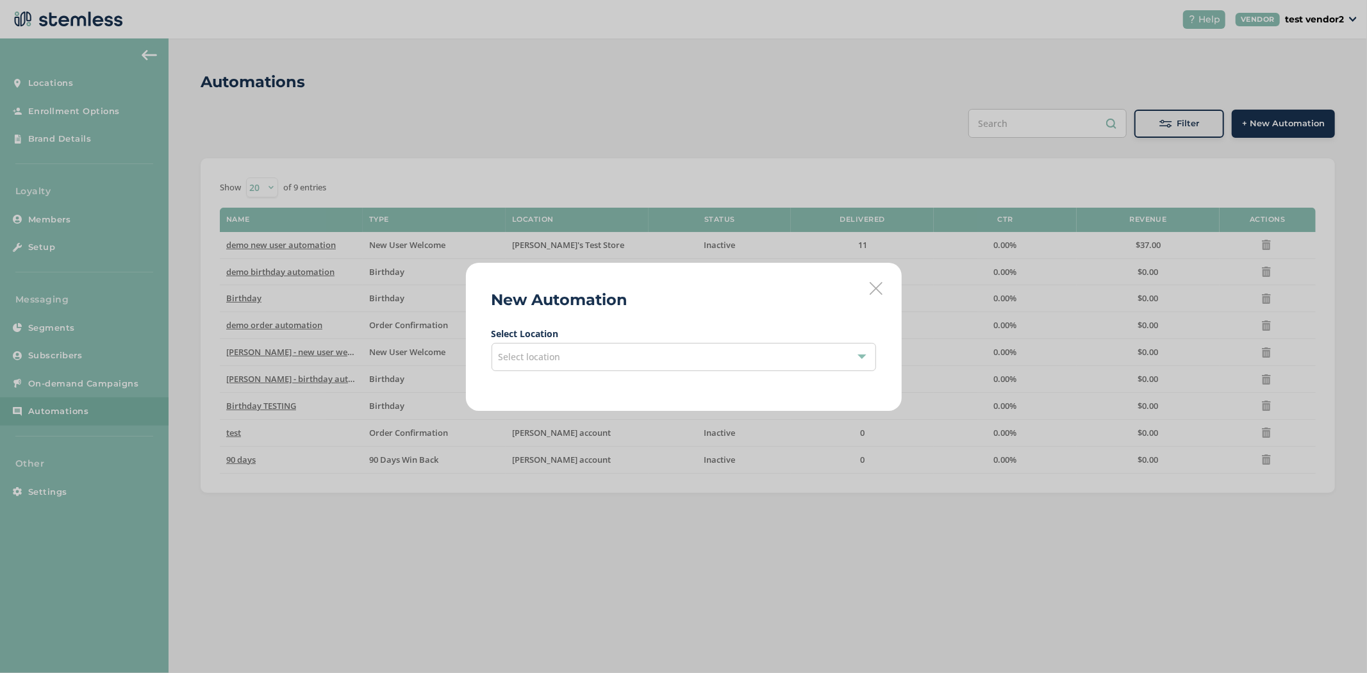
click at [747, 354] on div "Select location" at bounding box center [683, 357] width 384 height 28
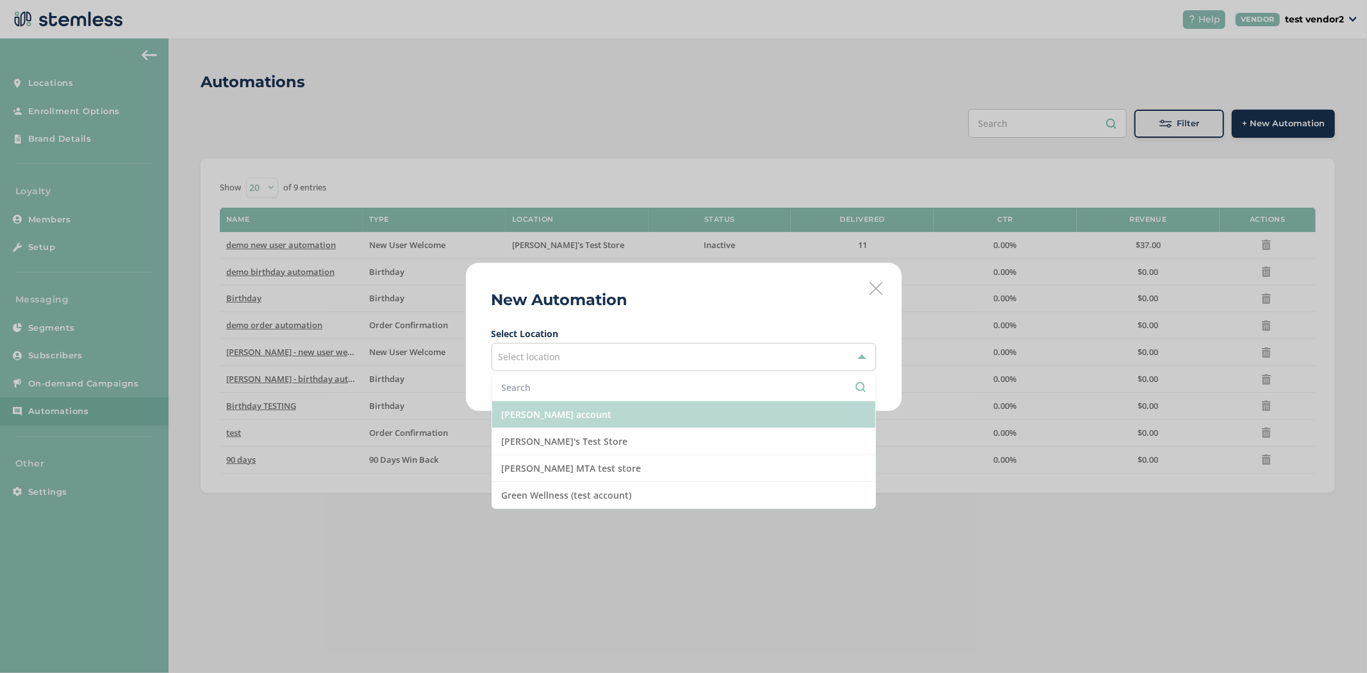
click at [704, 418] on li "[PERSON_NAME] account" at bounding box center [683, 414] width 383 height 27
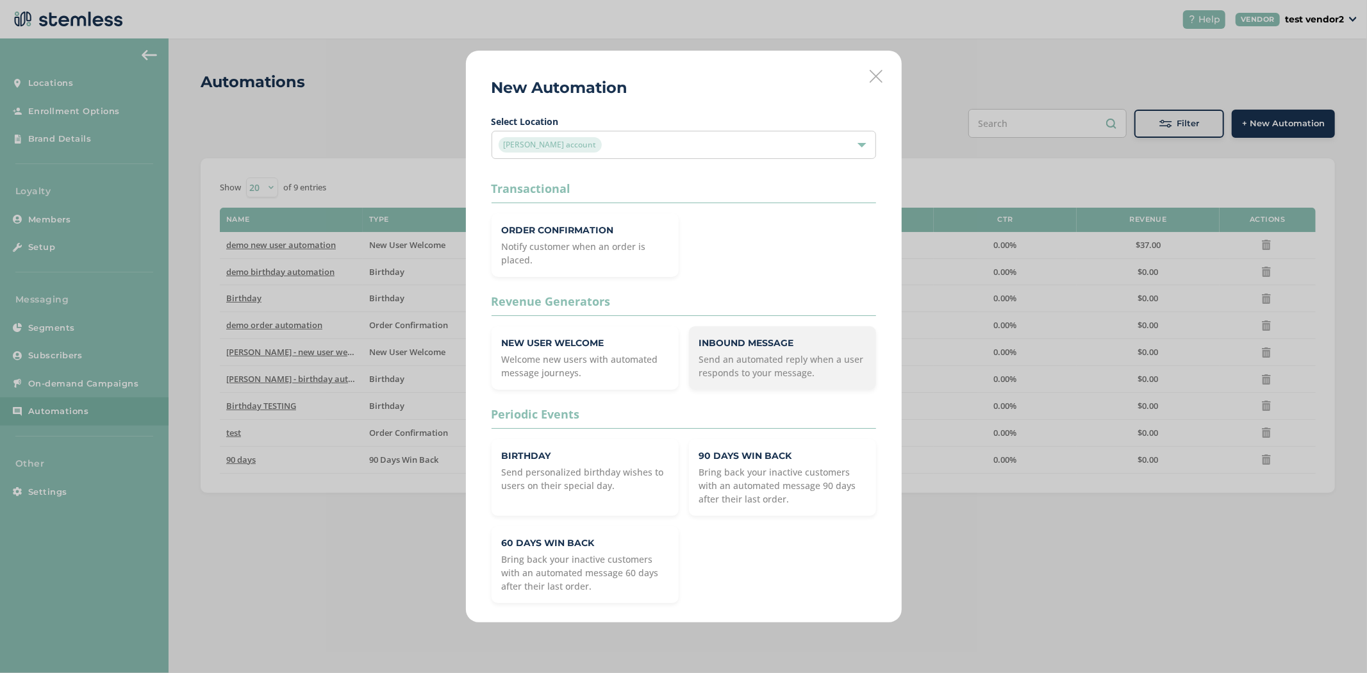
click at [764, 359] on p "Send an automated reply when a user responds to your message." at bounding box center [782, 365] width 167 height 27
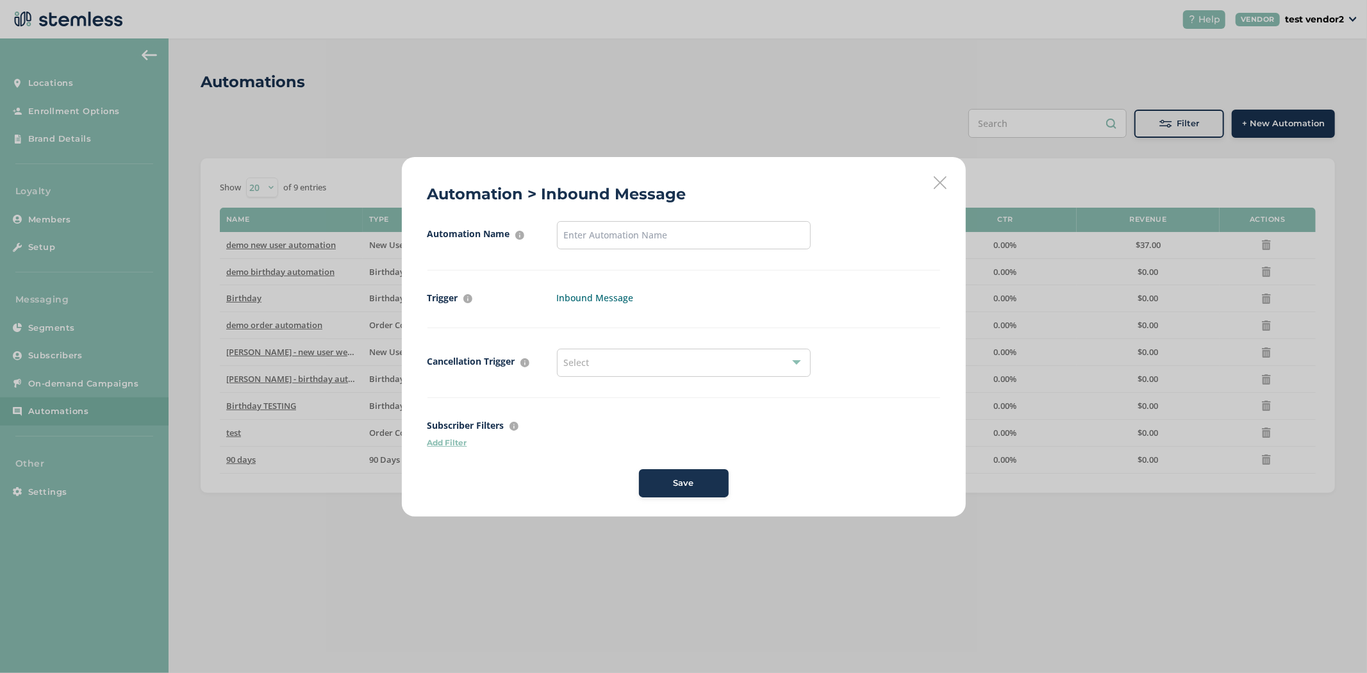
drag, startPoint x: 689, startPoint y: 188, endPoint x: 534, endPoint y: 199, distance: 155.4
click at [534, 199] on div "Automation > Inbound Message Automation Name For internal purposes only Trigger…" at bounding box center [684, 336] width 564 height 359
click at [937, 181] on icon at bounding box center [940, 182] width 13 height 13
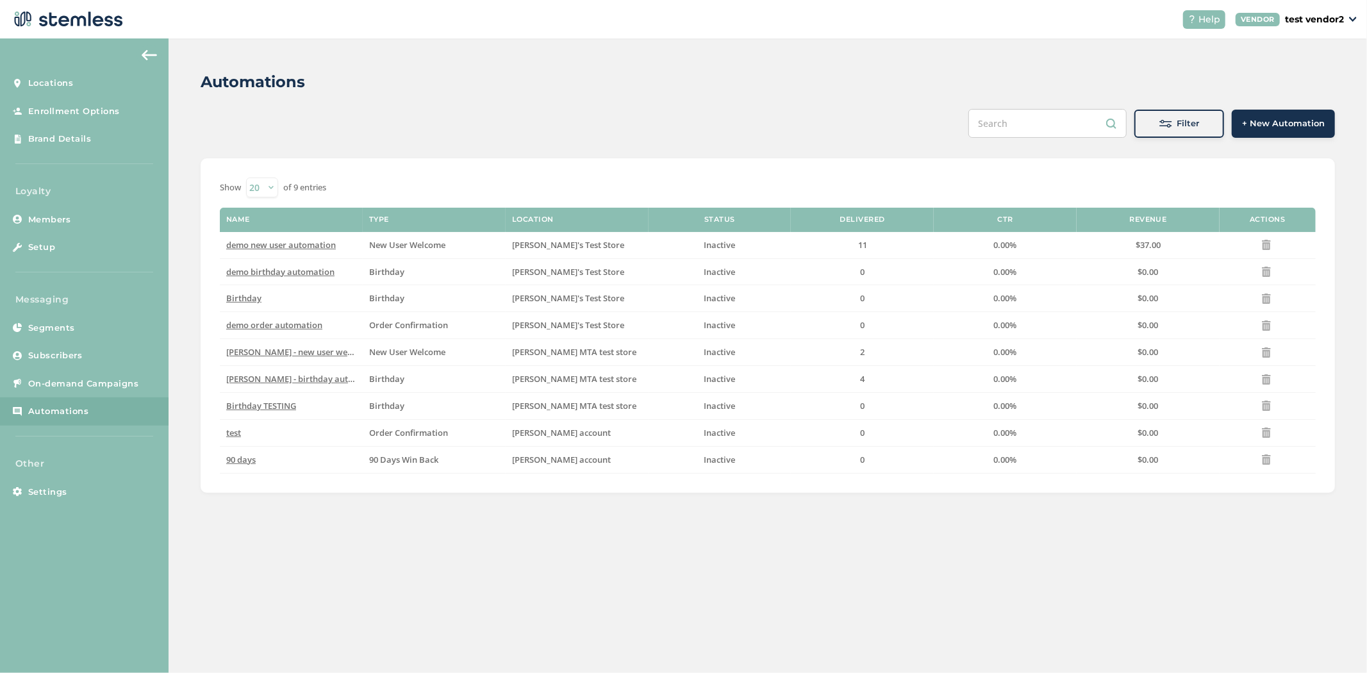
click at [1308, 119] on span "+ New Automation" at bounding box center [1283, 123] width 83 height 13
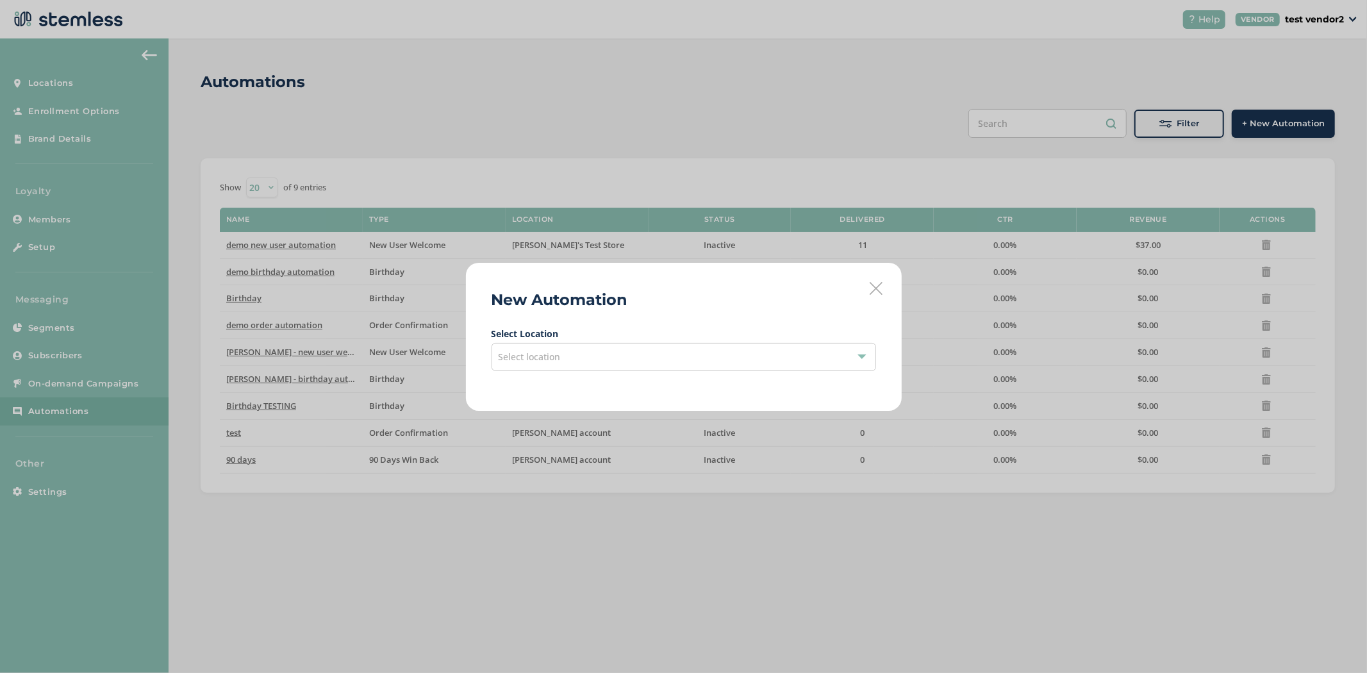
click at [865, 299] on div "New Automation Select Location Select location" at bounding box center [684, 337] width 436 height 148
click at [882, 290] on div "New Automation Select Location Select location" at bounding box center [684, 337] width 436 height 148
click at [875, 290] on icon at bounding box center [875, 288] width 13 height 13
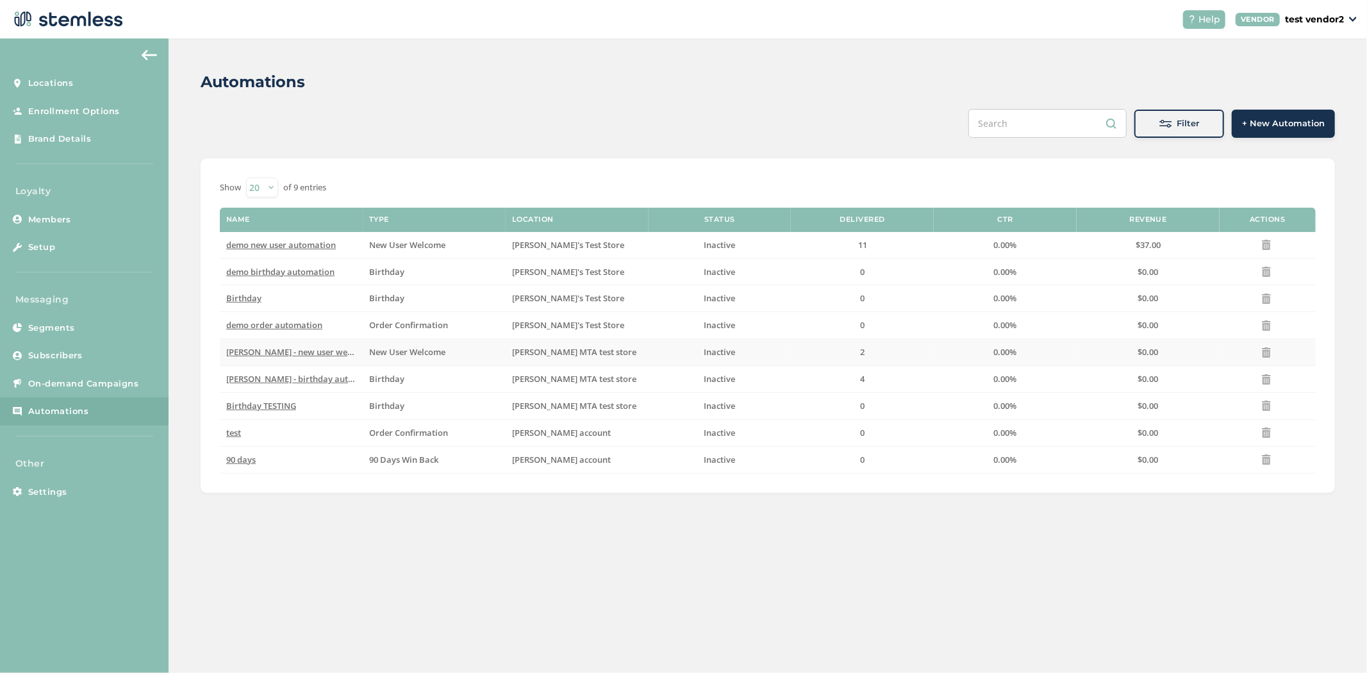
click at [304, 355] on span "[PERSON_NAME] - new user welcome" at bounding box center [298, 352] width 145 height 12
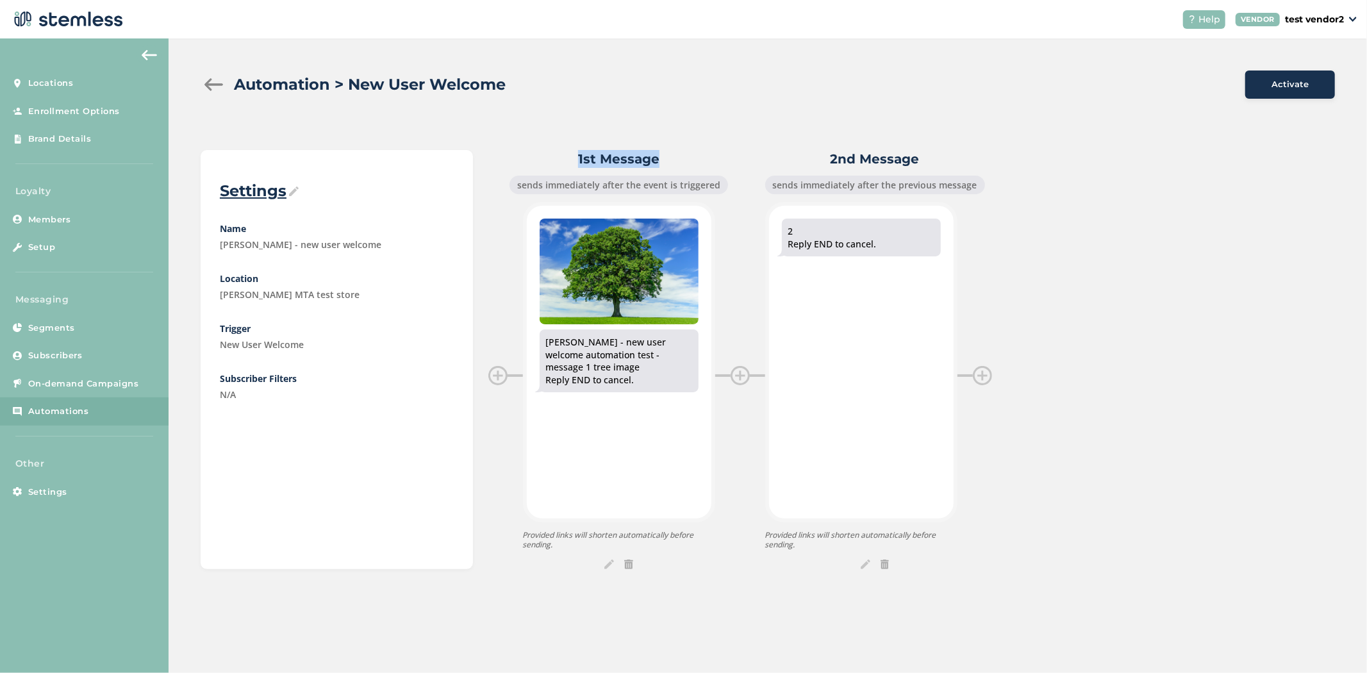
drag, startPoint x: 573, startPoint y: 152, endPoint x: 709, endPoint y: 138, distance: 136.6
click at [709, 138] on div "Automation > New User Welcome Activate Settings Name [PERSON_NAME] - new user w…" at bounding box center [768, 319] width 1198 height 563
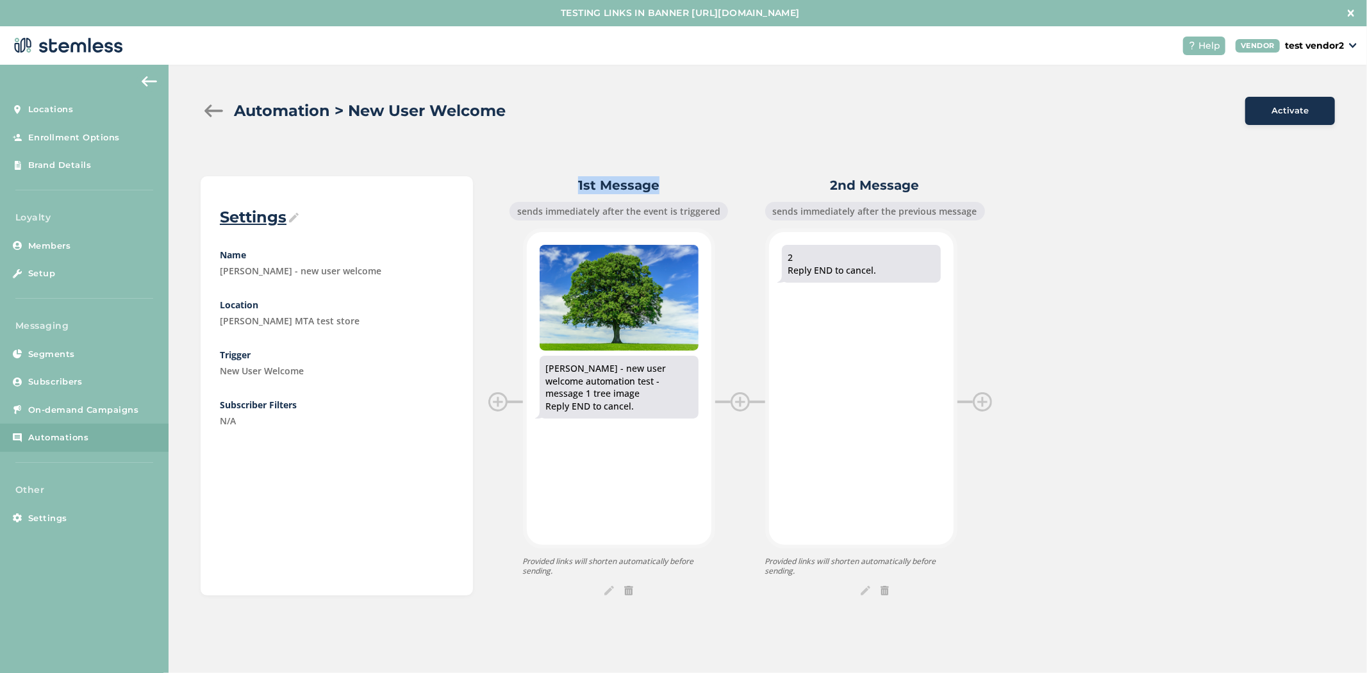
click at [862, 588] on img at bounding box center [866, 591] width 10 height 10
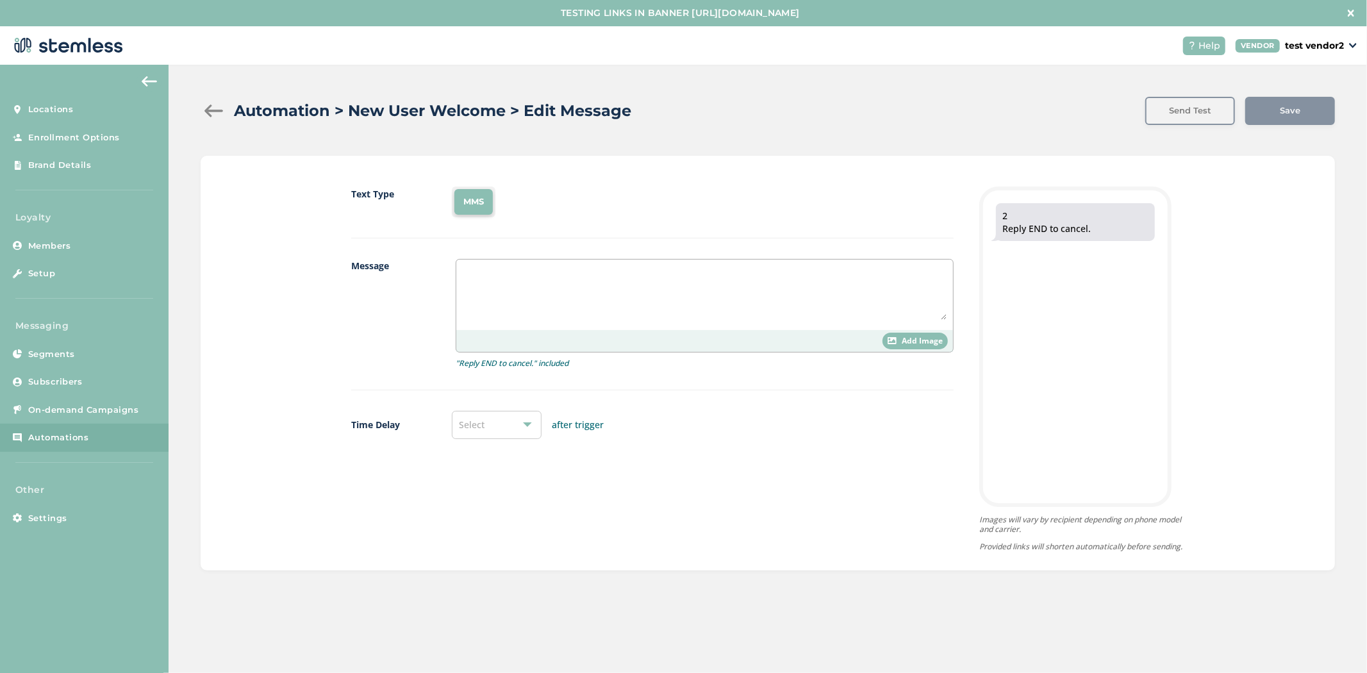
type textarea "2"
click at [484, 427] on div "Select" at bounding box center [497, 425] width 90 height 28
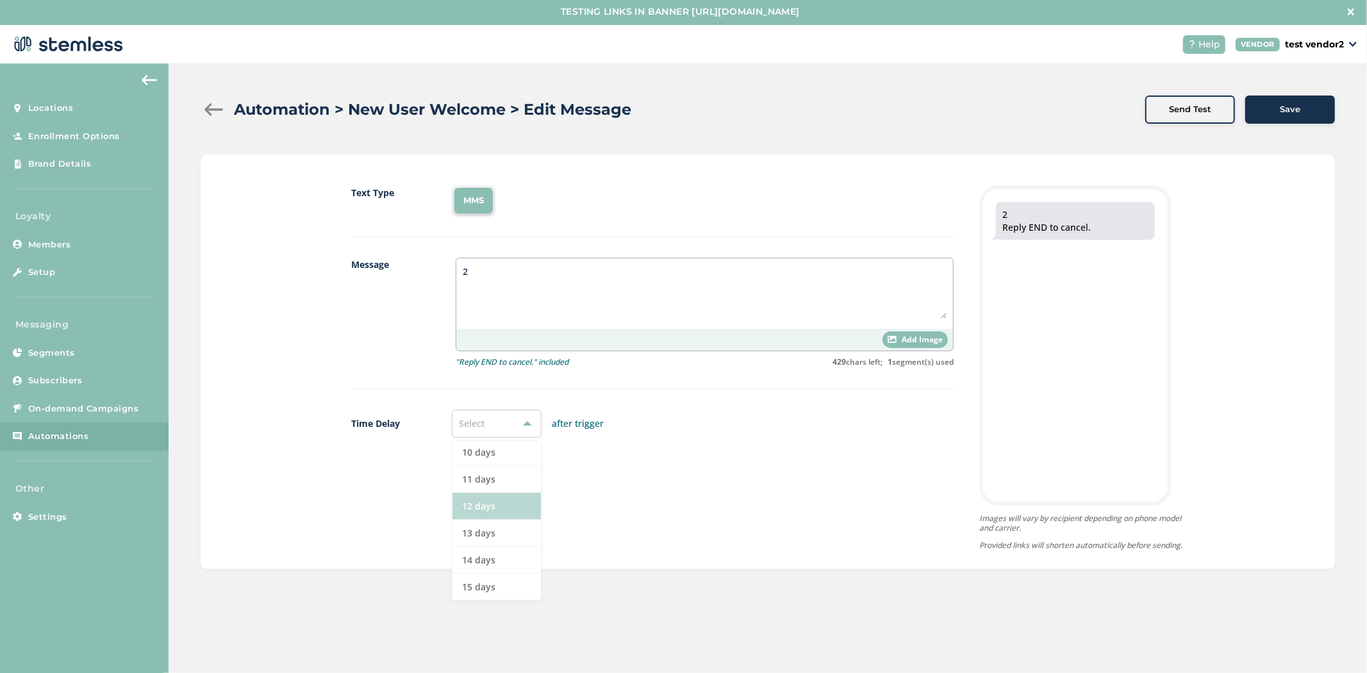
scroll to position [2, 0]
click at [474, 556] on li "14 days" at bounding box center [496, 559] width 88 height 27
click at [1314, 111] on div "Save" at bounding box center [1289, 109] width 69 height 13
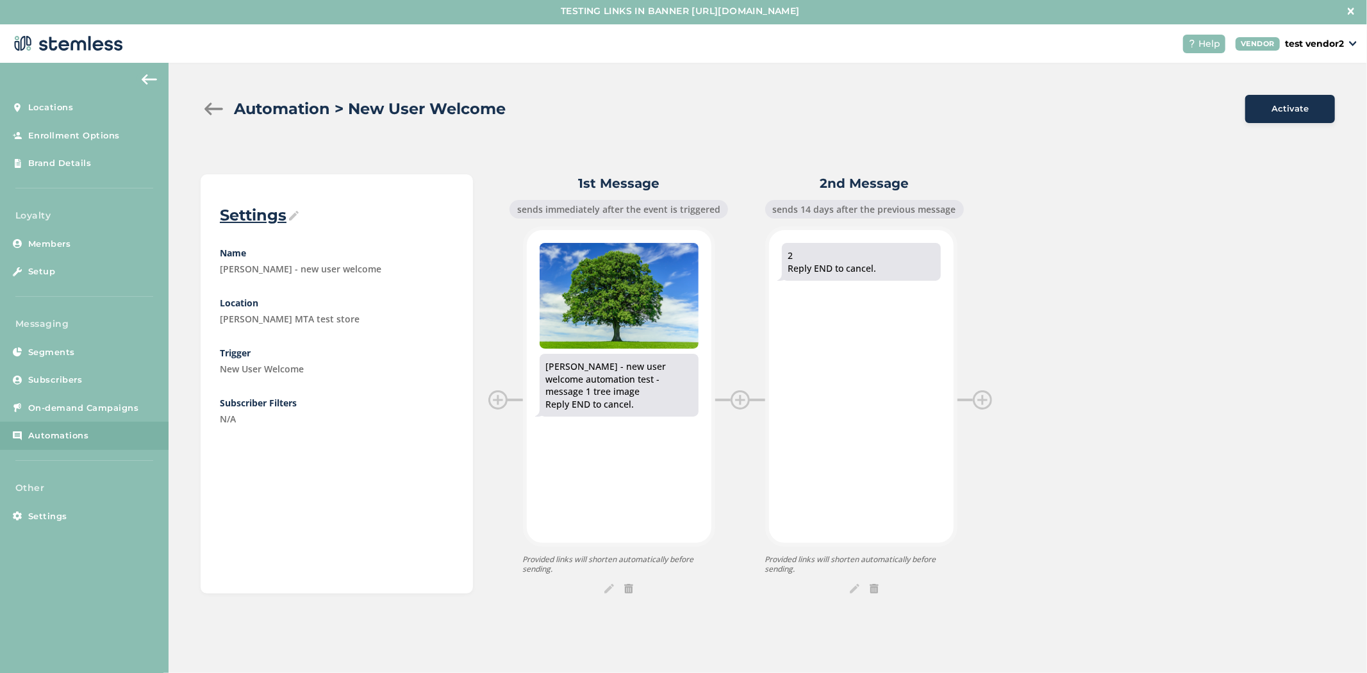
click at [213, 110] on div at bounding box center [214, 109] width 26 height 13
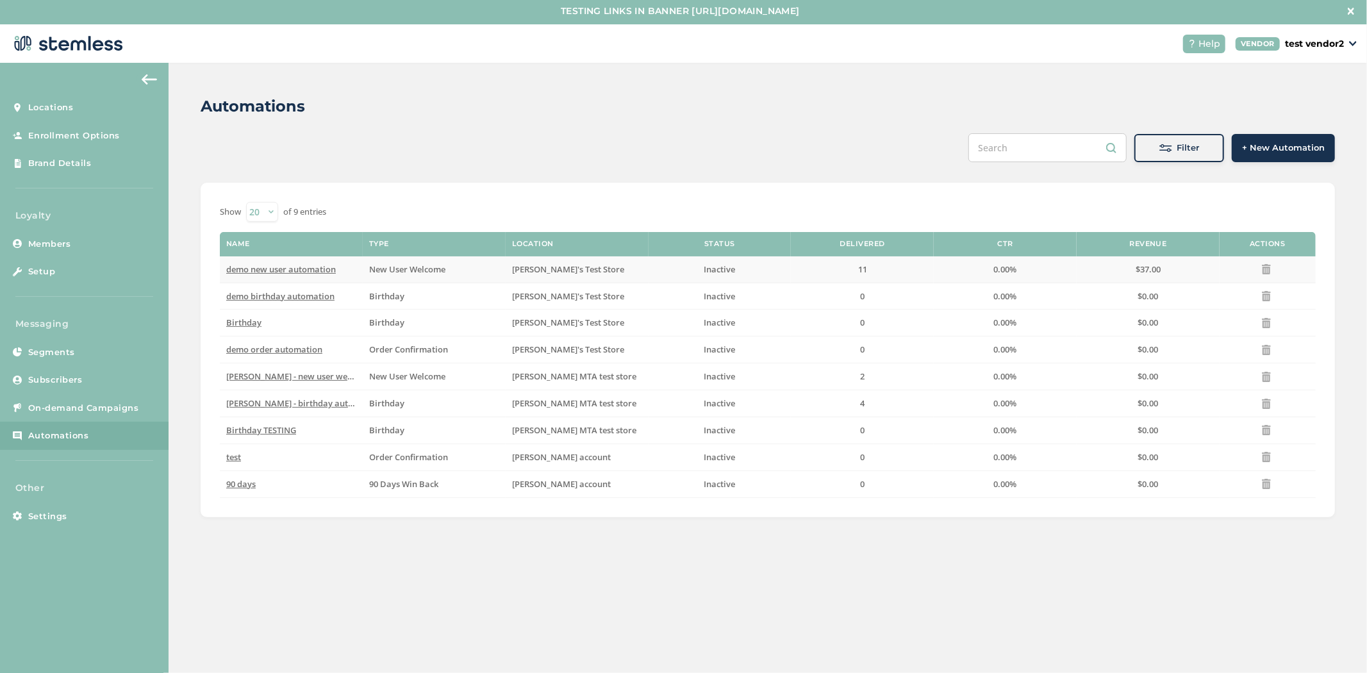
click at [290, 267] on span "demo new user automation" at bounding box center [281, 269] width 110 height 12
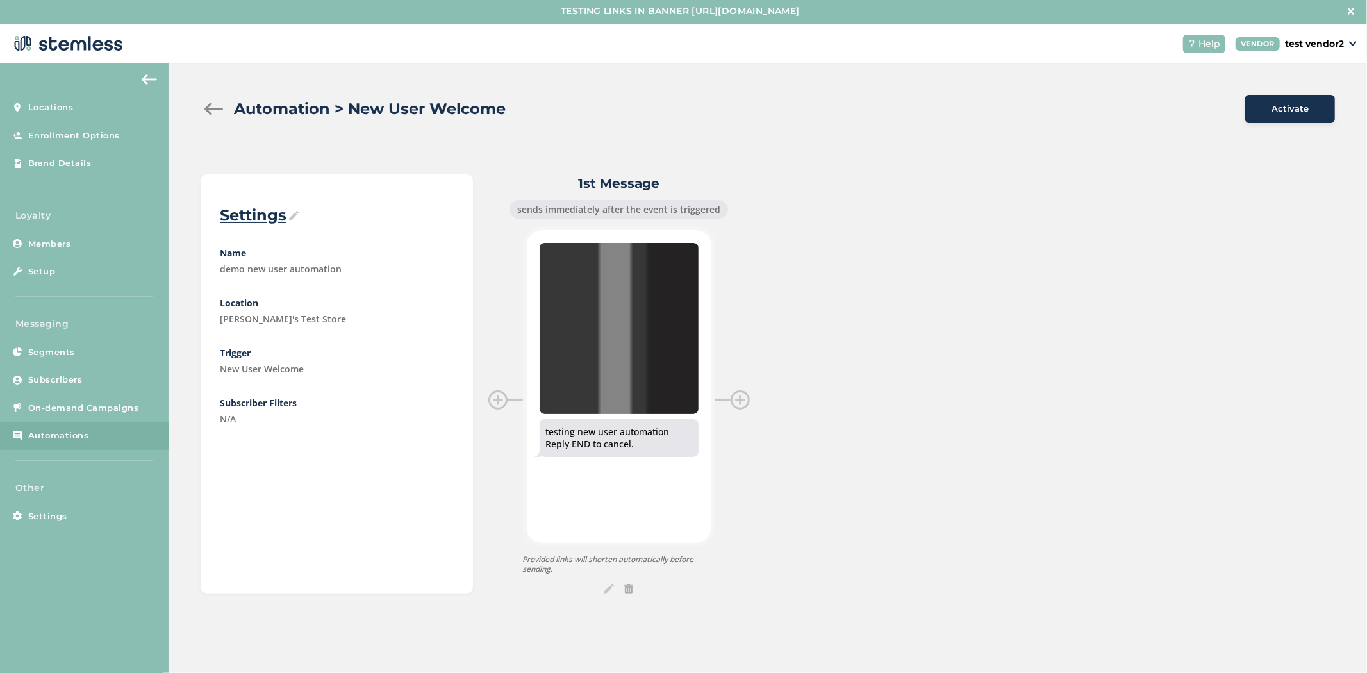
click at [207, 107] on div at bounding box center [214, 109] width 26 height 13
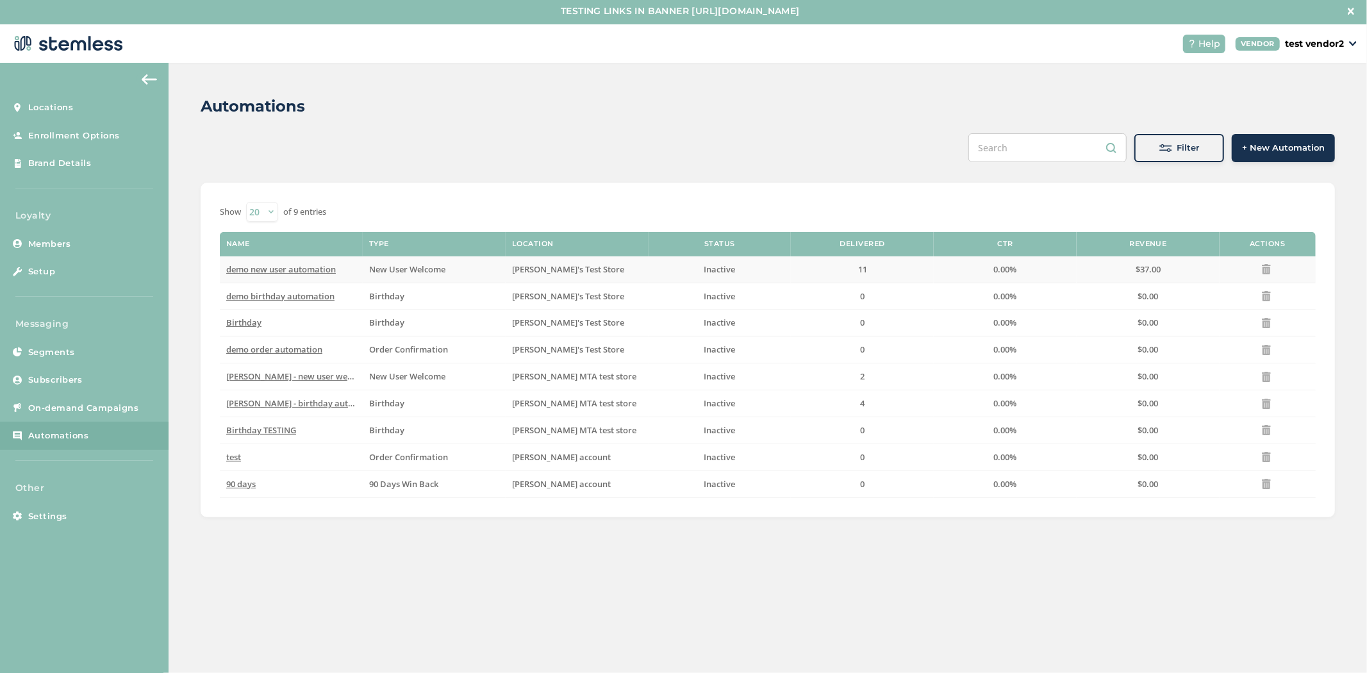
click at [298, 266] on span "demo new user automation" at bounding box center [281, 269] width 110 height 12
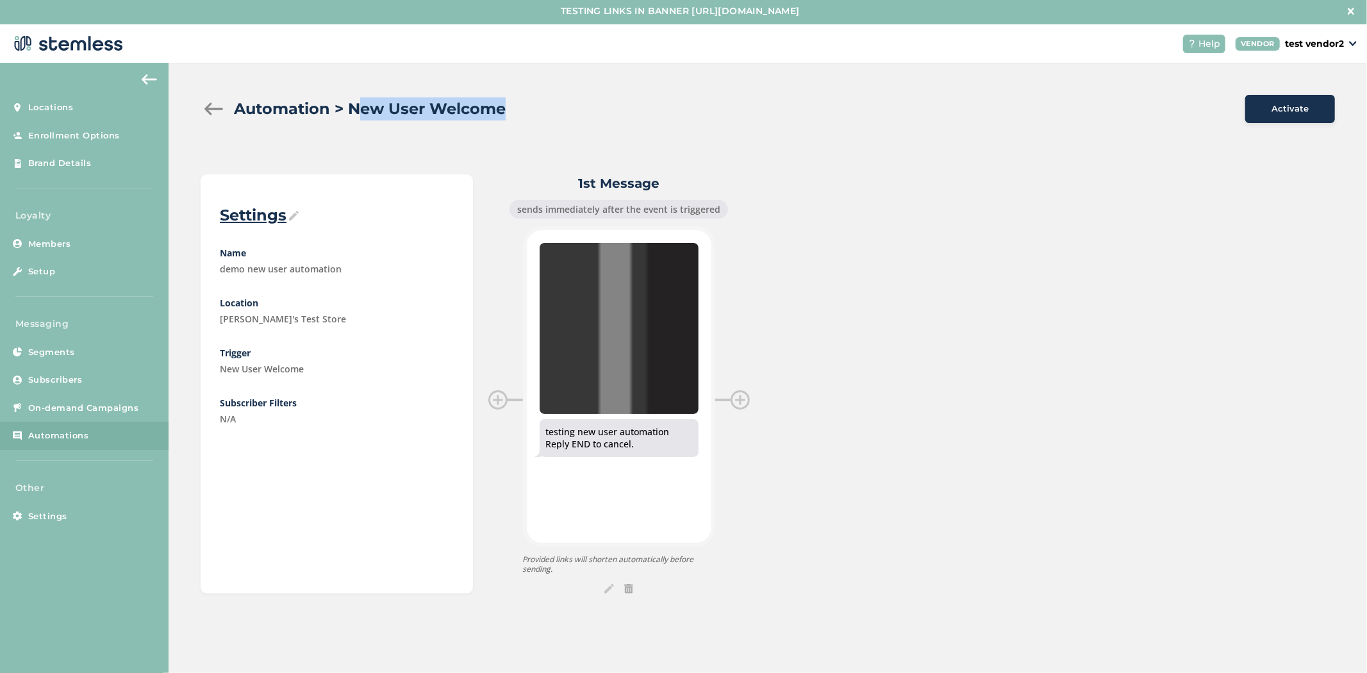
drag, startPoint x: 356, startPoint y: 101, endPoint x: 594, endPoint y: 93, distance: 238.5
click at [594, 92] on div "Automation > New User Welcome Activate Settings Name demo new user automation L…" at bounding box center [768, 344] width 1198 height 563
click at [290, 213] on img at bounding box center [294, 216] width 10 height 10
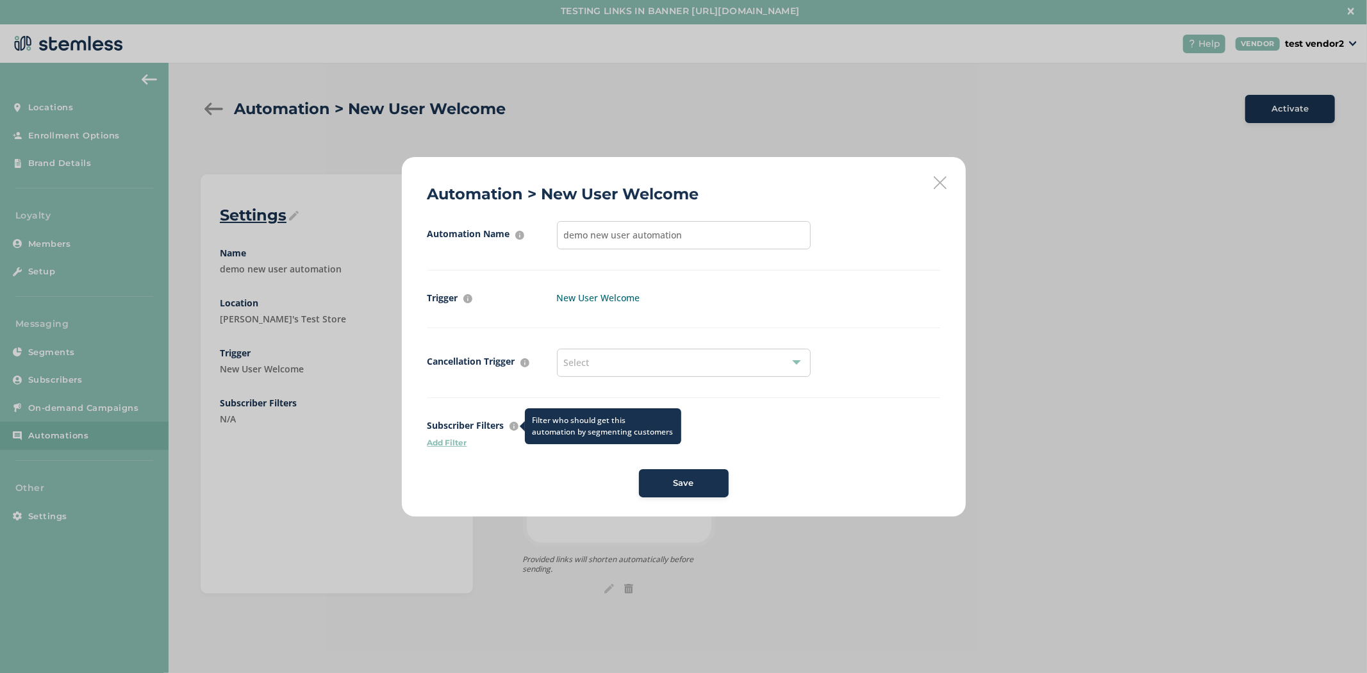
click at [525, 427] on div "Filter who should get this automation by segmenting customers" at bounding box center [603, 426] width 156 height 36
click at [452, 445] on p "Add Filter" at bounding box center [683, 443] width 513 height 12
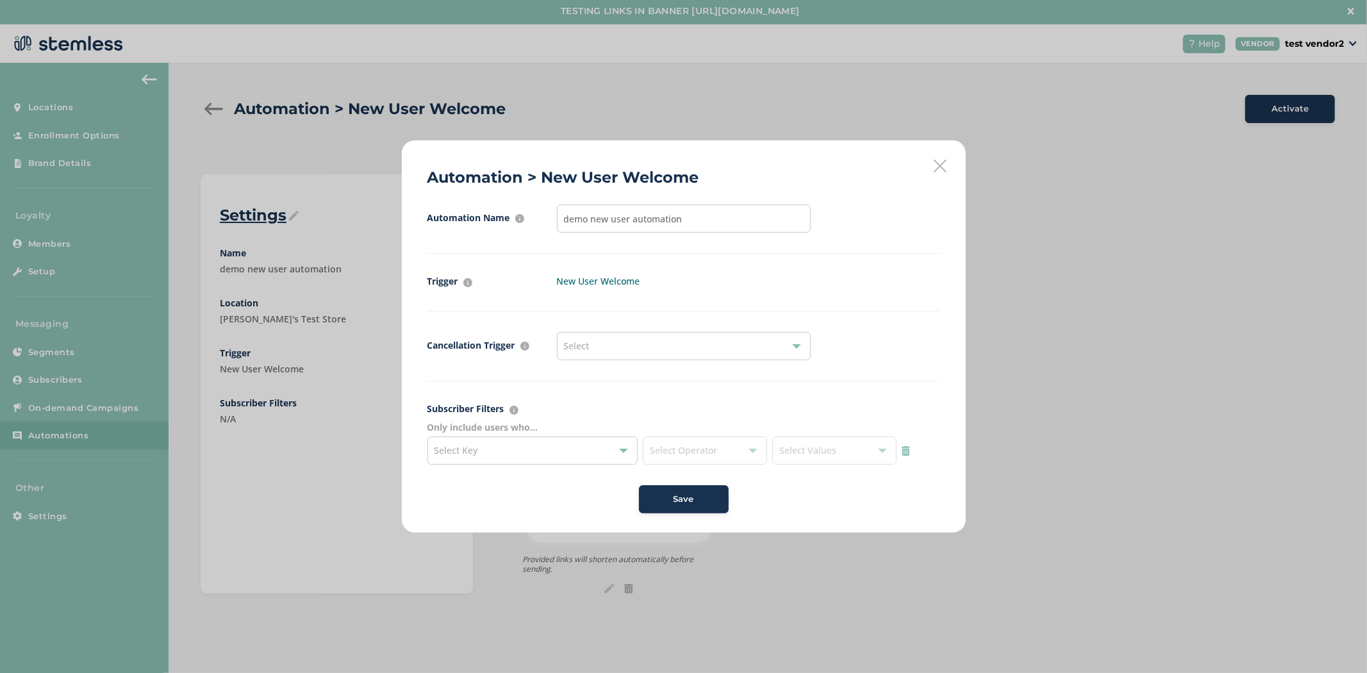
click at [522, 457] on div "Select Key" at bounding box center [532, 450] width 211 height 28
drag, startPoint x: 541, startPoint y: 176, endPoint x: 702, endPoint y: 177, distance: 160.8
click at [702, 177] on div "Automation > New User Welcome Automation Name For internal purposes only demo n…" at bounding box center [684, 336] width 564 height 392
click at [532, 446] on div "Select Key" at bounding box center [532, 450] width 211 height 28
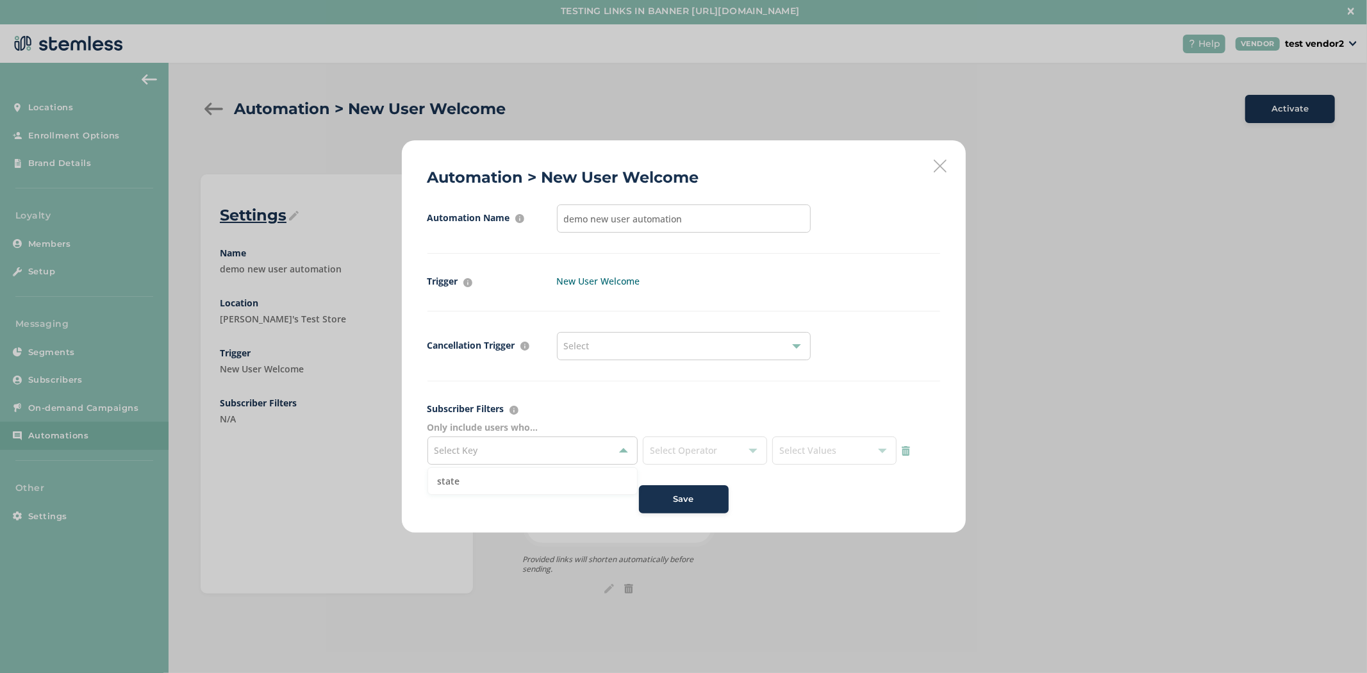
click at [932, 167] on div "Automation > New User Welcome Automation Name For internal purposes only demo n…" at bounding box center [684, 336] width 564 height 392
click at [729, 350] on div "Select" at bounding box center [684, 346] width 254 height 28
click at [853, 253] on div "Automation Name For internal purposes only demo new user automation" at bounding box center [683, 228] width 513 height 49
click at [939, 165] on icon at bounding box center [940, 166] width 13 height 13
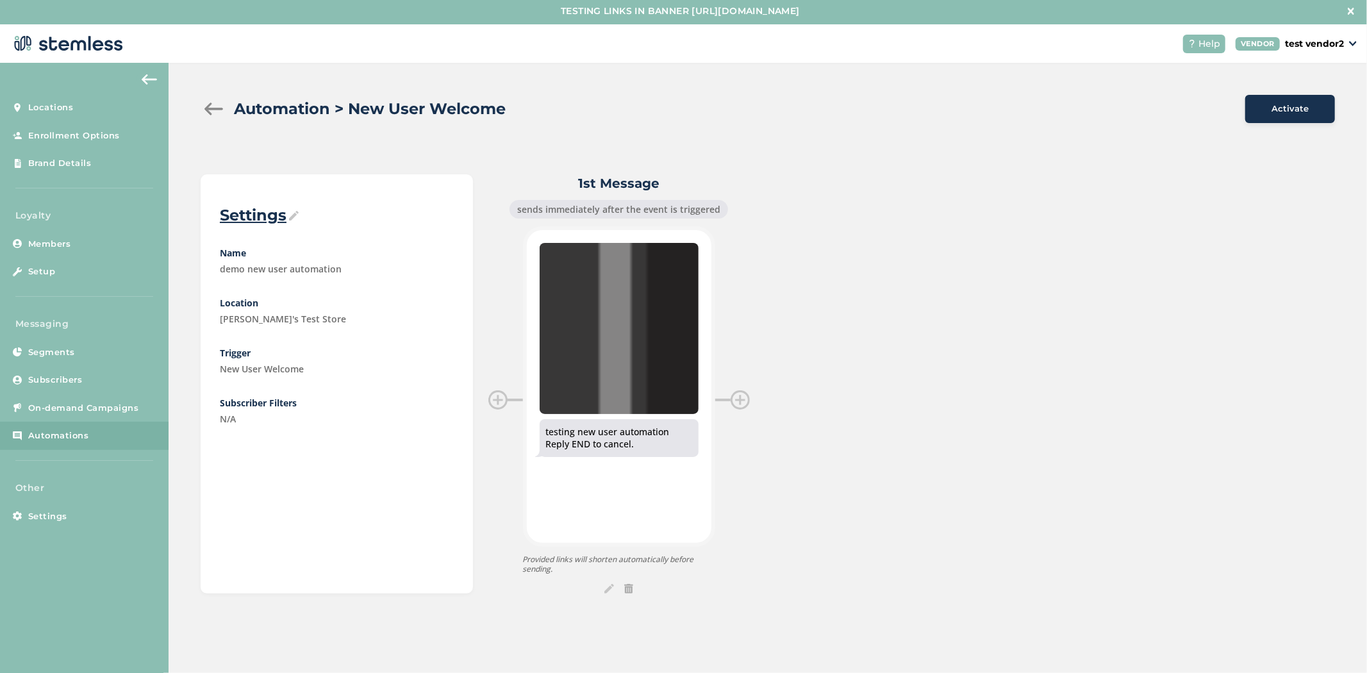
click at [226, 106] on div at bounding box center [214, 109] width 26 height 13
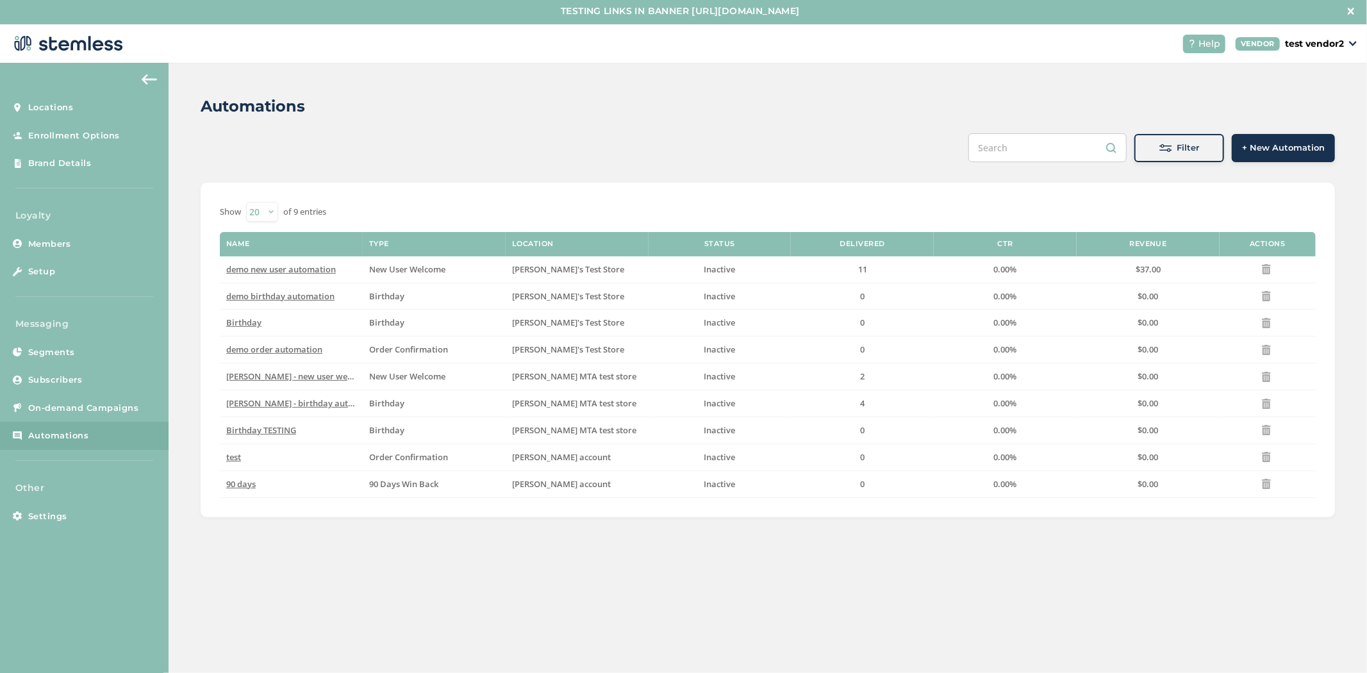
click at [1310, 43] on p "test vendor2" at bounding box center [1314, 43] width 59 height 13
click at [1277, 142] on link "Logout" at bounding box center [1300, 139] width 83 height 13
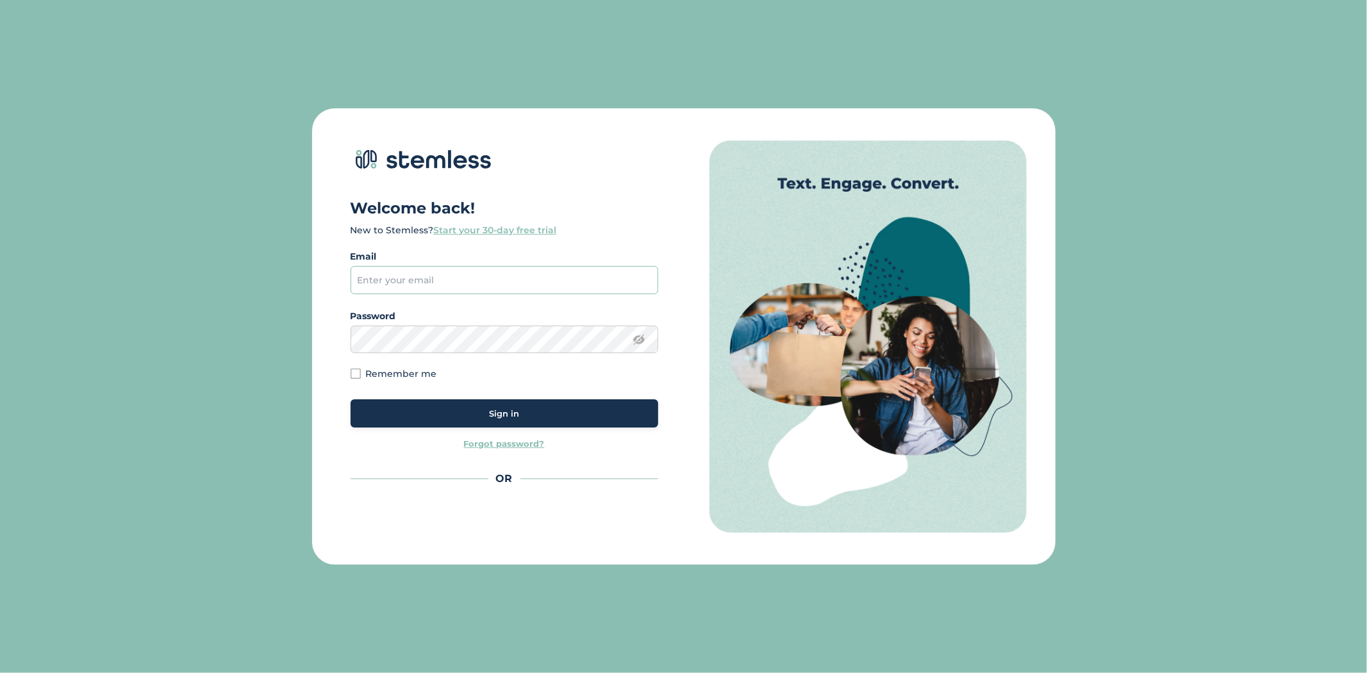
drag, startPoint x: 422, startPoint y: 265, endPoint x: 424, endPoint y: 272, distance: 7.3
click at [422, 266] on input "email" at bounding box center [504, 280] width 308 height 28
click at [424, 278] on input "email" at bounding box center [504, 280] width 308 height 28
type input "[PERSON_NAME][EMAIL_ADDRESS][DOMAIN_NAME]"
click at [526, 414] on div "Sign in" at bounding box center [504, 414] width 287 height 13
